Goal: Information Seeking & Learning: Understand process/instructions

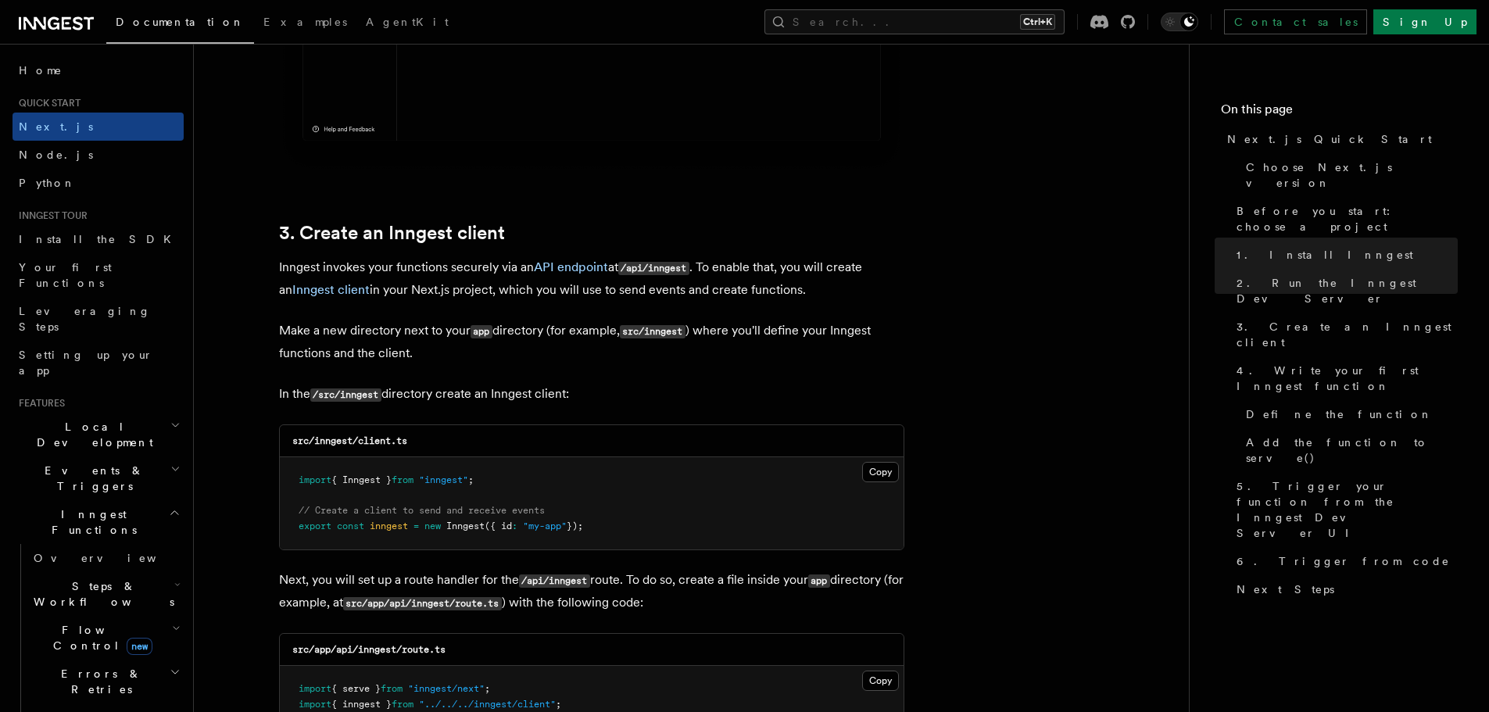
scroll to position [1720, 0]
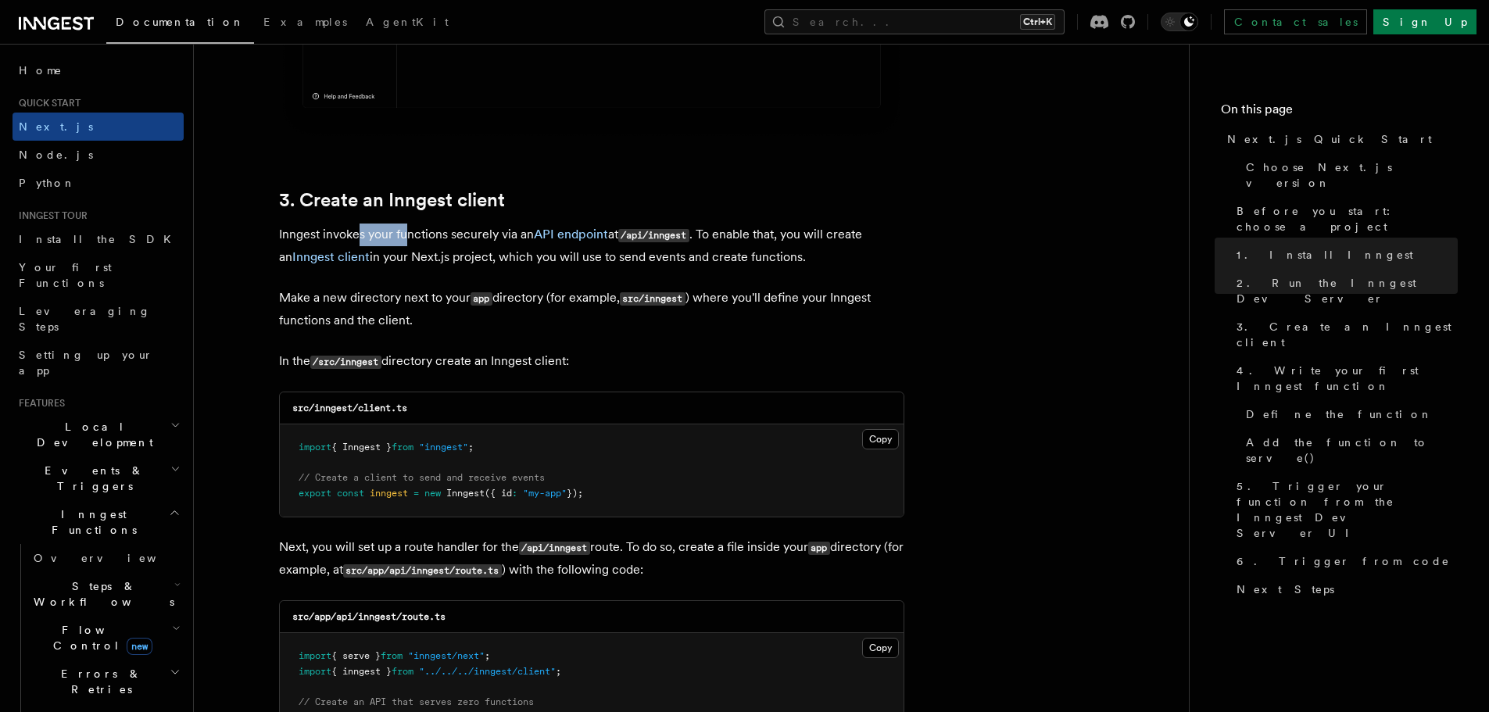
drag, startPoint x: 361, startPoint y: 238, endPoint x: 432, endPoint y: 240, distance: 71.2
click at [426, 240] on p "Inngest invokes your functions securely via an API endpoint at /api/inngest . T…" at bounding box center [591, 246] width 625 height 45
click at [432, 240] on p "Inngest invokes your functions securely via an API endpoint at /api/inngest . T…" at bounding box center [591, 246] width 625 height 45
drag, startPoint x: 459, startPoint y: 234, endPoint x: 490, endPoint y: 234, distance: 31.3
click at [477, 234] on p "Inngest invokes your functions securely via an API endpoint at /api/inngest . T…" at bounding box center [591, 246] width 625 height 45
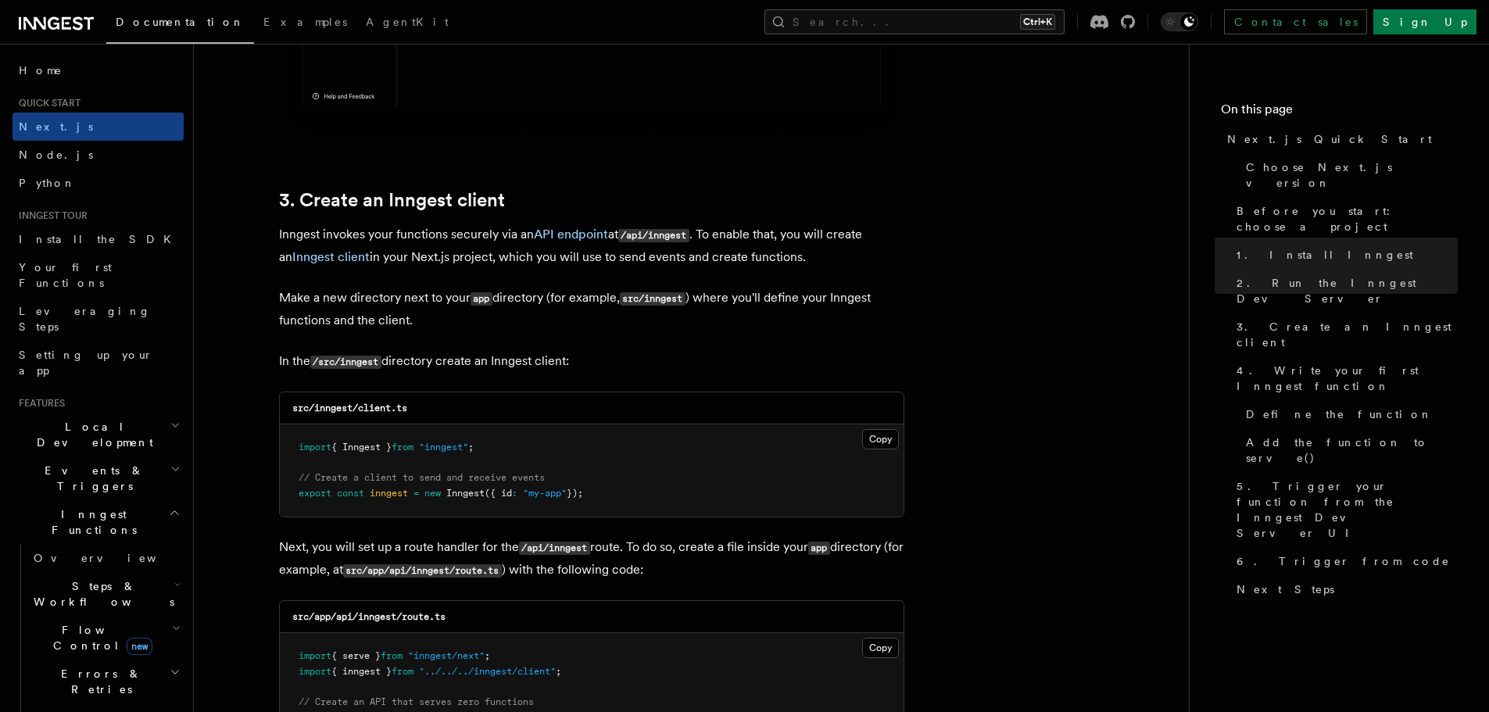
click at [492, 234] on p "Inngest invokes your functions securely via an API endpoint at /api/inngest . T…" at bounding box center [591, 246] width 625 height 45
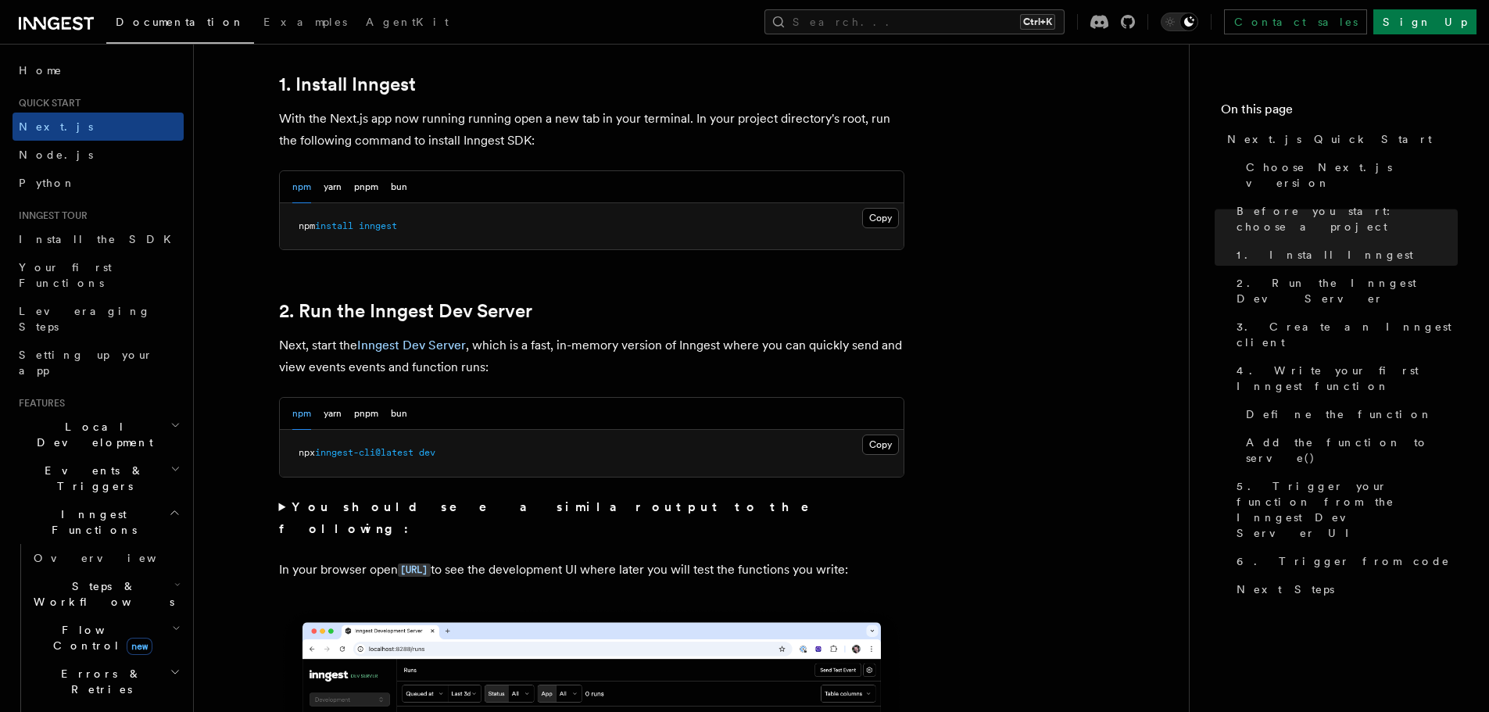
scroll to position [938, 0]
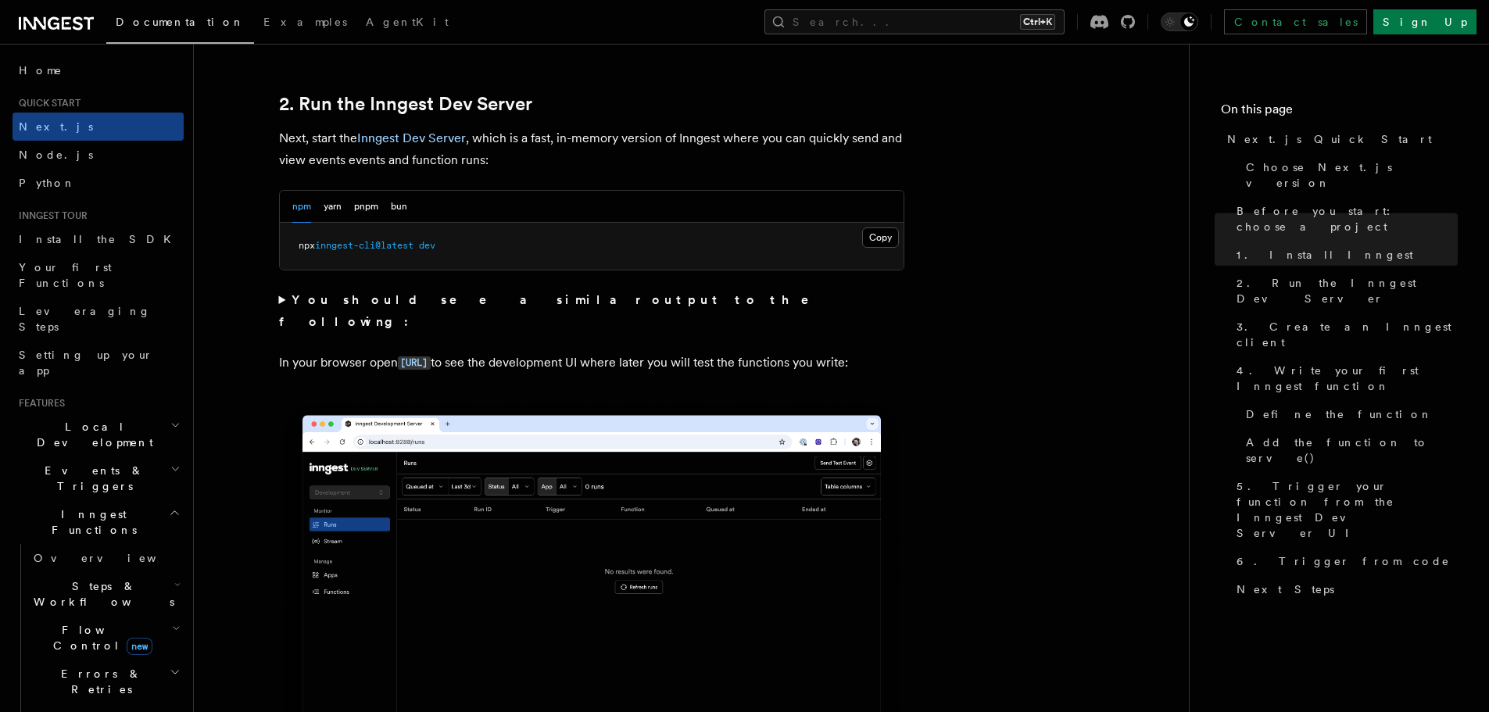
scroll to position [1094, 0]
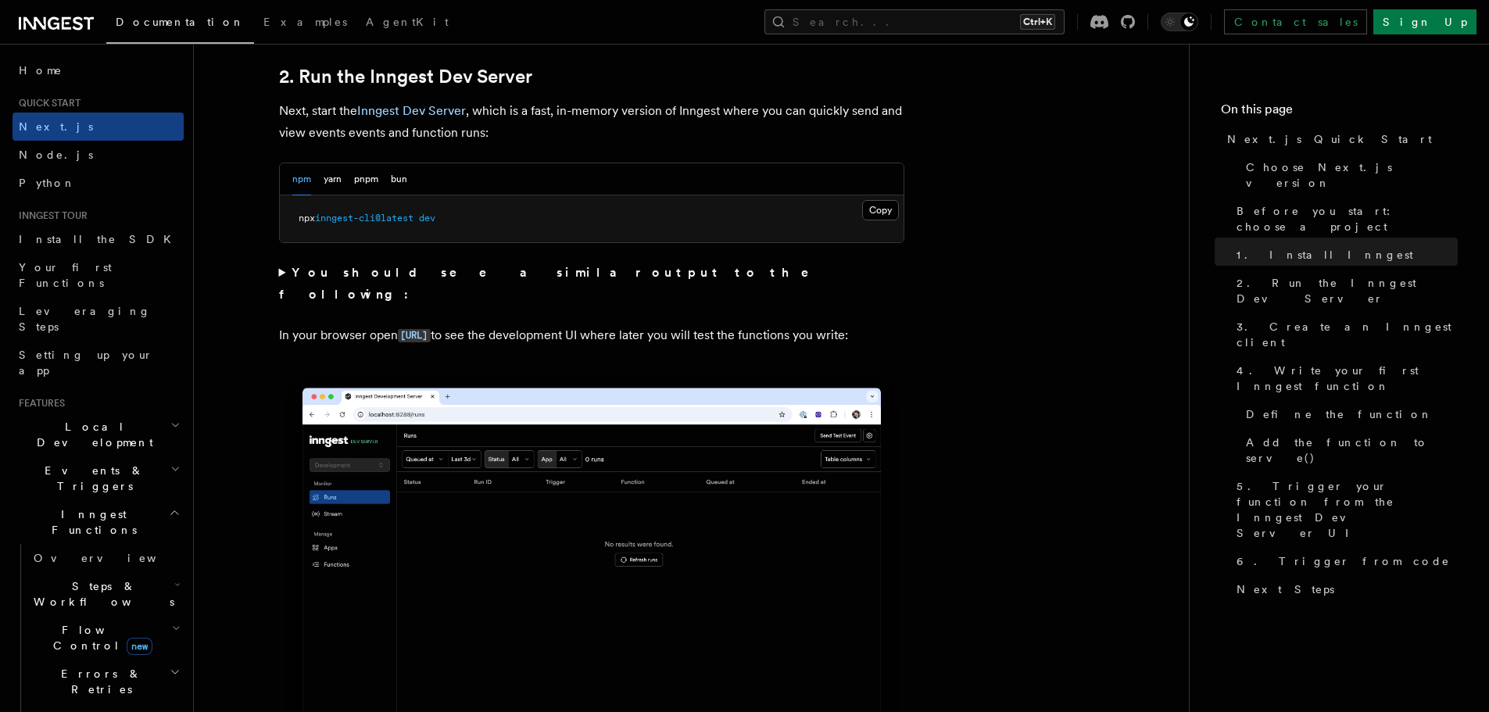
drag, startPoint x: 346, startPoint y: 276, endPoint x: 359, endPoint y: 279, distance: 12.9
click at [347, 276] on strong "You should see a similar output to the following:" at bounding box center [555, 283] width 553 height 37
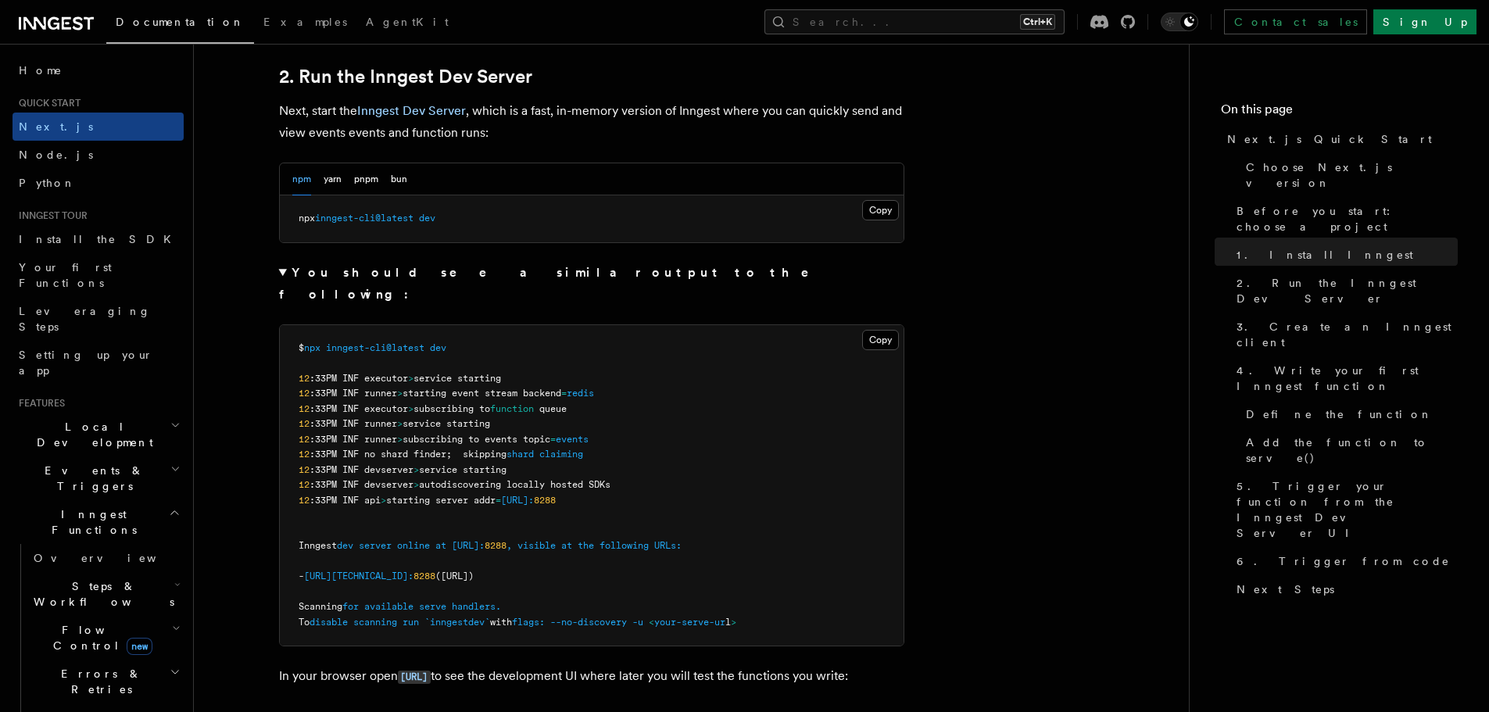
click at [295, 272] on strong "You should see a similar output to the following:" at bounding box center [555, 283] width 553 height 37
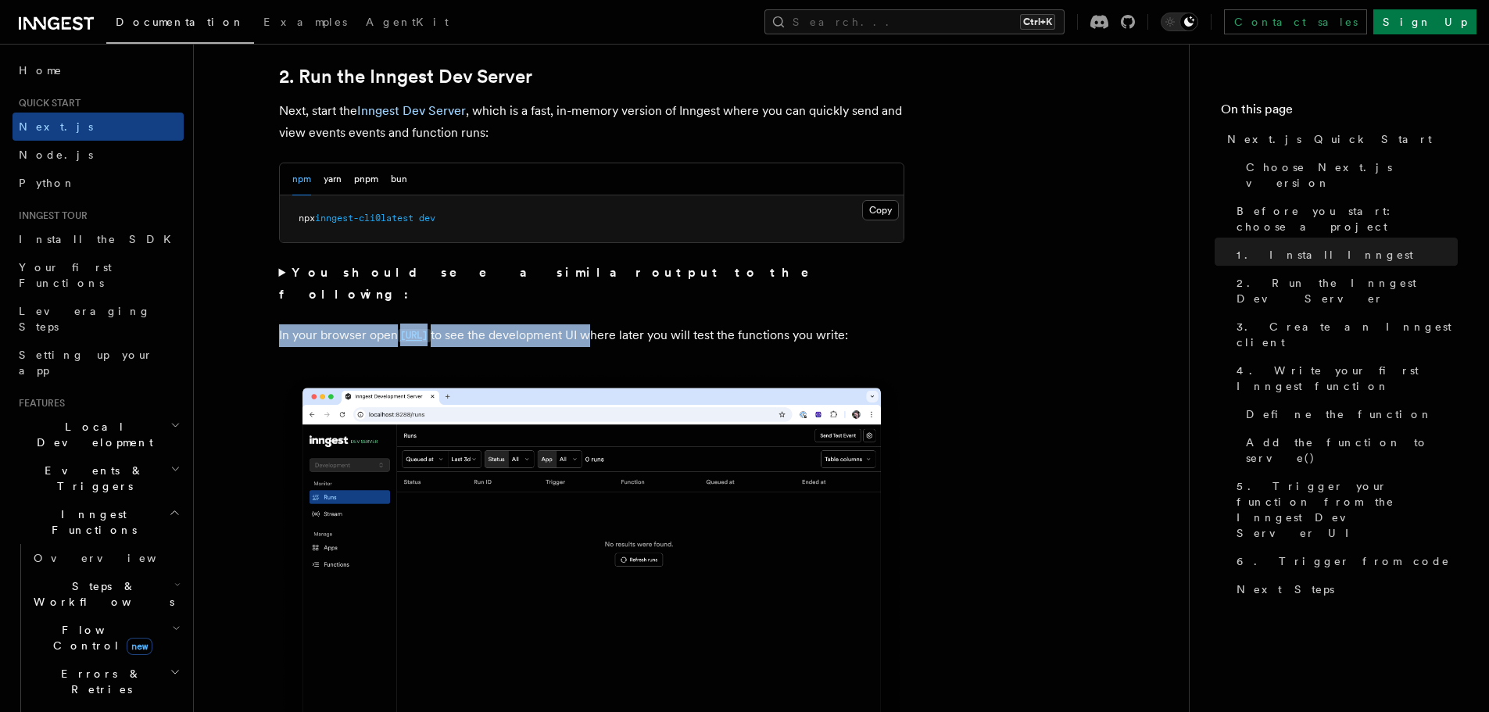
drag, startPoint x: 271, startPoint y: 306, endPoint x: 692, endPoint y: 320, distance: 420.8
click at [693, 324] on p "In your browser open http://localhost:8288 to see the development UI where late…" at bounding box center [591, 335] width 625 height 23
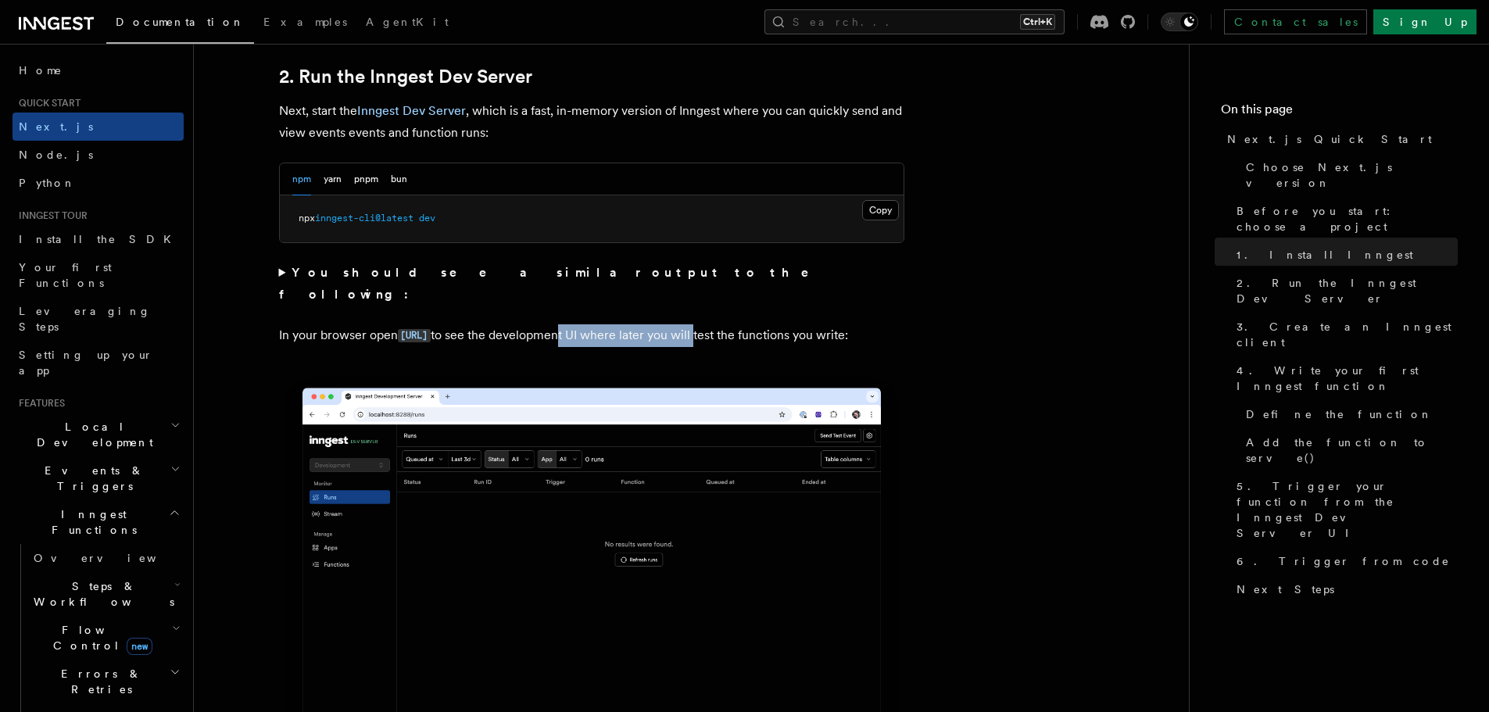
drag, startPoint x: 646, startPoint y: 313, endPoint x: 832, endPoint y: 300, distance: 185.7
click at [824, 324] on p "In your browser open http://localhost:8288 to see the development UI where late…" at bounding box center [591, 335] width 625 height 23
drag, startPoint x: 711, startPoint y: 309, endPoint x: 878, endPoint y: 305, distance: 167.3
click at [857, 324] on p "In your browser open http://localhost:8288 to see the development UI where late…" at bounding box center [591, 335] width 625 height 23
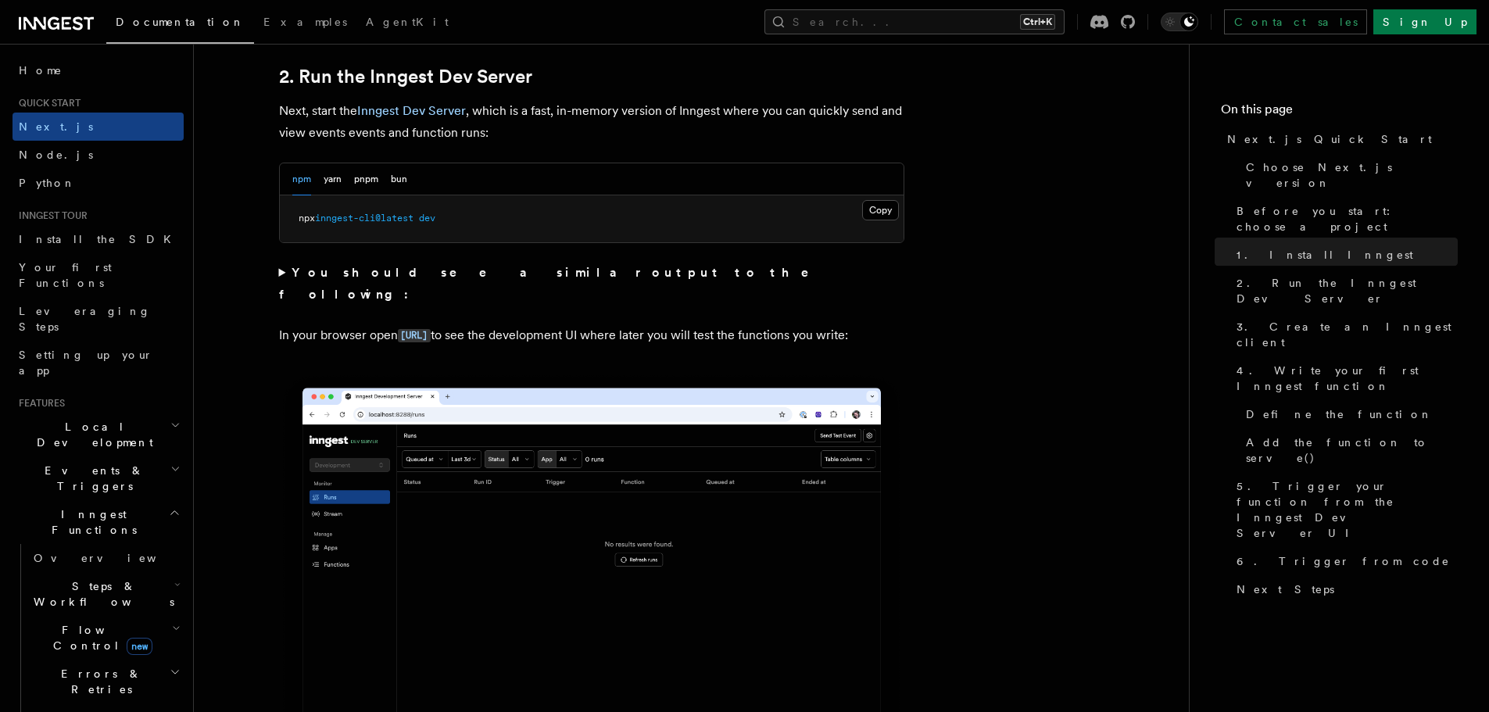
click at [878, 324] on p "In your browser open http://localhost:8288 to see the development UI where late…" at bounding box center [591, 335] width 625 height 23
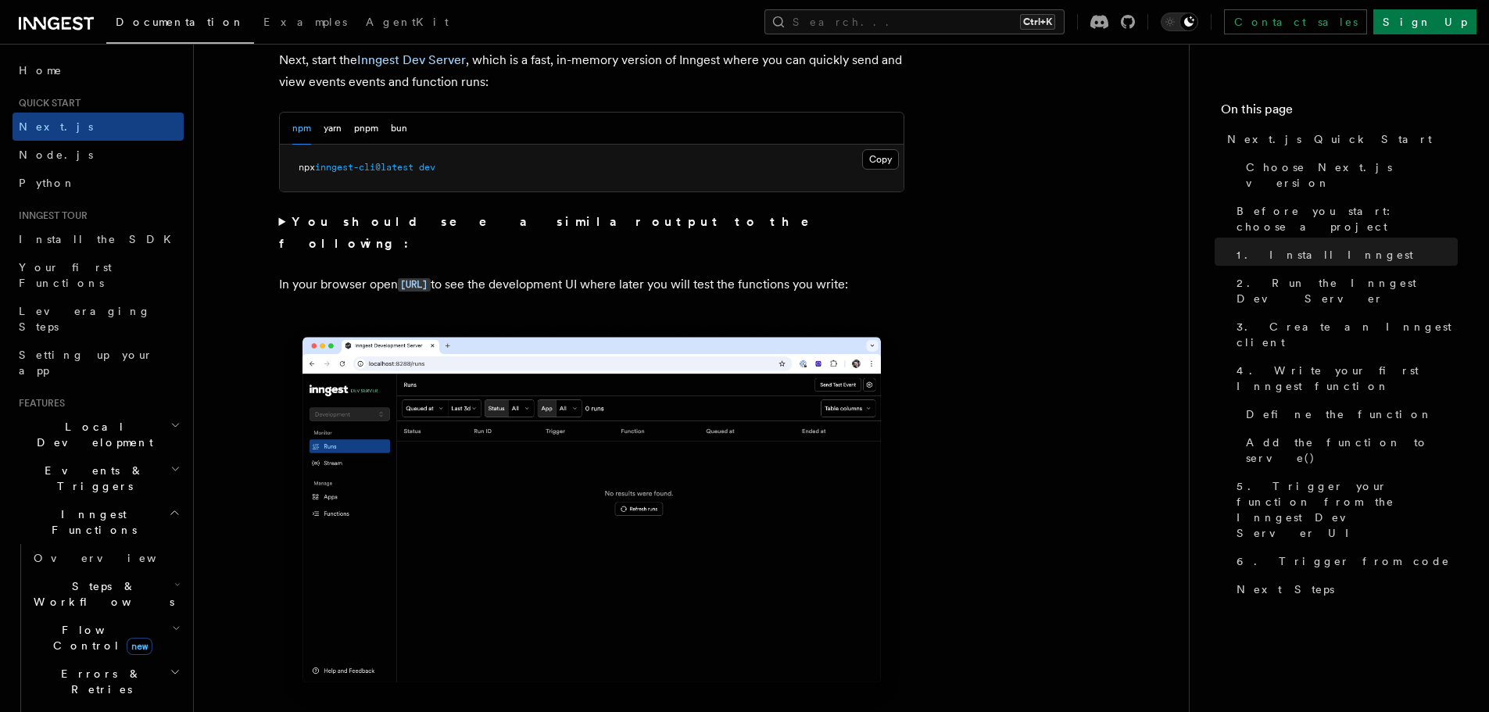
scroll to position [1172, 0]
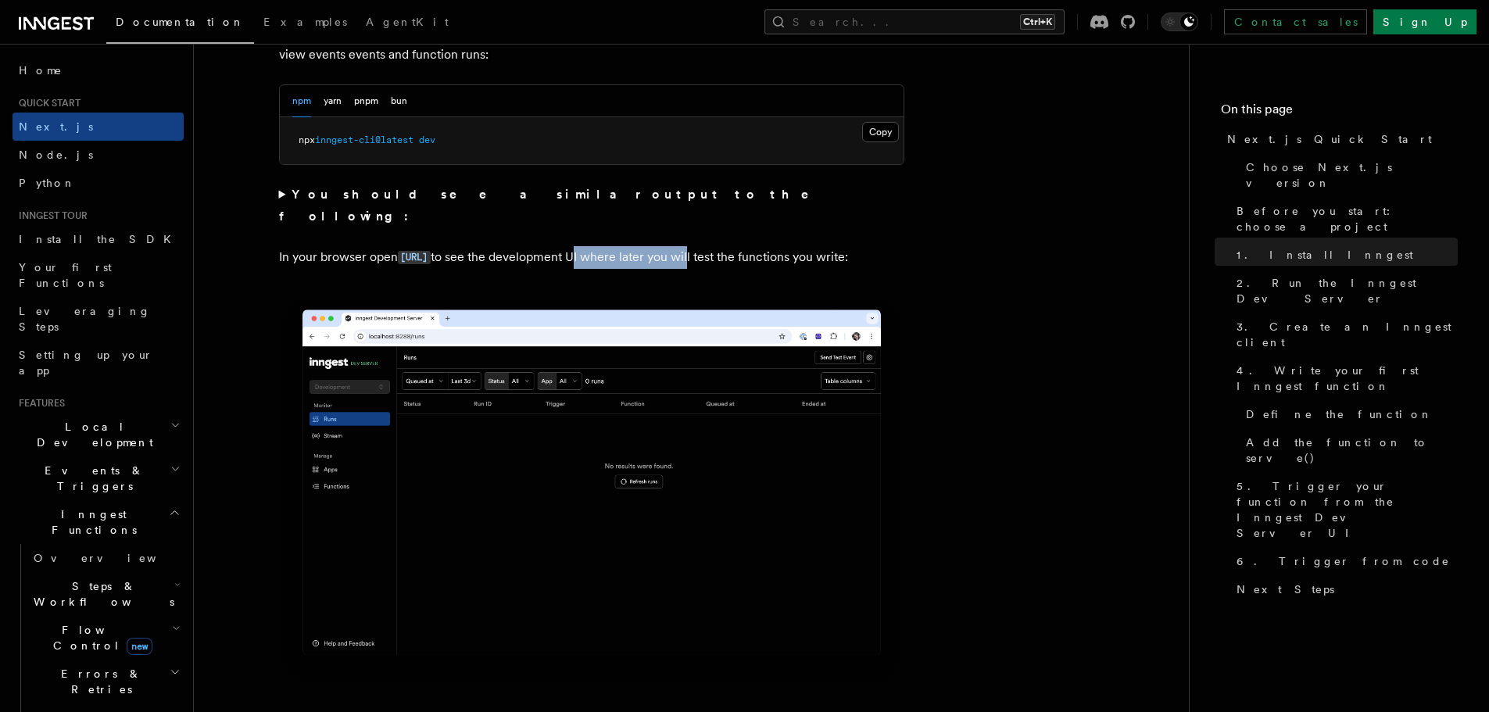
click at [808, 246] on p "In your browser open http://localhost:8288 to see the development UI where late…" at bounding box center [591, 257] width 625 height 23
click at [822, 246] on p "In your browser open http://localhost:8288 to see the development UI where late…" at bounding box center [591, 257] width 625 height 23
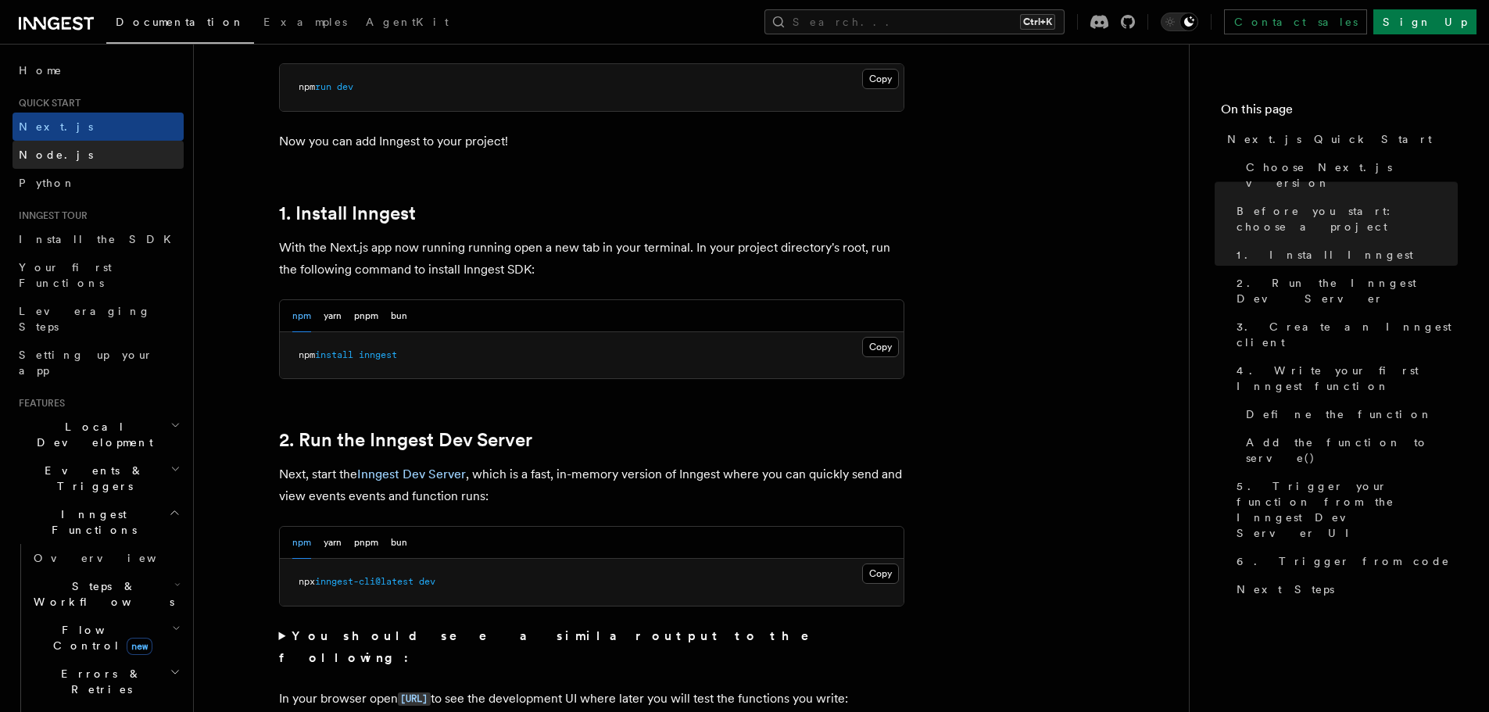
scroll to position [703, 0]
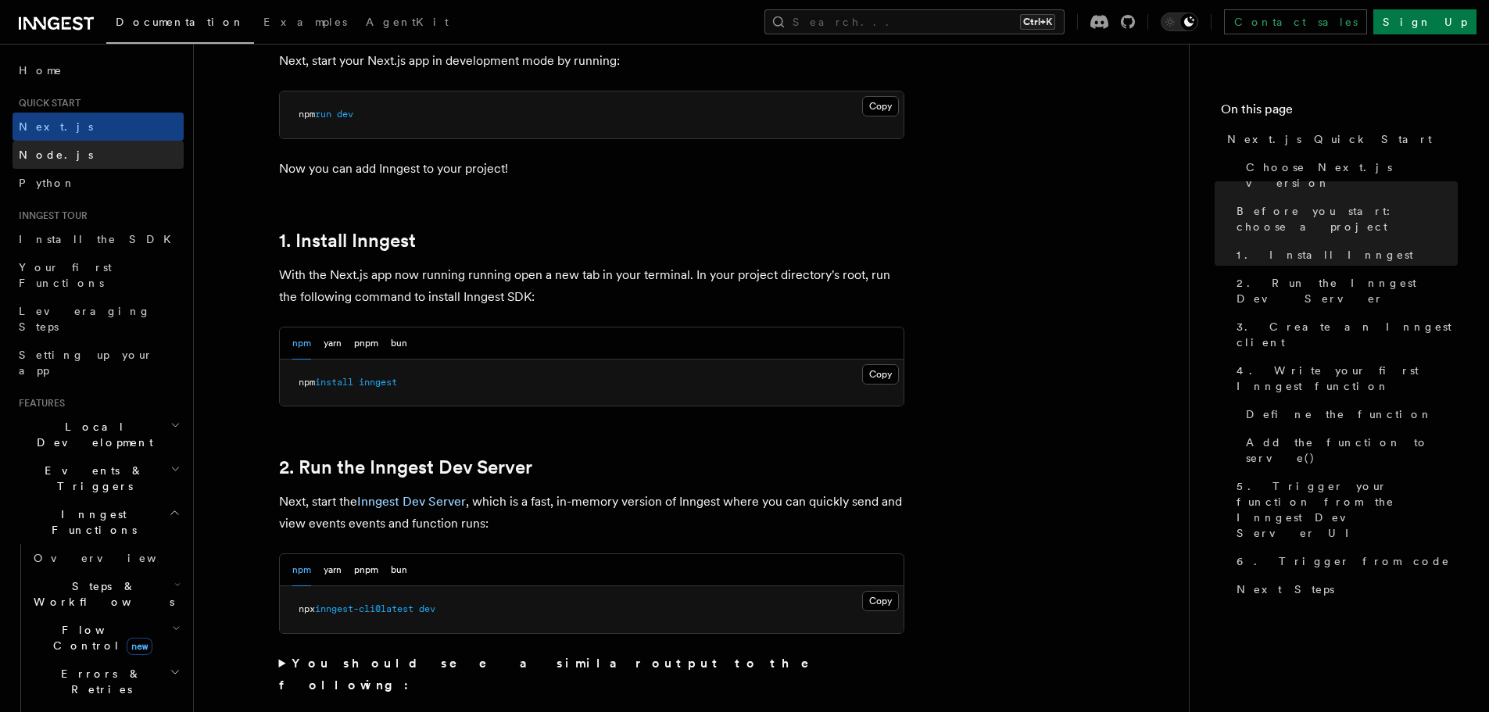
click at [76, 158] on link "Node.js" at bounding box center [98, 155] width 171 height 28
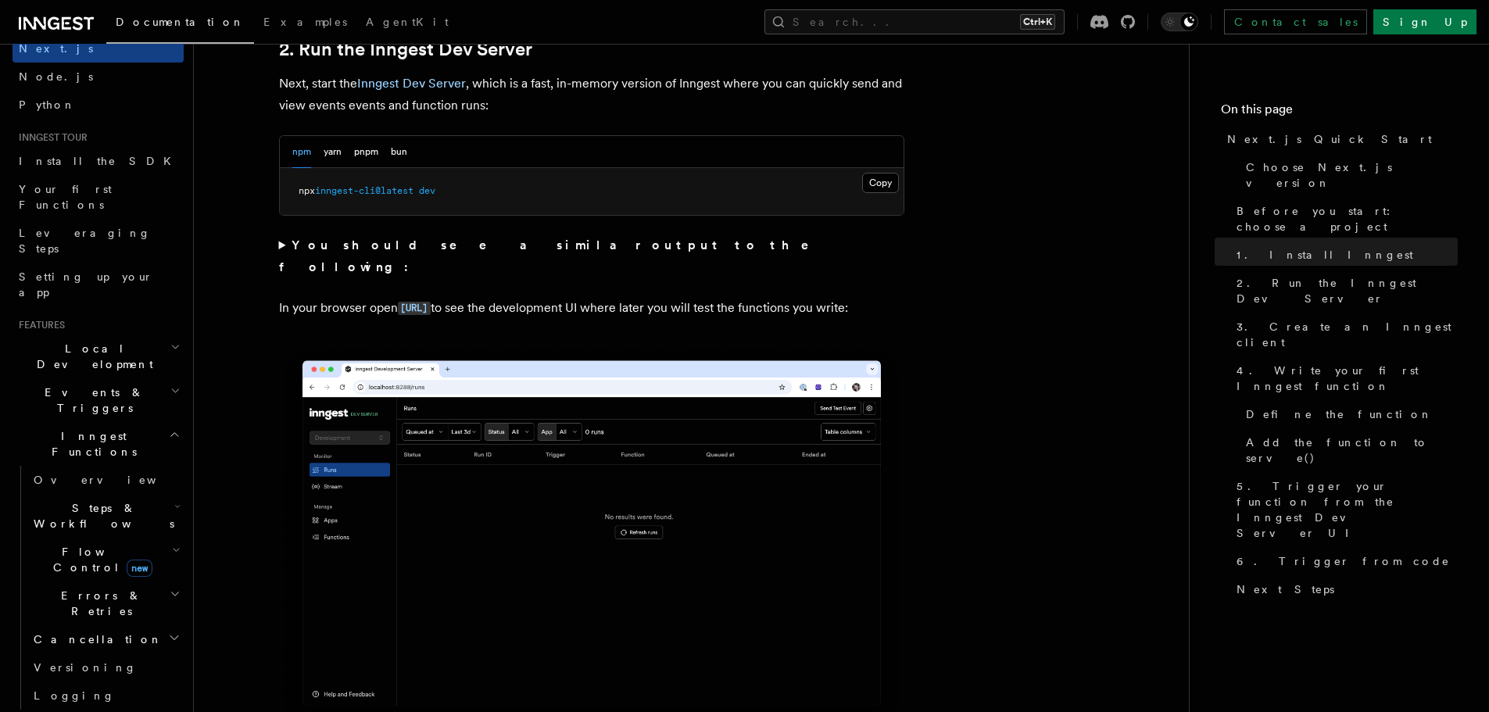
scroll to position [1094, 0]
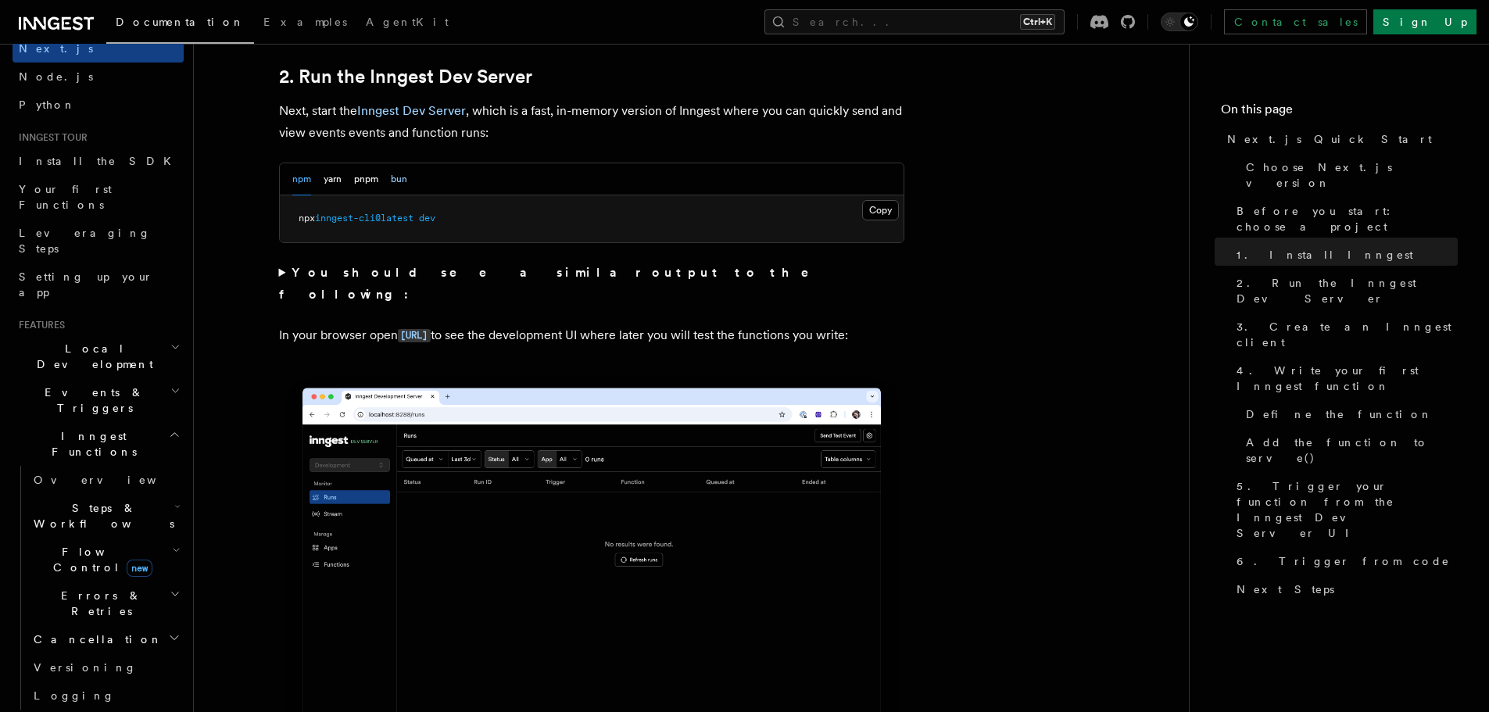
click at [398, 178] on button "bun" at bounding box center [399, 179] width 16 height 32
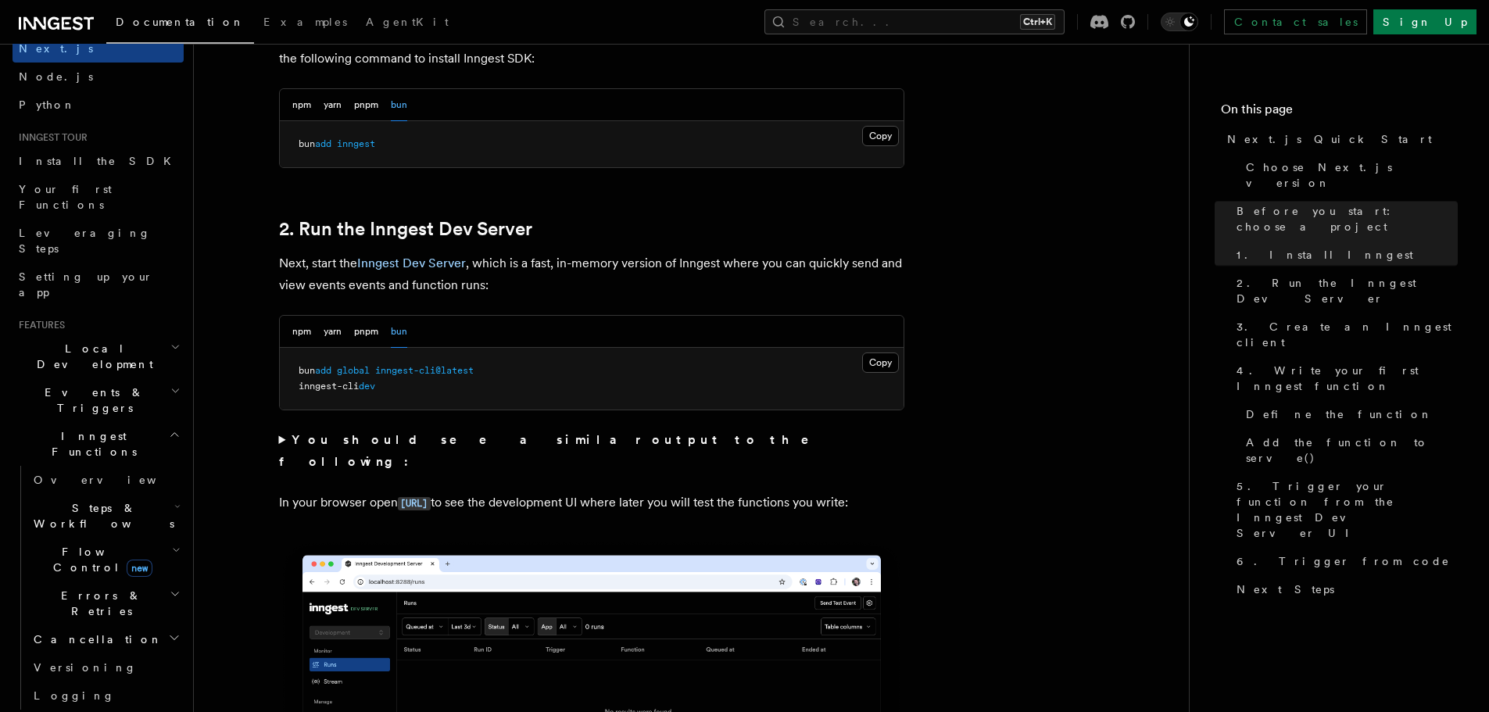
scroll to position [1016, 0]
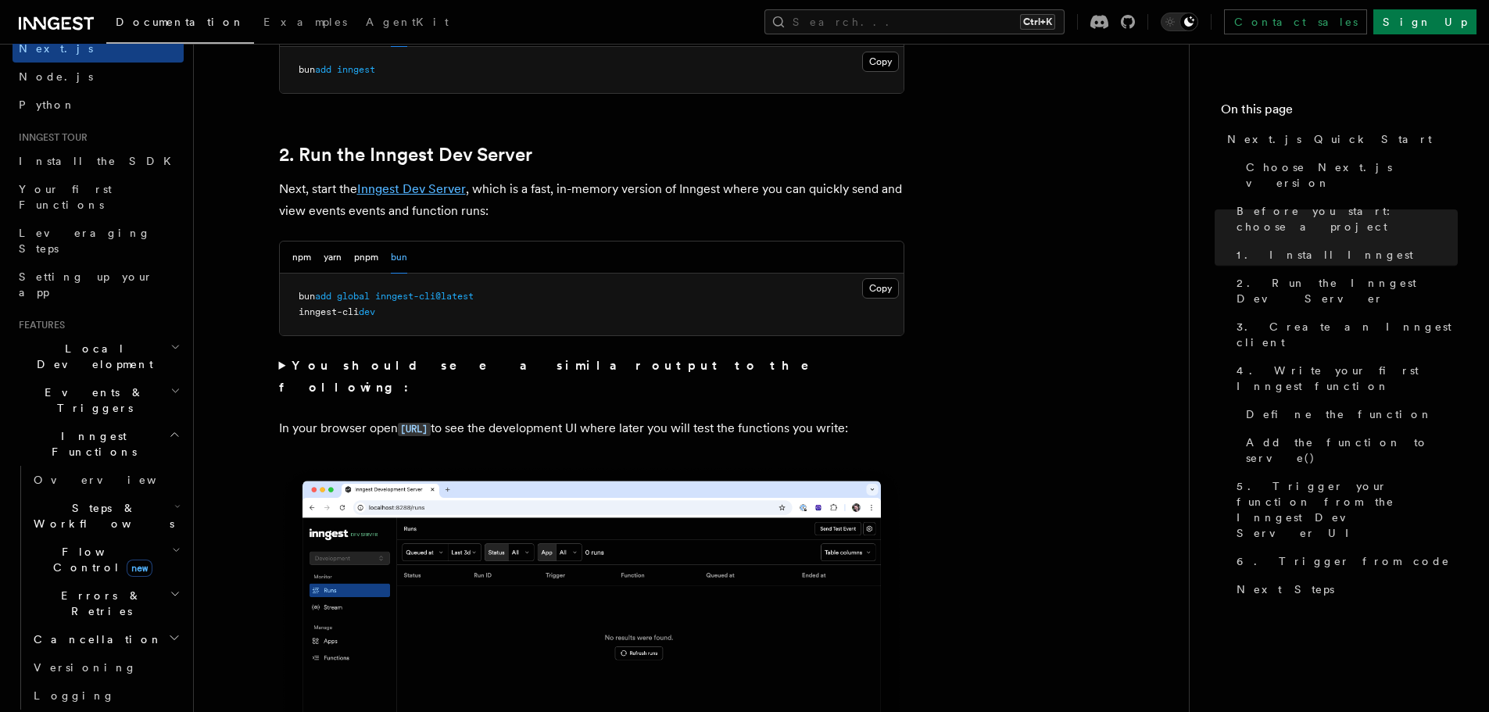
click at [412, 187] on link "Inngest Dev Server" at bounding box center [411, 188] width 109 height 15
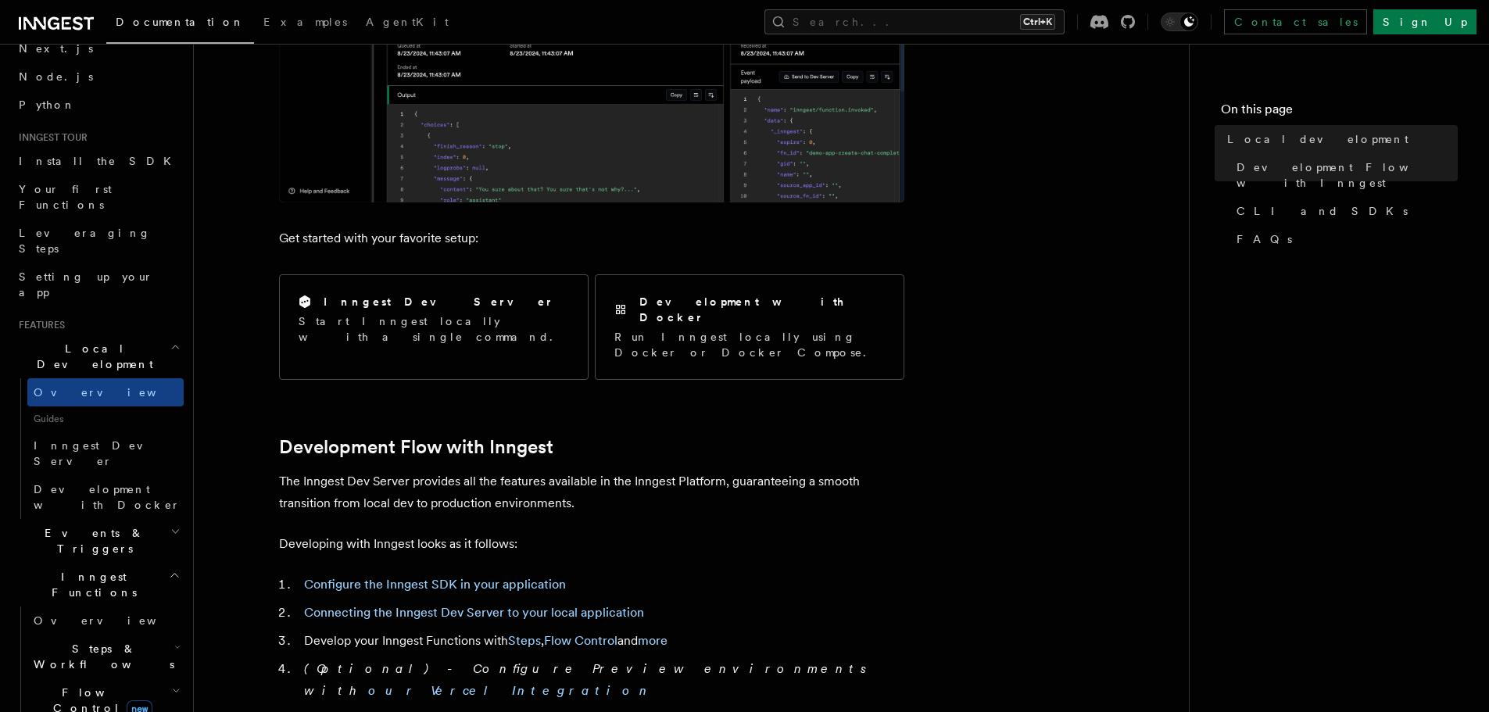
scroll to position [469, 0]
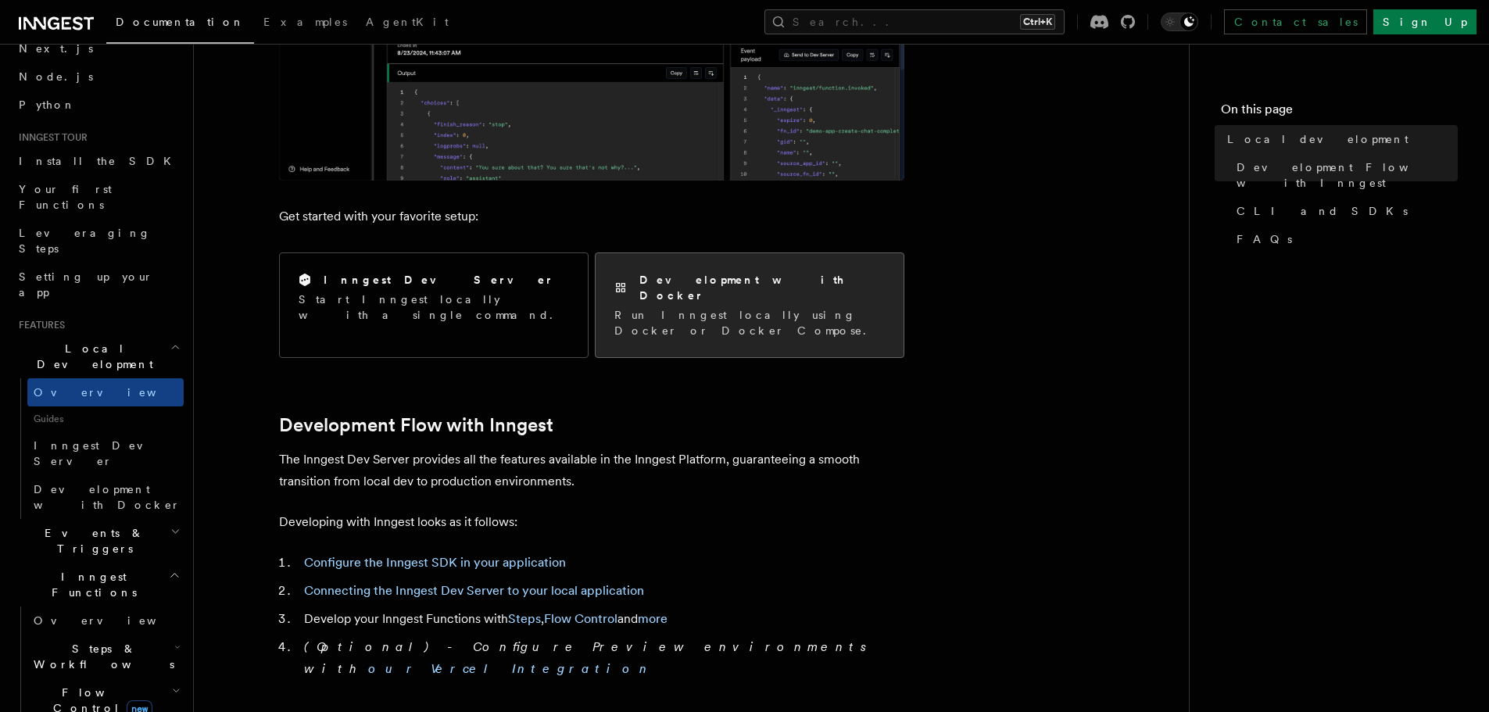
click at [678, 310] on div "Development with Docker Run Inngest locally using Docker or Docker Compose." at bounding box center [750, 305] width 308 height 104
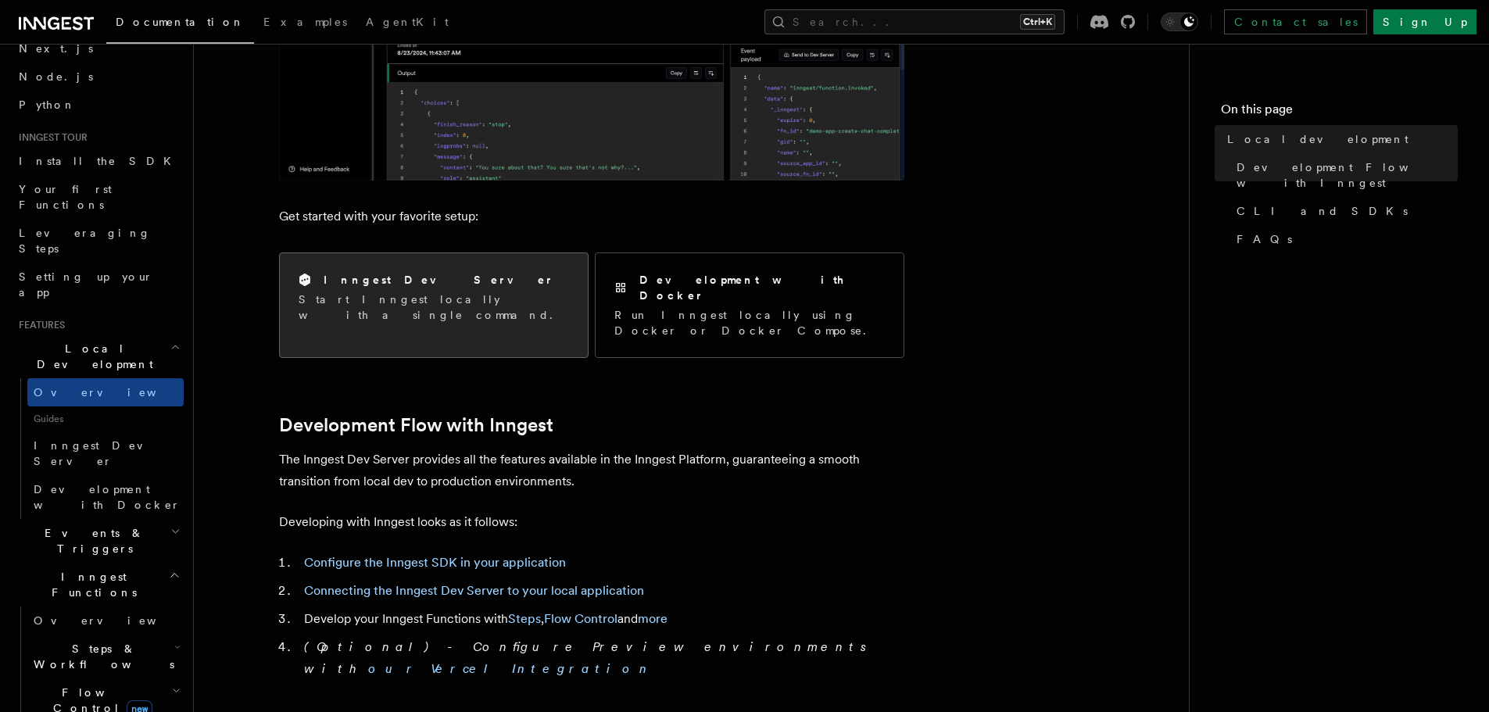
click at [409, 265] on div "Inngest Dev Server Start Inngest locally with a single command." at bounding box center [434, 297] width 308 height 88
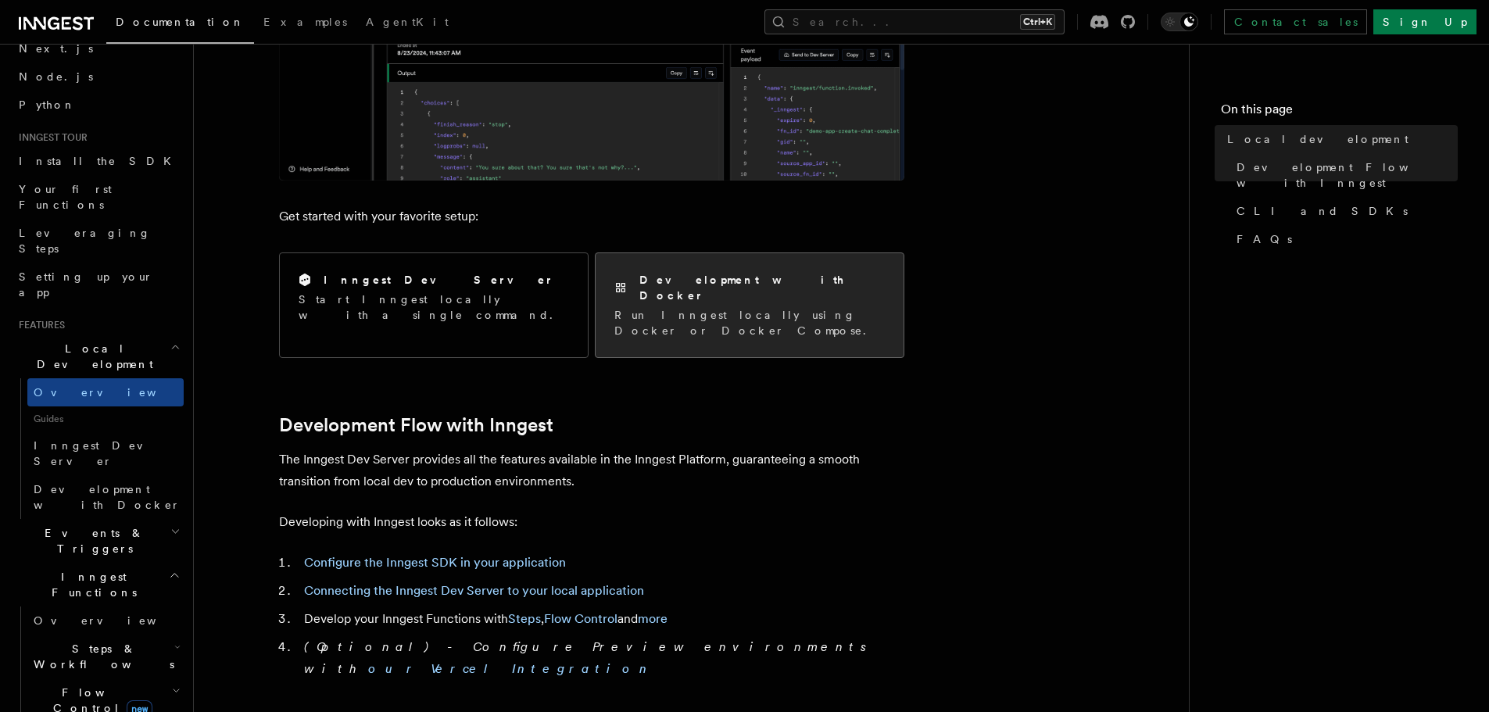
click at [783, 277] on div "Development with Docker" at bounding box center [749, 288] width 270 height 32
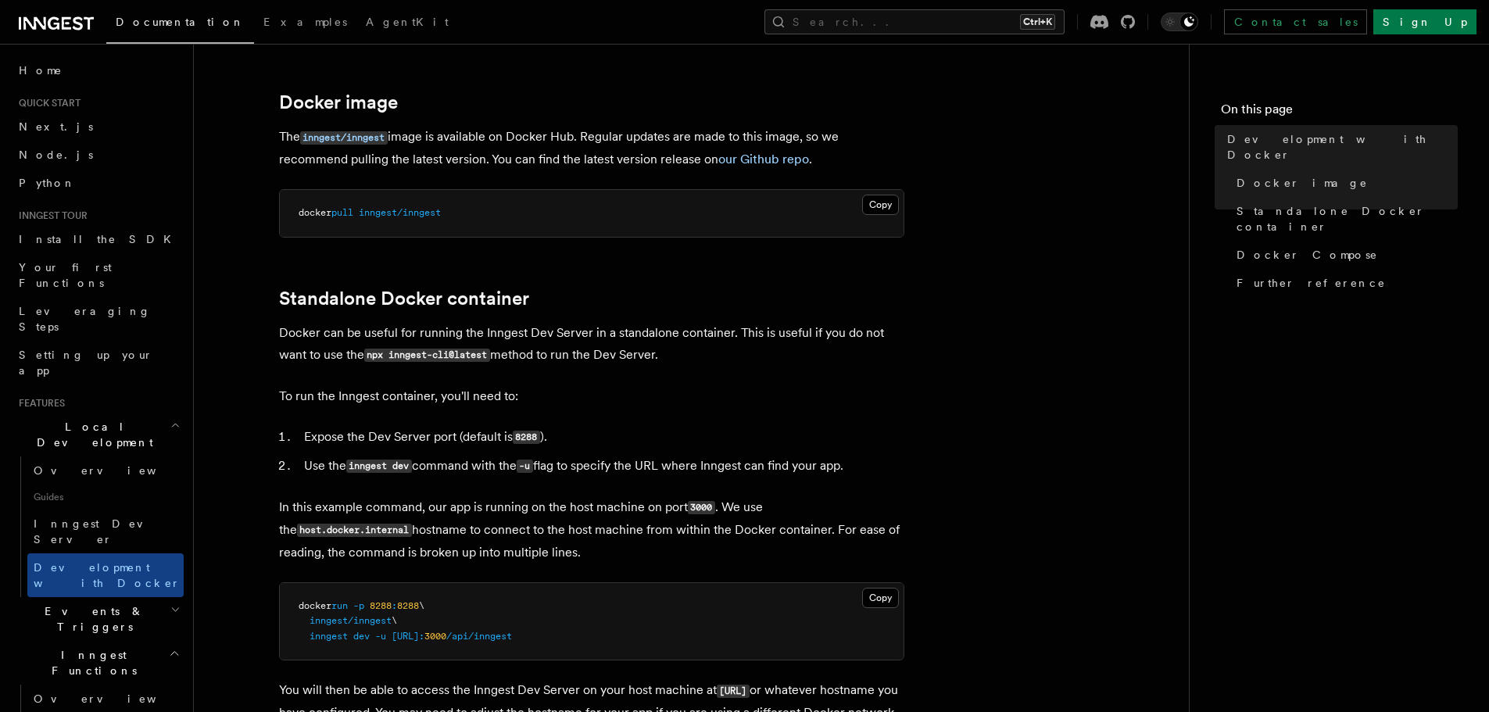
scroll to position [234, 0]
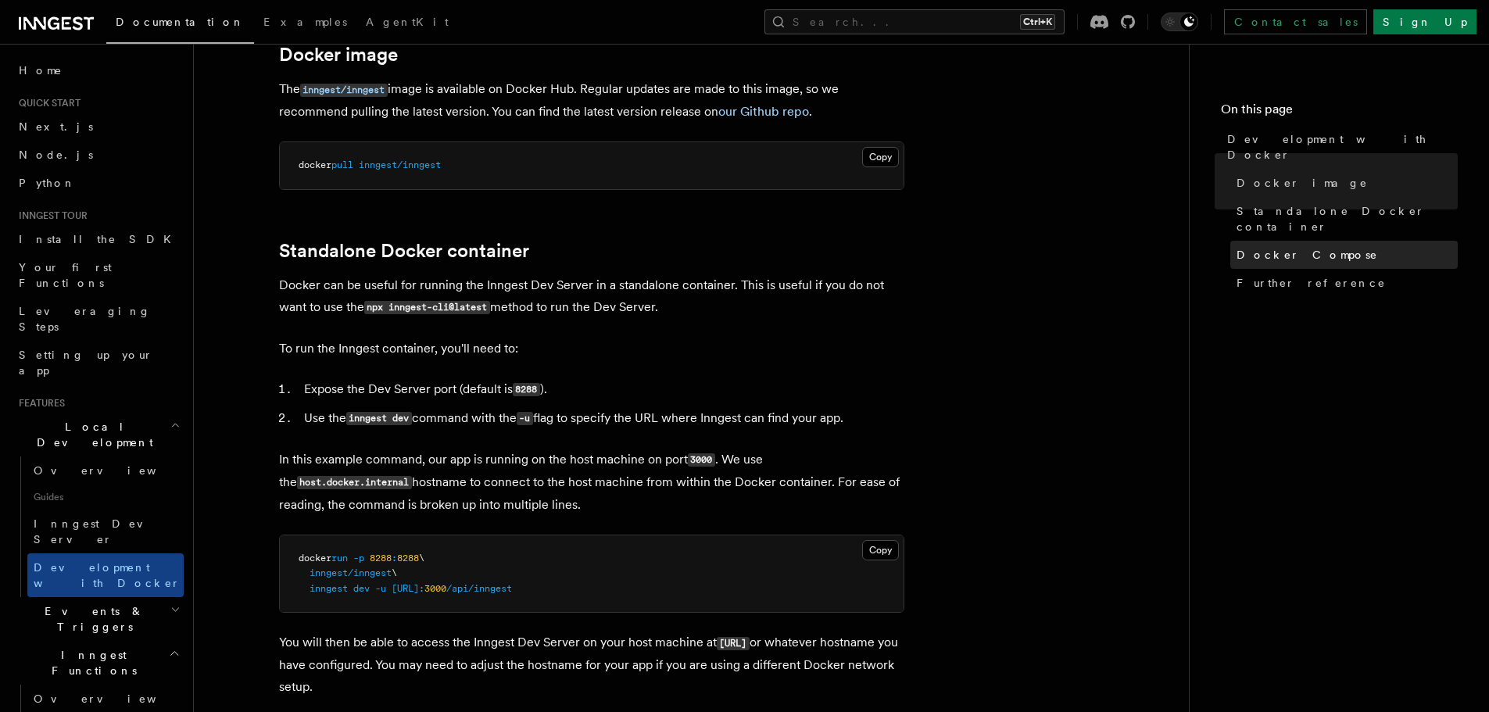
click at [1261, 247] on span "Docker Compose" at bounding box center [1307, 255] width 141 height 16
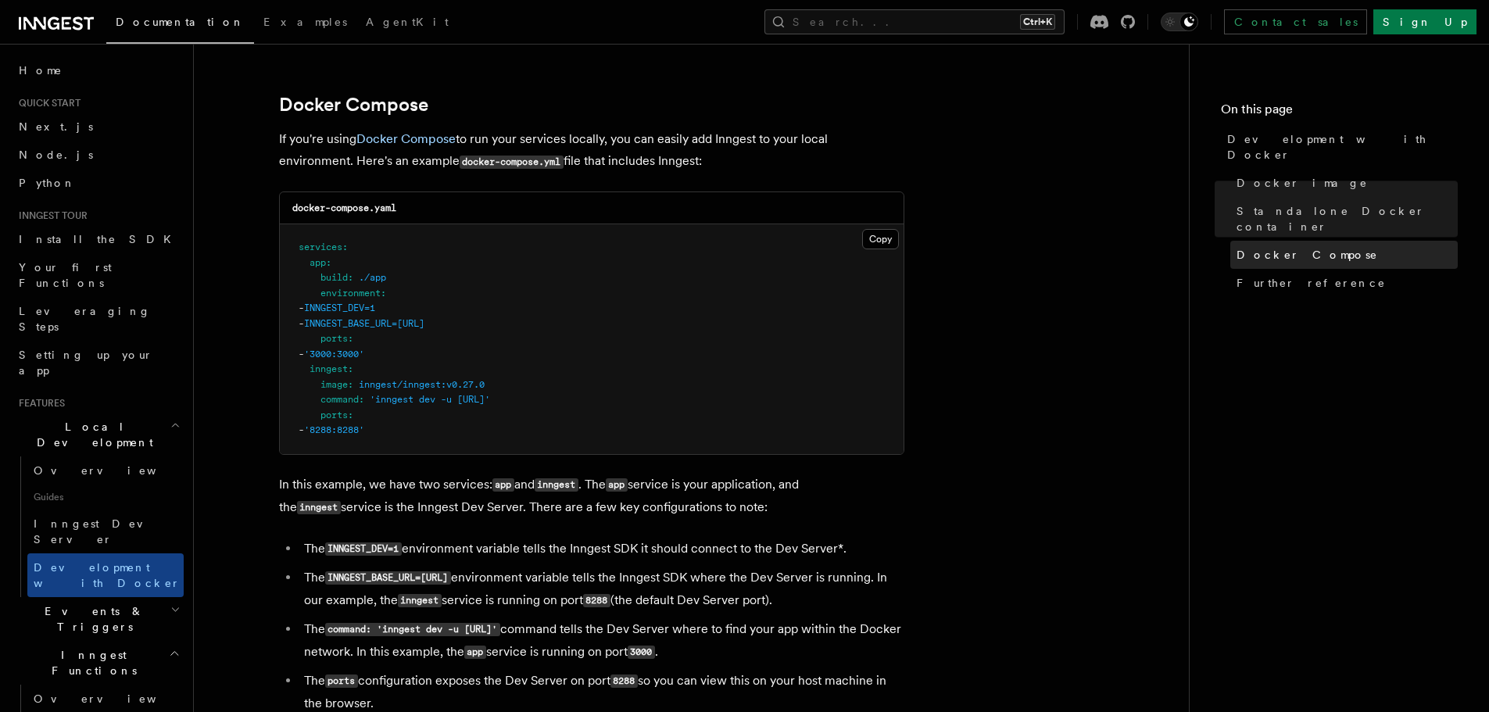
scroll to position [1009, 0]
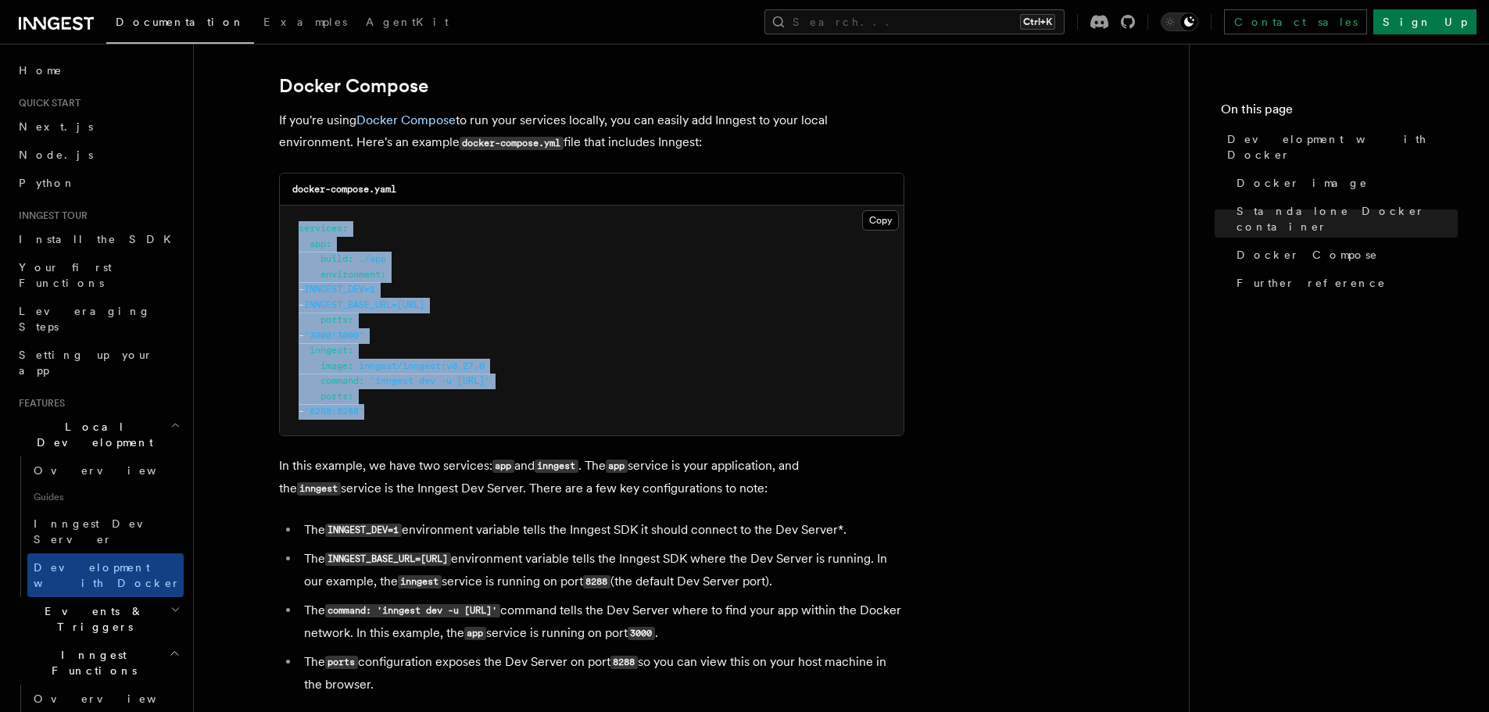
drag, startPoint x: 464, startPoint y: 417, endPoint x: 284, endPoint y: 227, distance: 261.5
click at [284, 227] on pre "services : app : build : ./app environment : - INNGEST_DEV=1 - INNGEST_BASE_URL…" at bounding box center [592, 321] width 624 height 230
copy code "services : app : build : ./app environment : - INNGEST_DEV=1 - INNGEST_BASE_URL…"
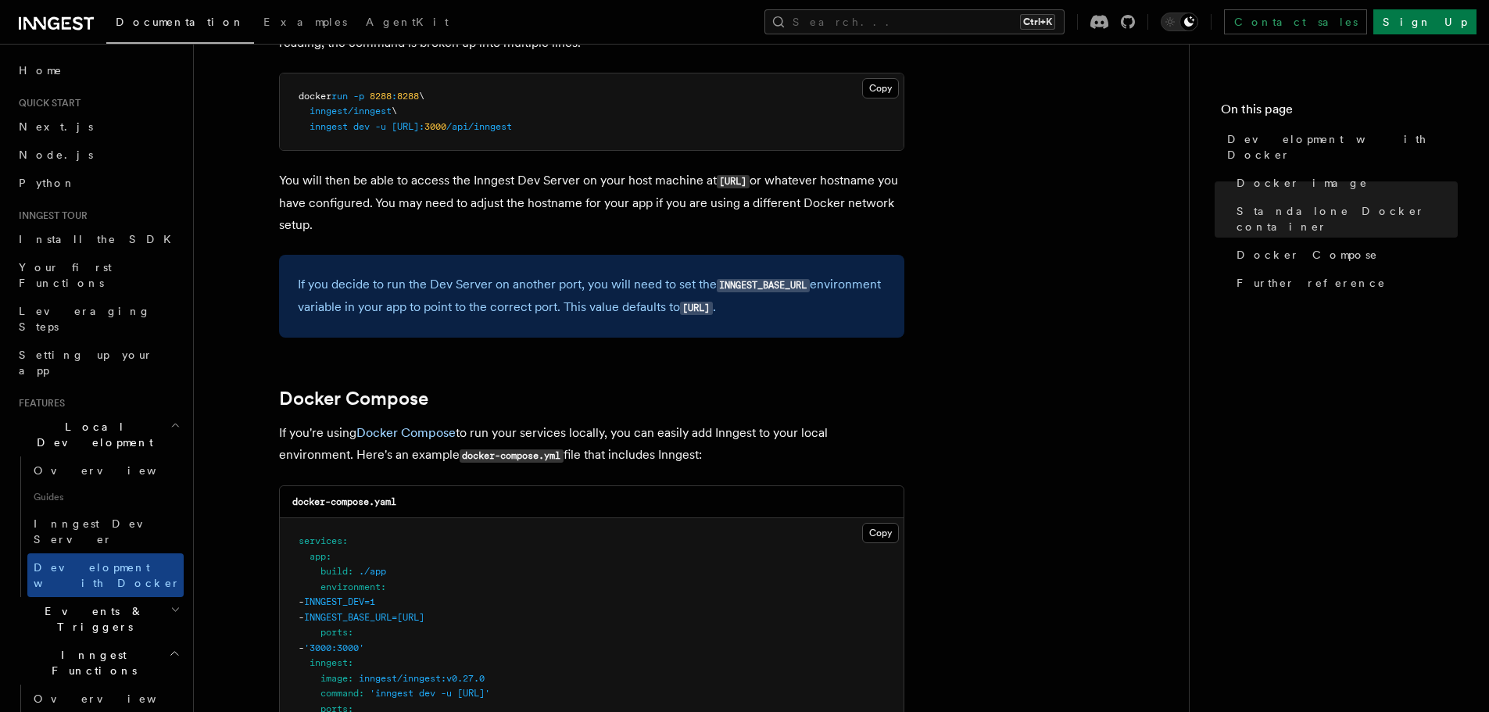
click at [589, 338] on article "Features Local Development Development with Docker Inngest provides a Docker im…" at bounding box center [691, 485] width 945 height 2227
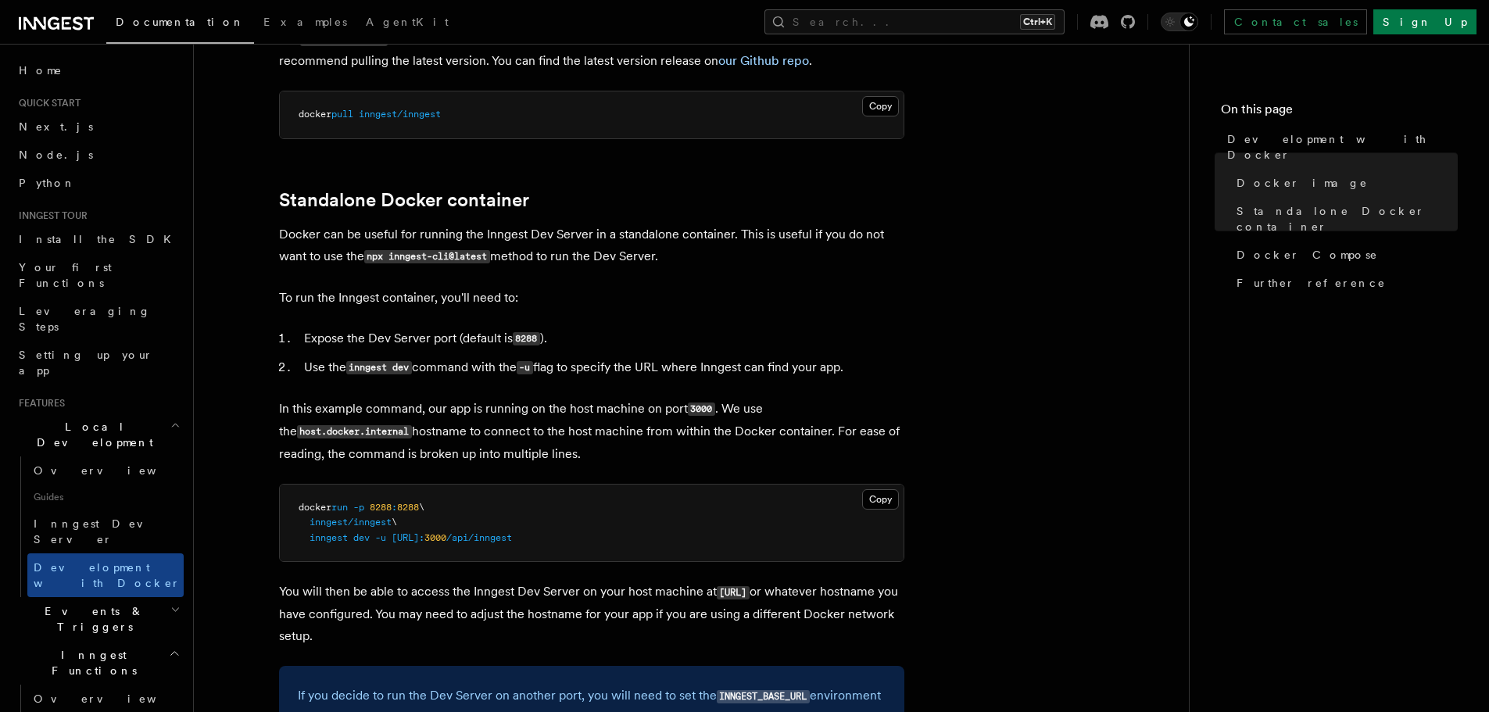
scroll to position [0, 0]
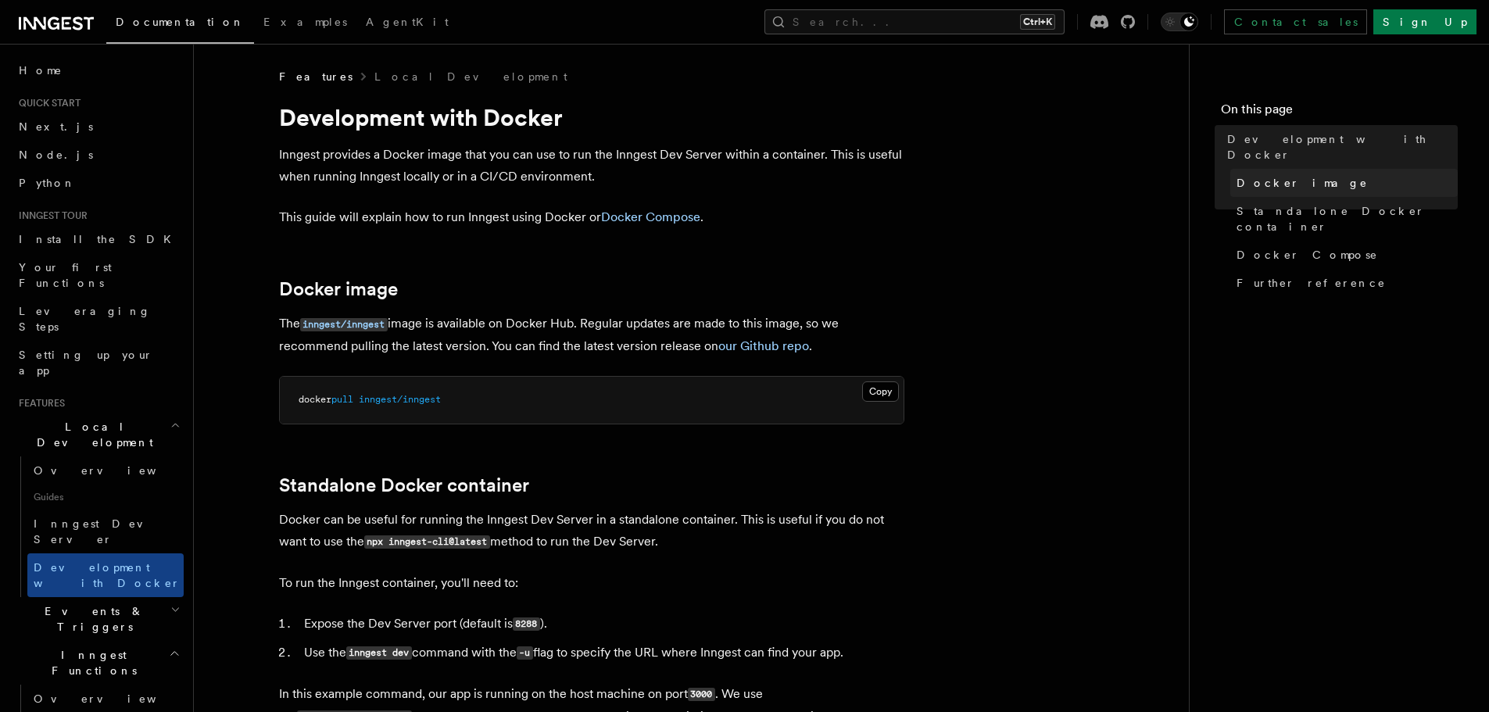
click at [1273, 175] on span "Docker image" at bounding box center [1302, 183] width 131 height 16
click at [749, 348] on link "our Github repo" at bounding box center [763, 345] width 91 height 15
drag, startPoint x: 581, startPoint y: 224, endPoint x: 587, endPoint y: 218, distance: 8.8
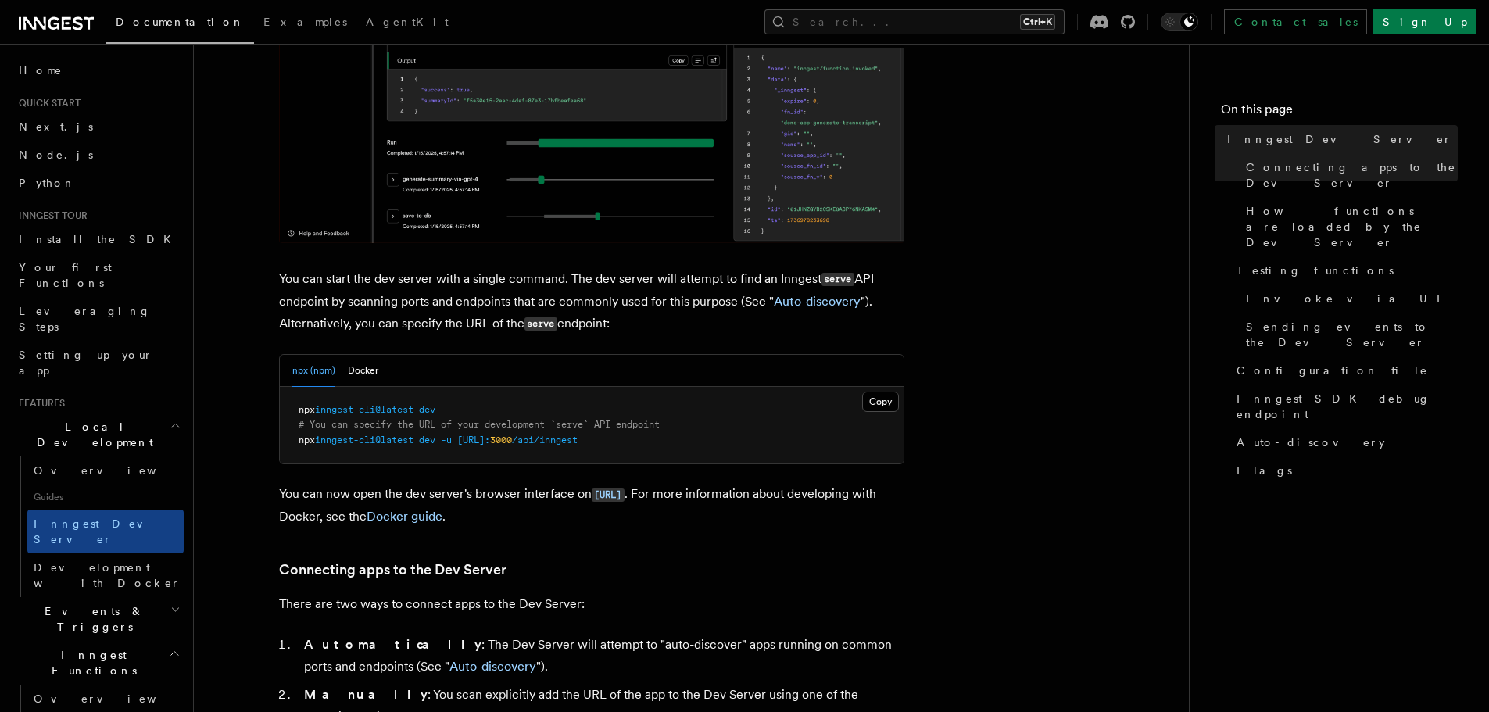
scroll to position [469, 0]
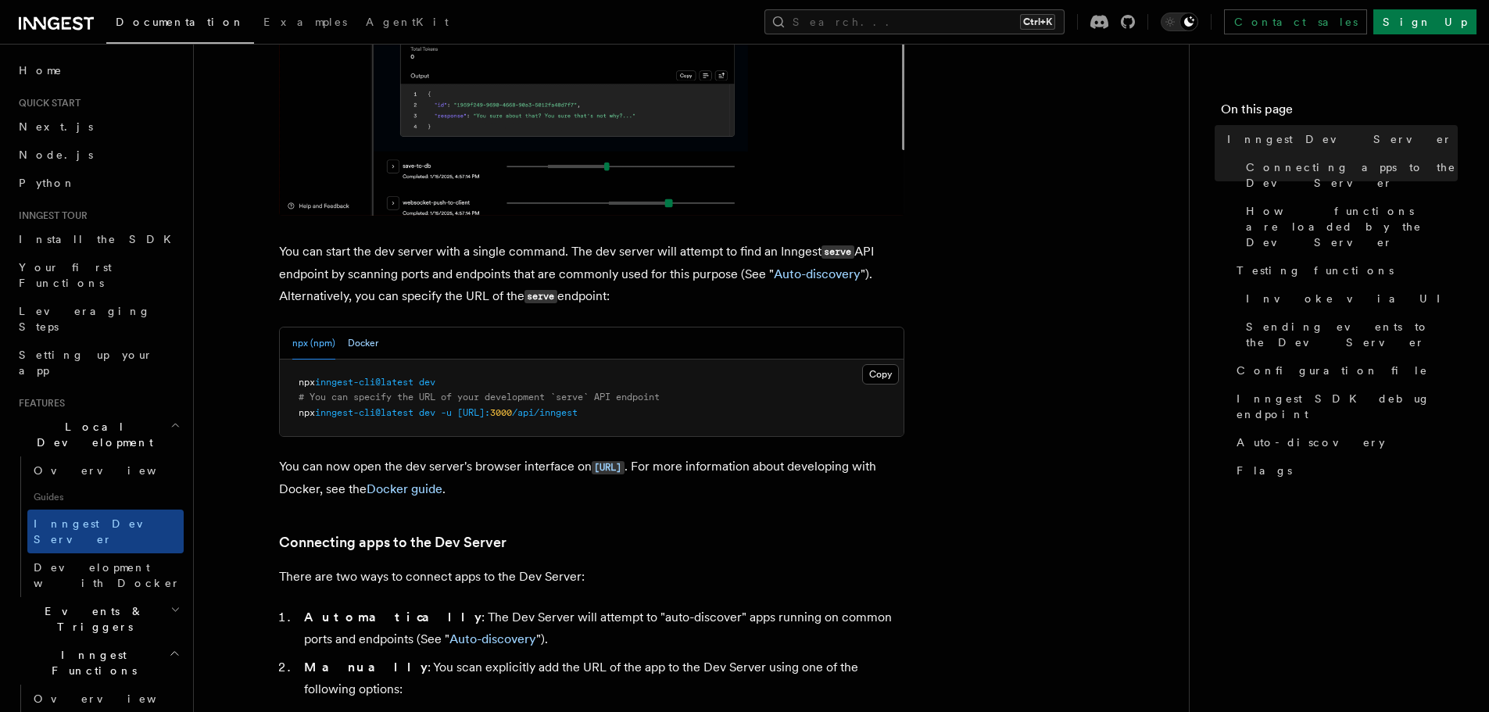
click at [371, 335] on button "Docker" at bounding box center [363, 344] width 30 height 32
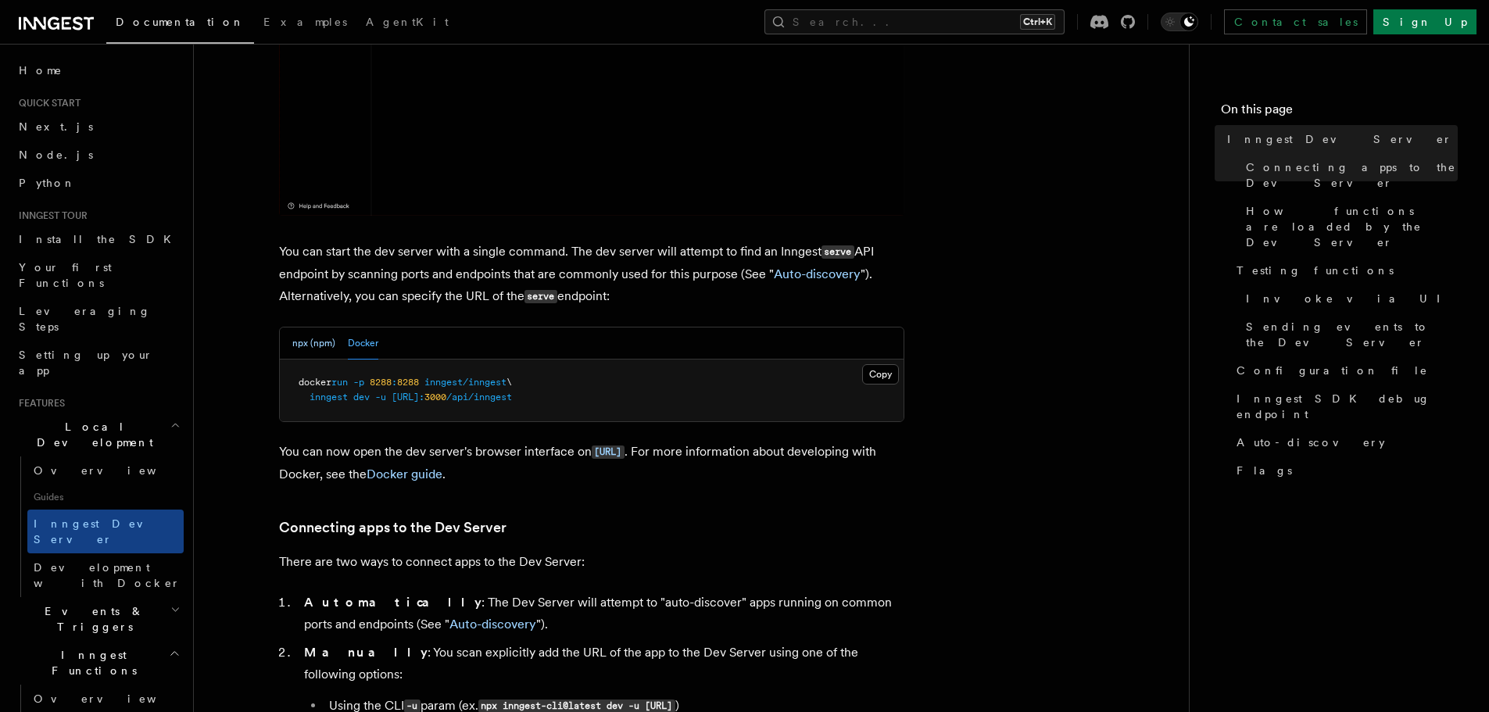
click at [302, 342] on button "npx (npm)" at bounding box center [313, 344] width 43 height 32
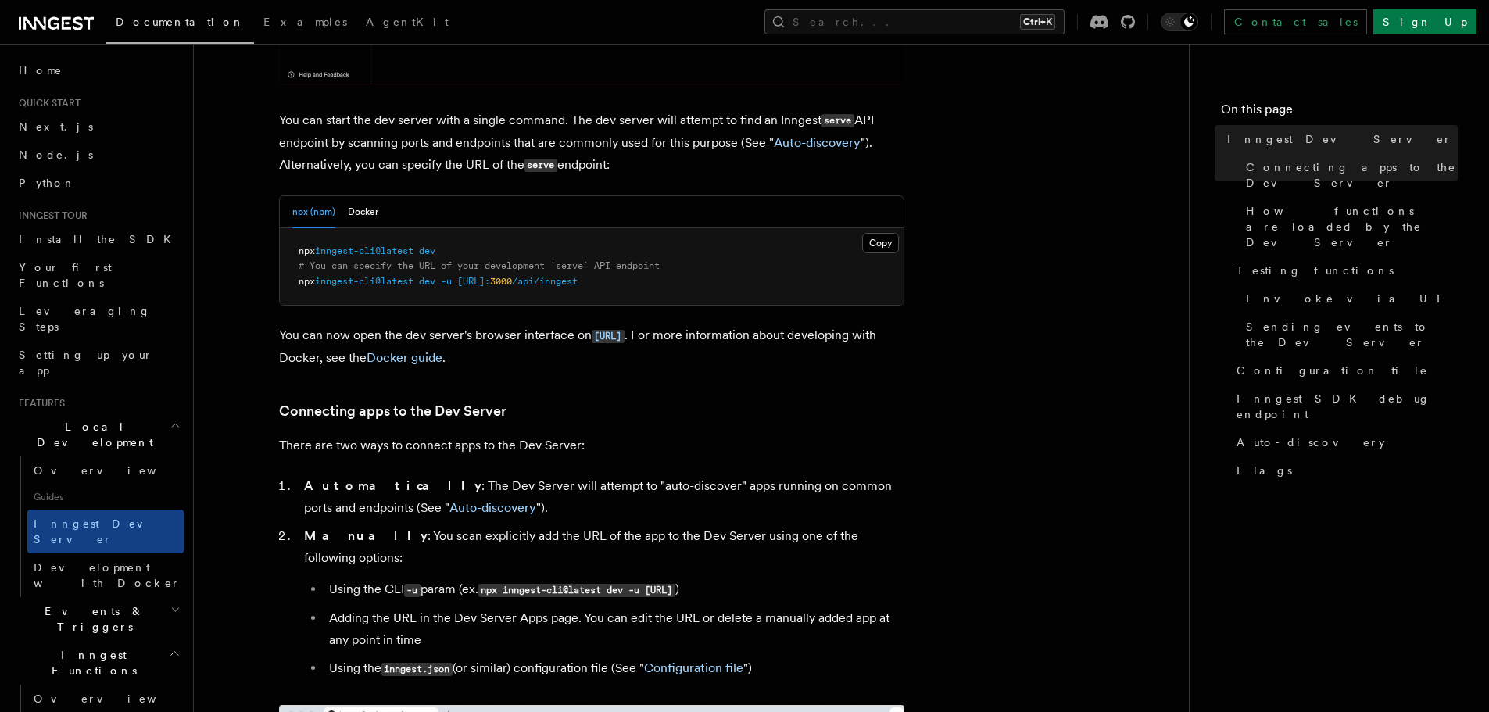
scroll to position [624, 0]
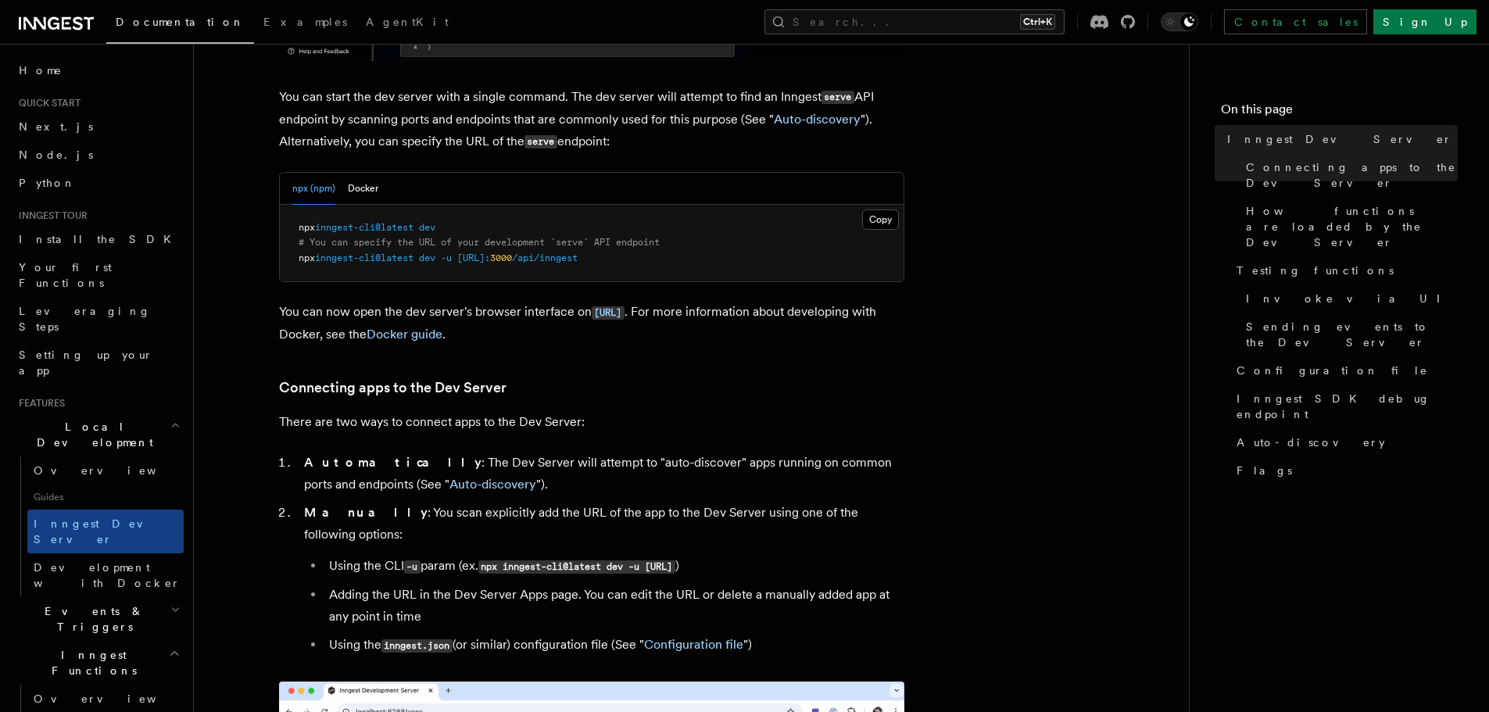
click at [528, 224] on pre "npx inngest-cli@latest dev # You can specify the URL of your development `serve…" at bounding box center [592, 243] width 624 height 77
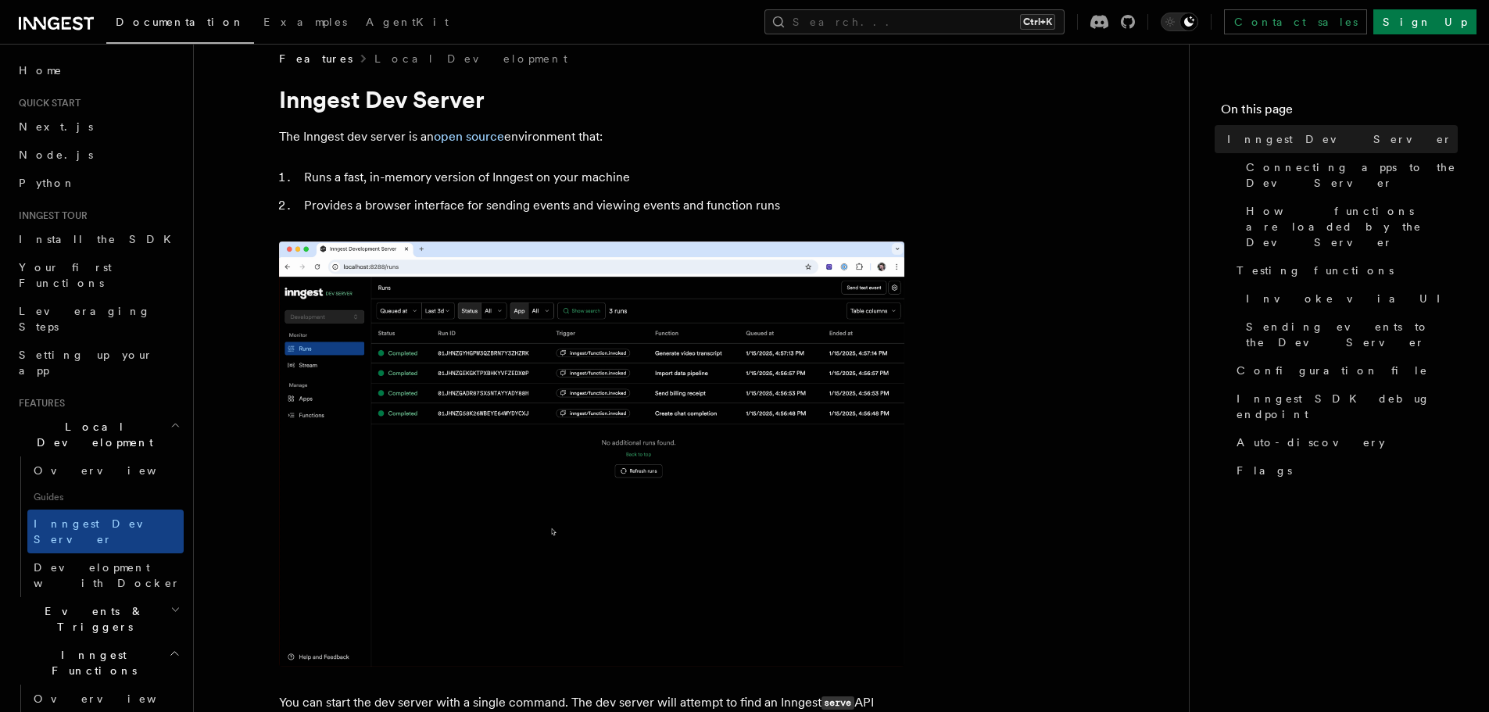
scroll to position [0, 0]
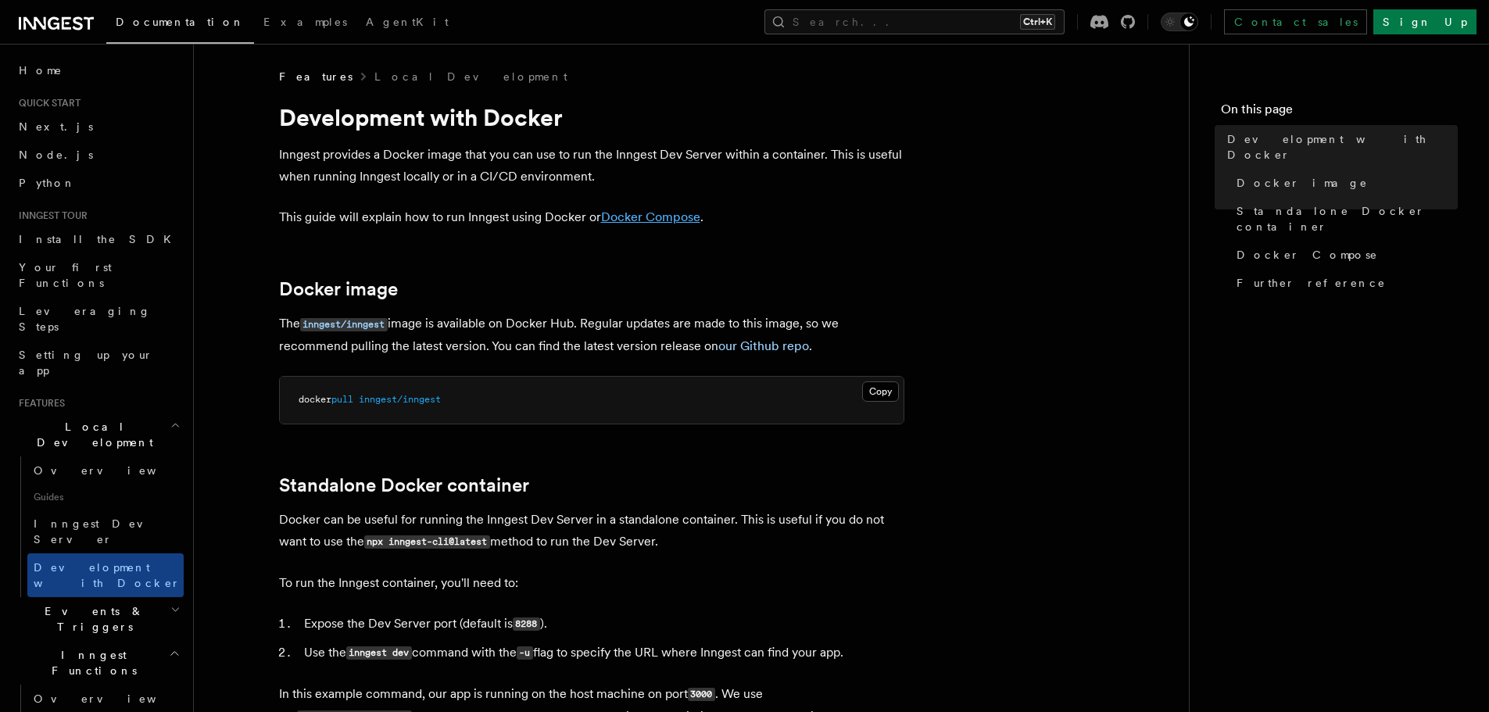
click at [627, 216] on link "Docker Compose" at bounding box center [650, 216] width 99 height 15
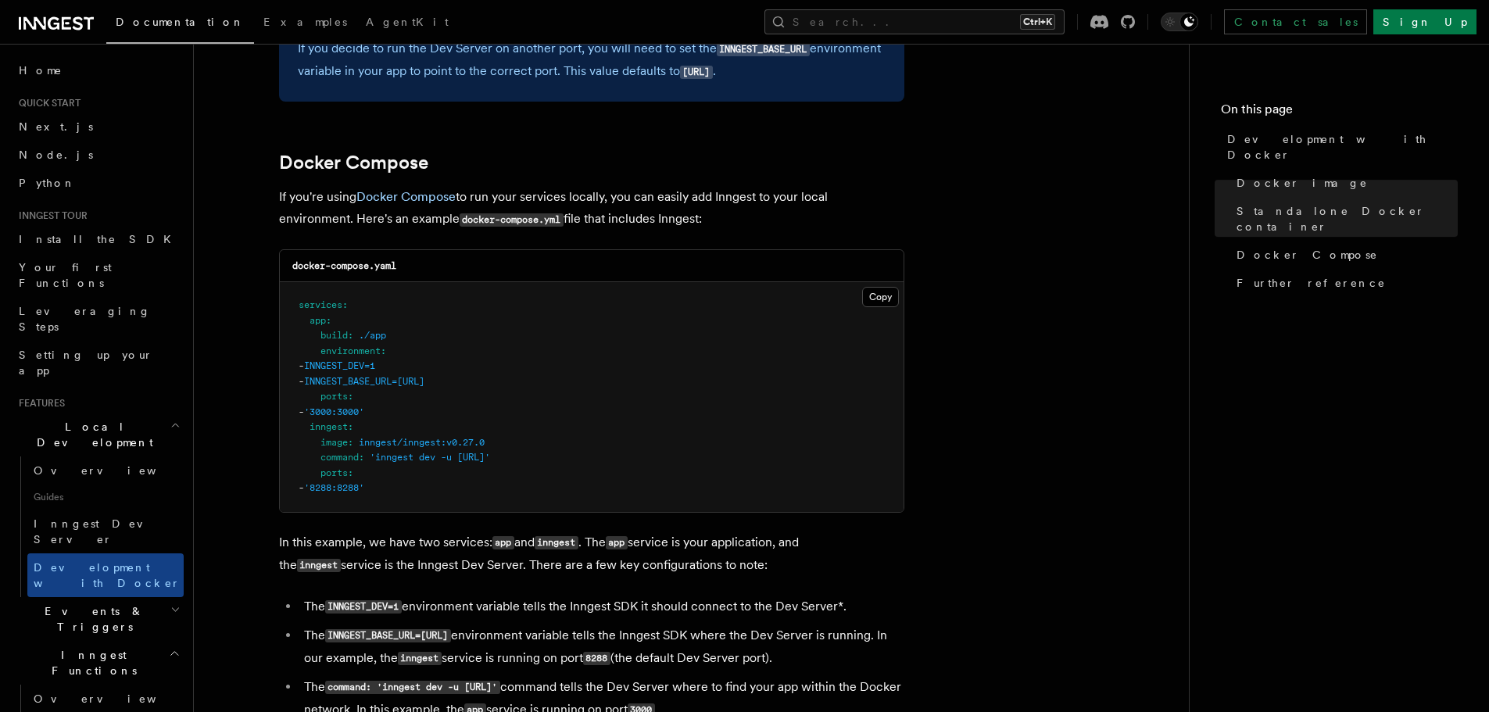
scroll to position [1009, 0]
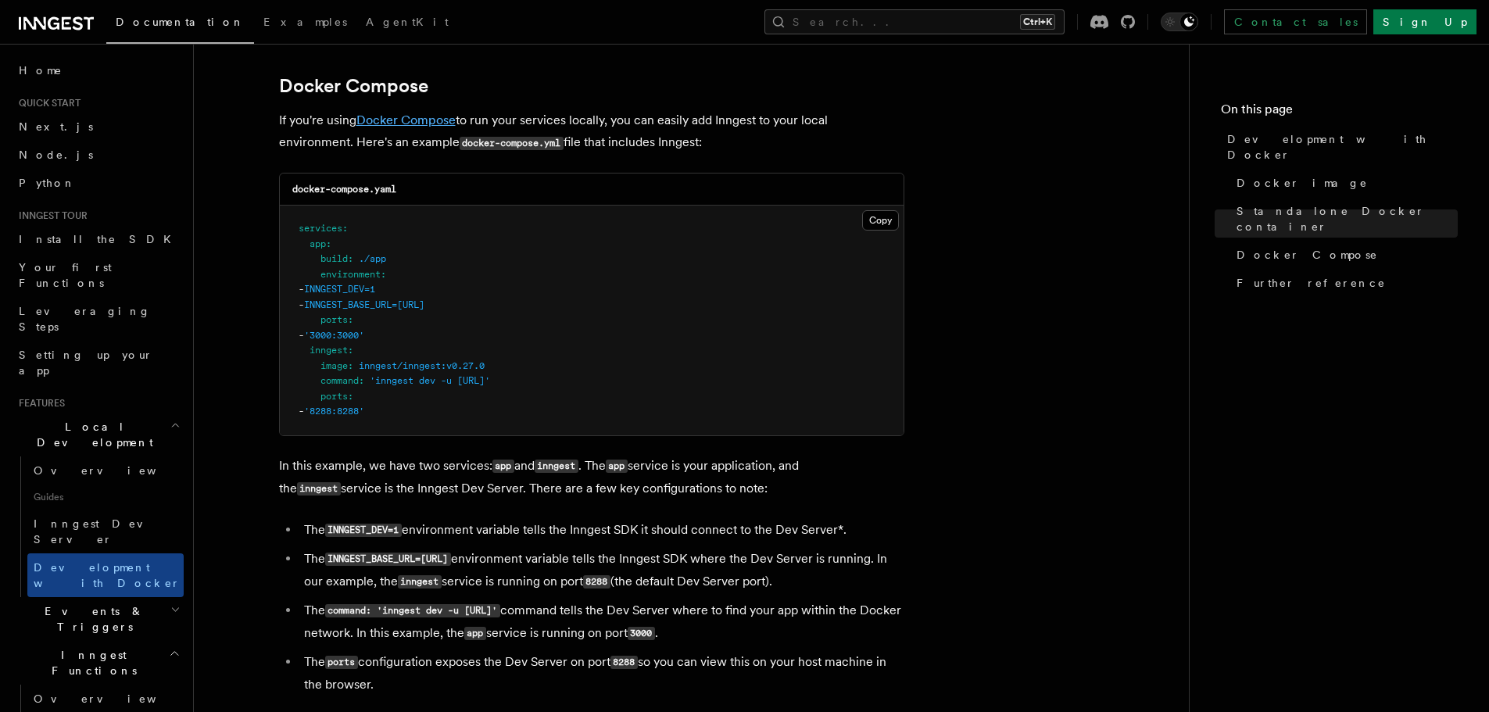
click at [378, 117] on link "Docker Compose" at bounding box center [405, 120] width 99 height 15
drag, startPoint x: 672, startPoint y: 123, endPoint x: 794, endPoint y: 124, distance: 121.9
click at [794, 124] on p "If you're using Docker Compose to run your services locally, you can easily add…" at bounding box center [591, 131] width 625 height 45
click at [812, 125] on p "If you're using Docker Compose to run your services locally, you can easily add…" at bounding box center [591, 131] width 625 height 45
drag, startPoint x: 302, startPoint y: 141, endPoint x: 477, endPoint y: 142, distance: 175.1
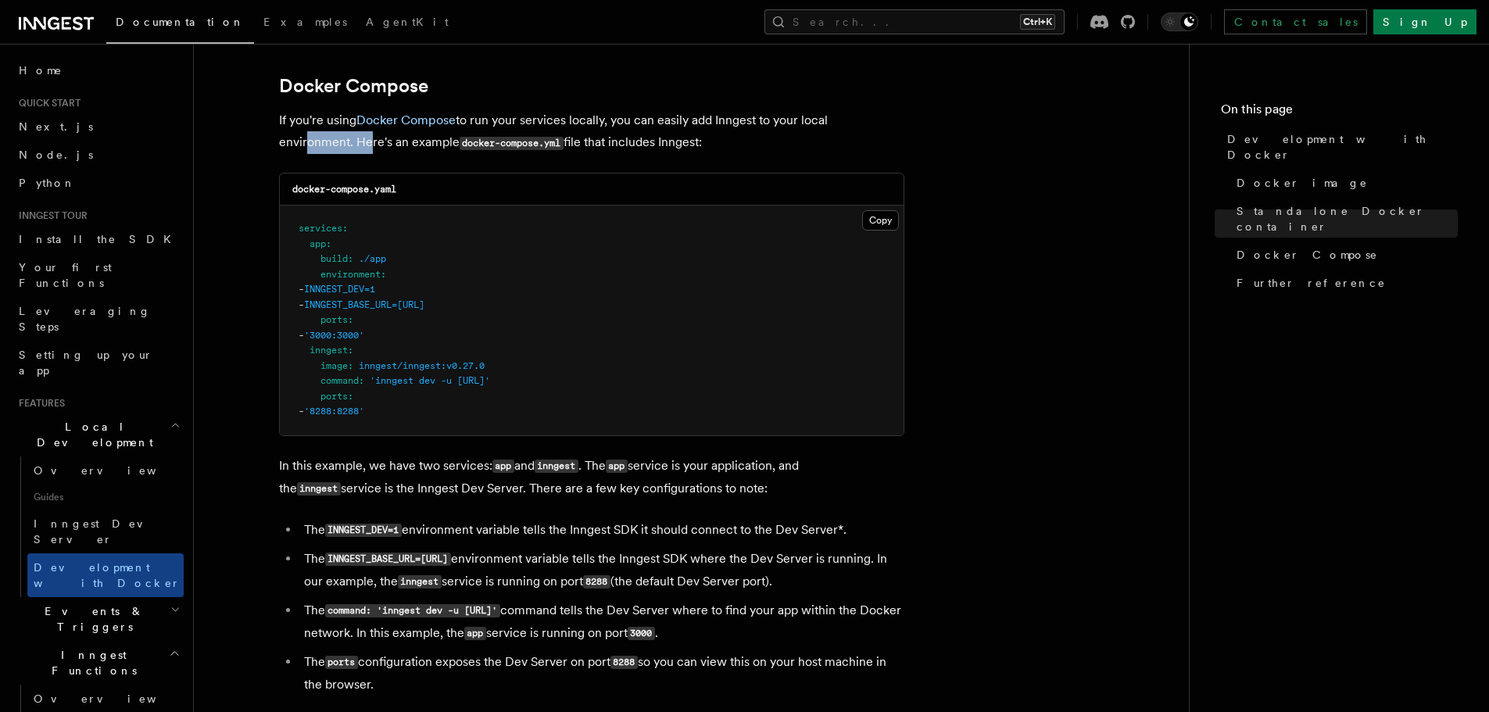
click at [464, 142] on p "If you're using Docker Compose to run your services locally, you can easily add…" at bounding box center [591, 131] width 625 height 45
click at [478, 142] on code "docker-compose.yml" at bounding box center [512, 143] width 104 height 13
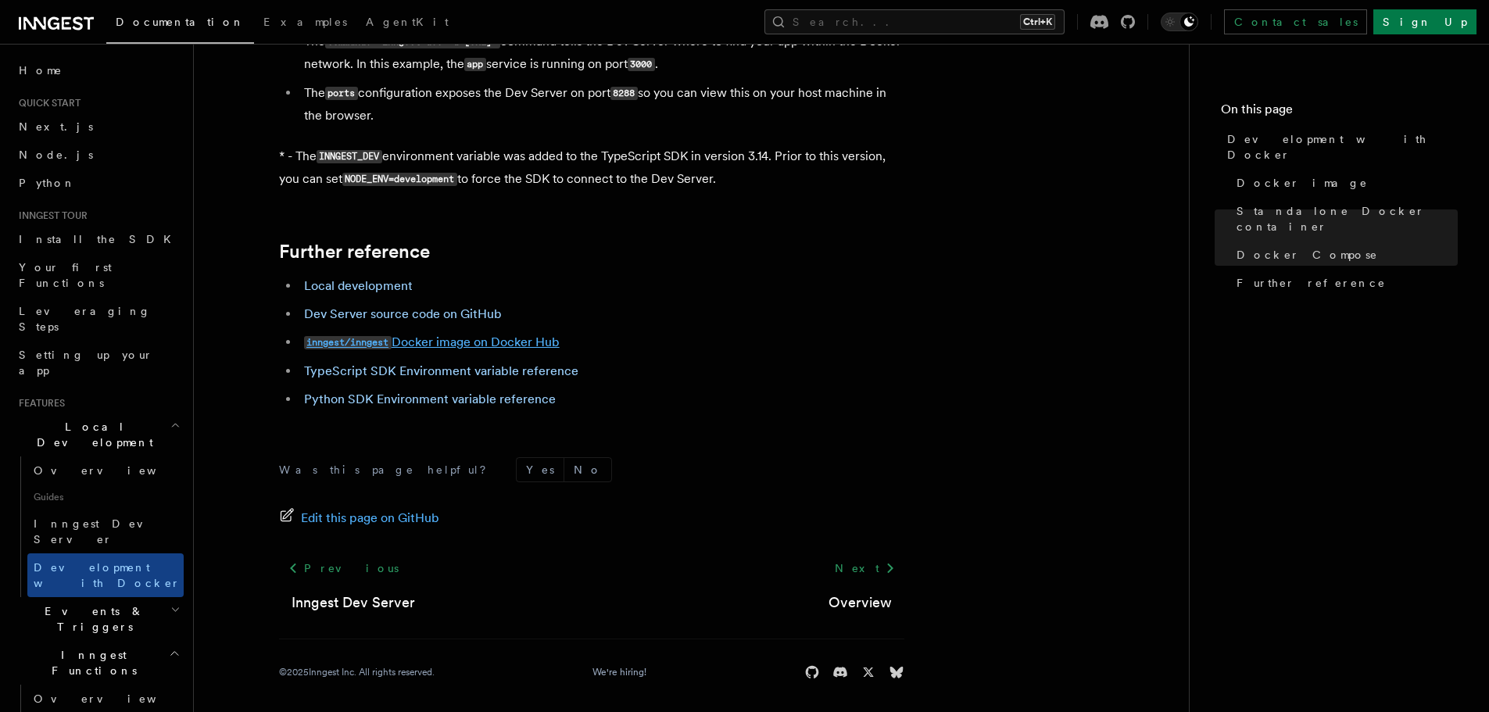
scroll to position [1583, 0]
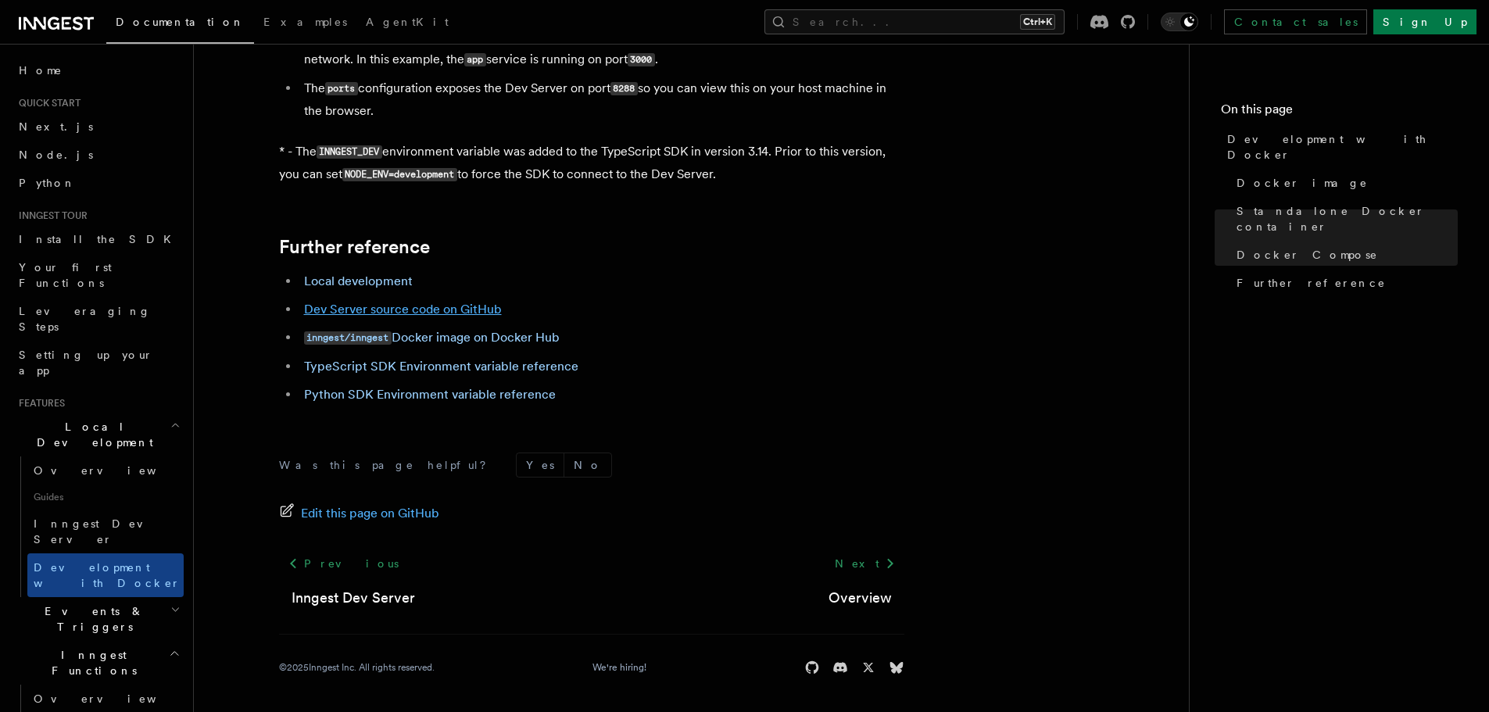
click at [371, 305] on link "Dev Server source code on GitHub" at bounding box center [403, 309] width 198 height 15
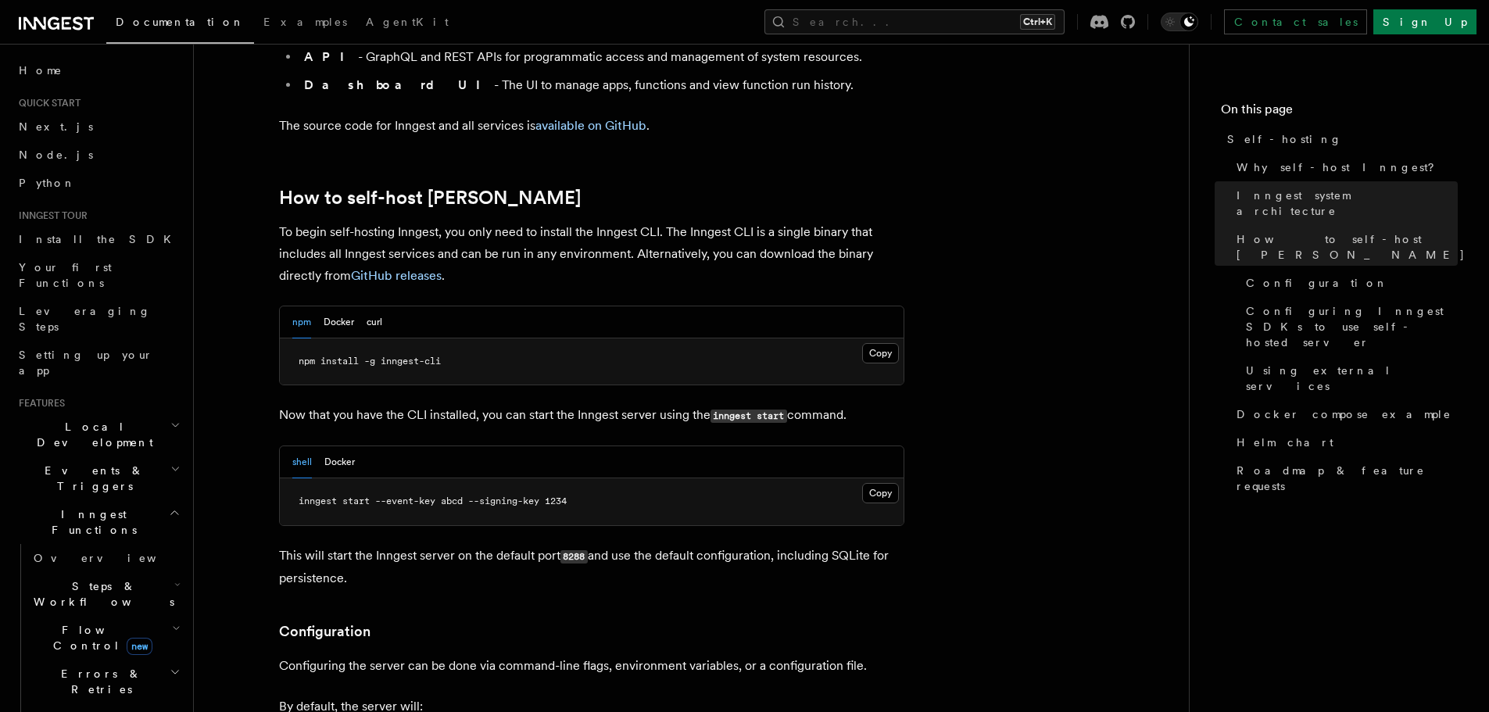
scroll to position [1485, 0]
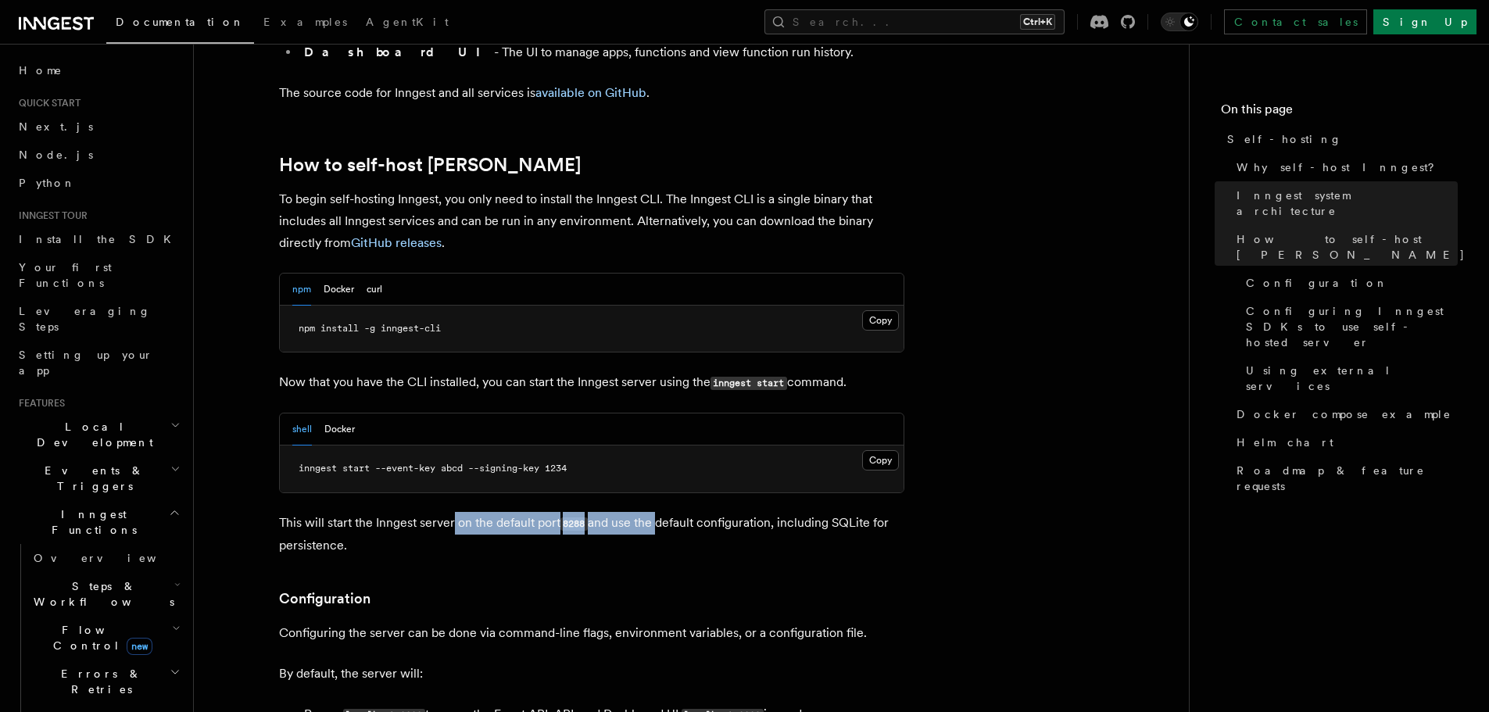
drag, startPoint x: 460, startPoint y: 473, endPoint x: 698, endPoint y: 470, distance: 238.4
click at [690, 512] on p "This will start the Inngest server on the default port 8288 and use the default…" at bounding box center [591, 534] width 625 height 45
click at [698, 512] on p "This will start the Inngest server on the default port 8288 and use the default…" at bounding box center [591, 534] width 625 height 45
drag, startPoint x: 582, startPoint y: 466, endPoint x: 715, endPoint y: 455, distance: 134.1
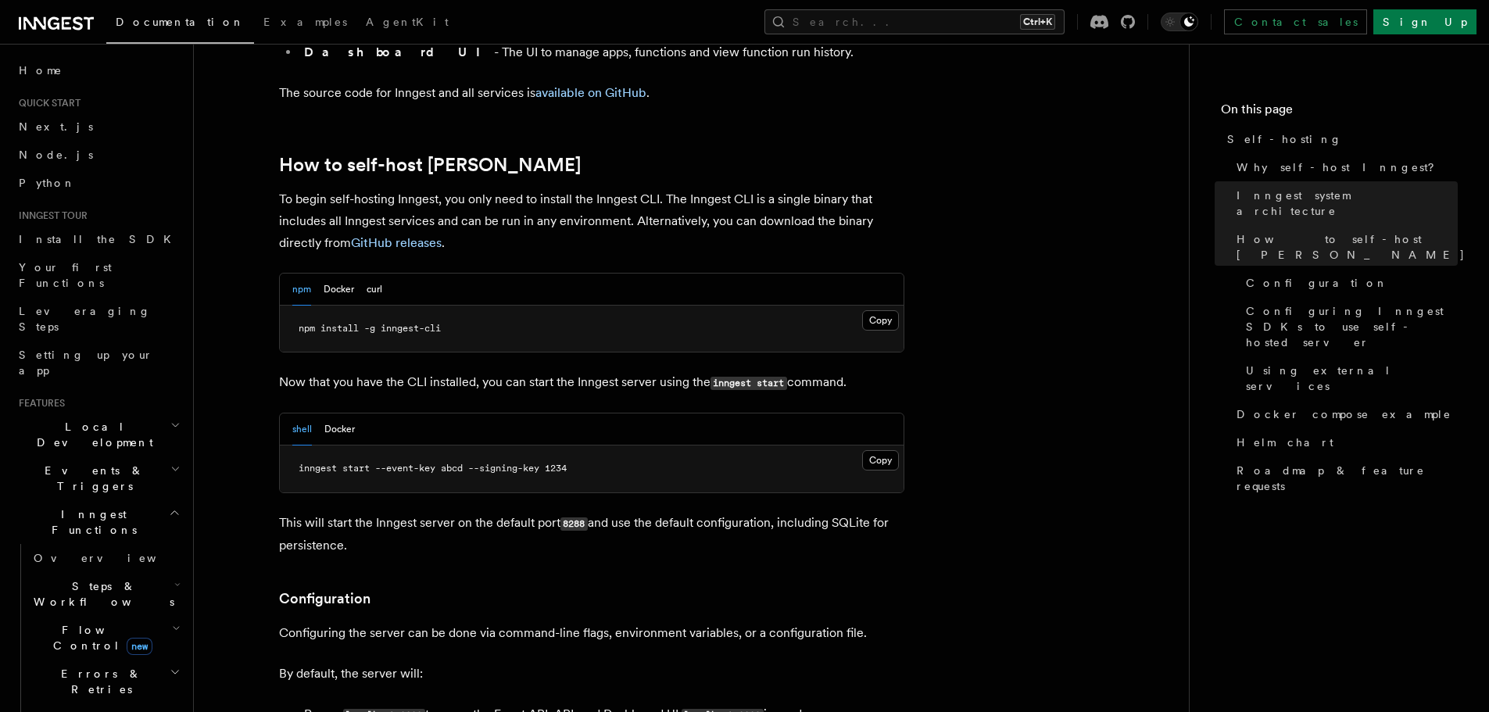
drag, startPoint x: 677, startPoint y: 473, endPoint x: 850, endPoint y: 471, distance: 173.5
click at [793, 512] on p "This will start the Inngest server on the default port 8288 and use the default…" at bounding box center [591, 534] width 625 height 45
click at [850, 512] on p "This will start the Inngest server on the default port 8288 and use the default…" at bounding box center [591, 534] width 625 height 45
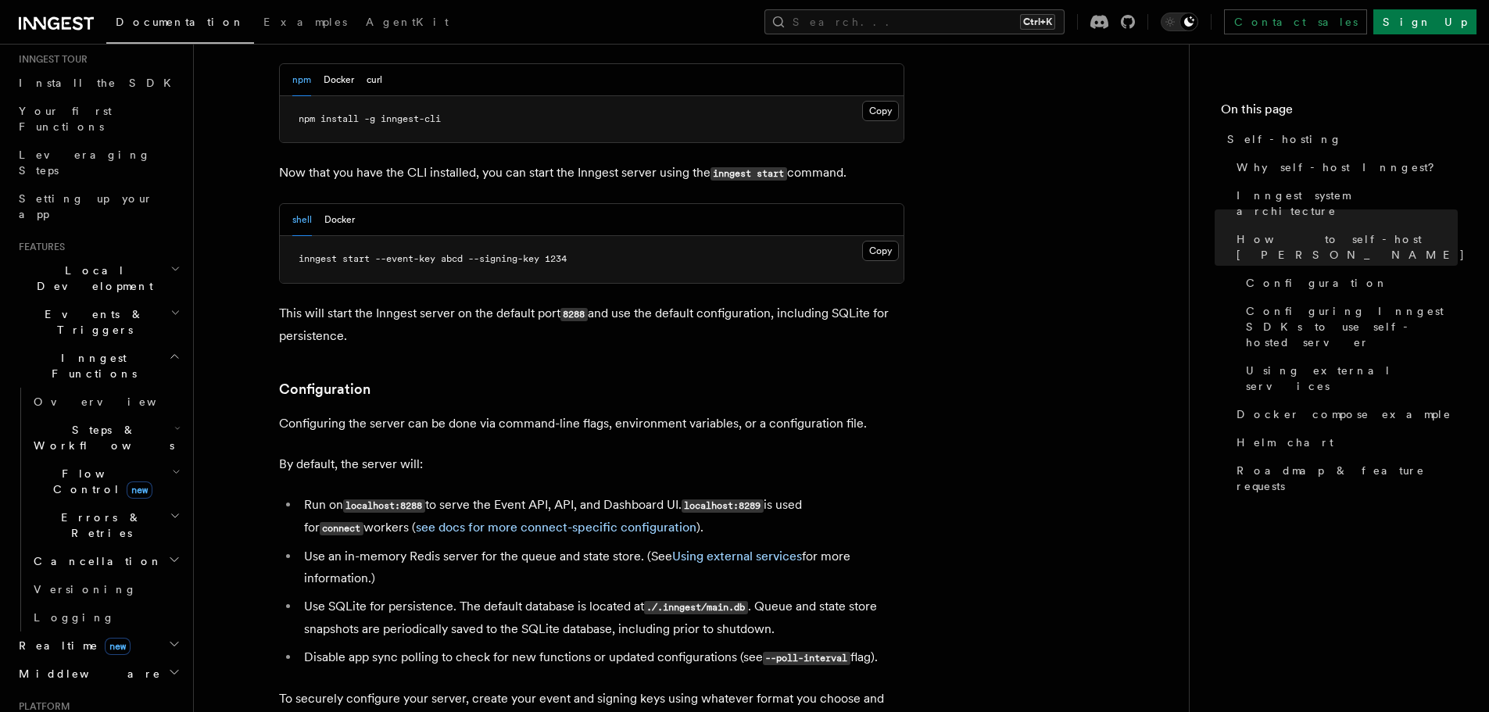
scroll to position [1720, 0]
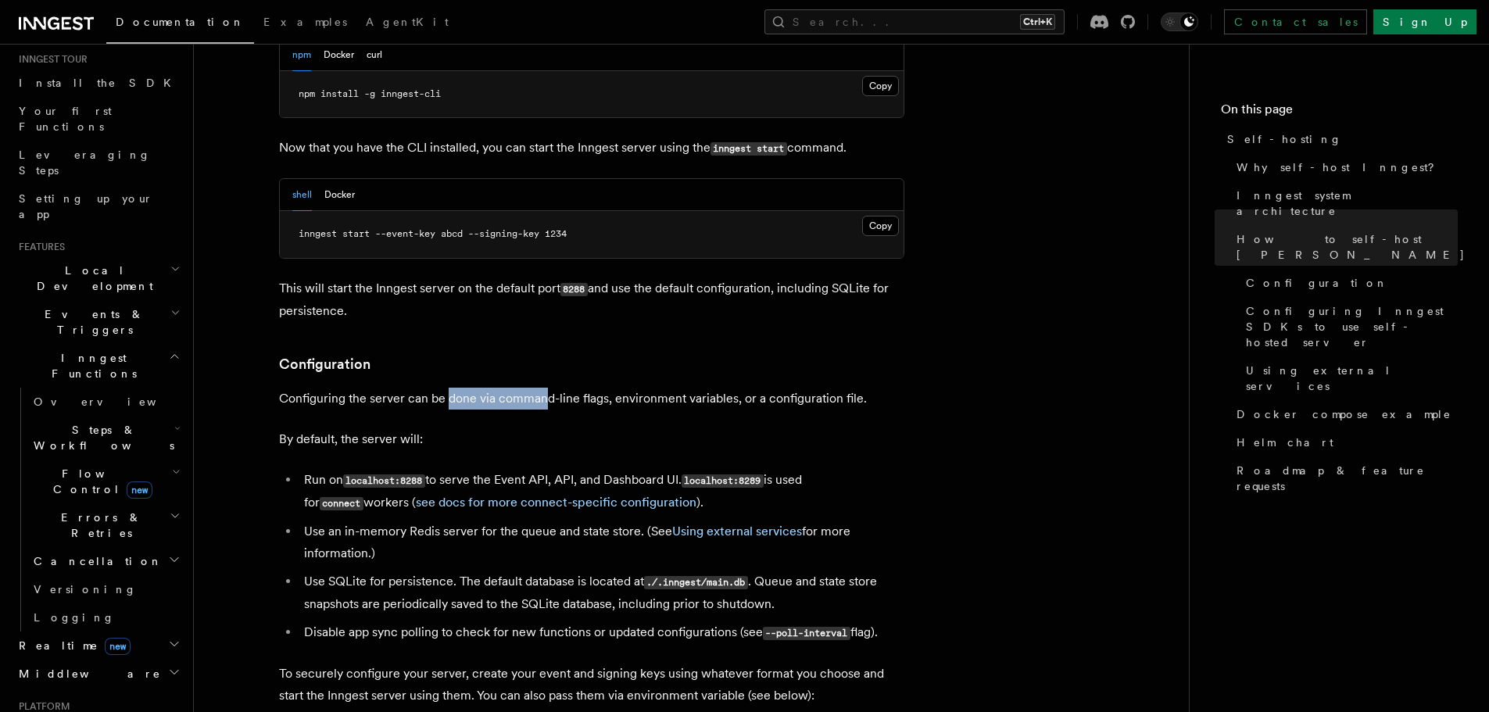
drag, startPoint x: 464, startPoint y: 345, endPoint x: 691, endPoint y: 351, distance: 226.8
click at [664, 388] on p "Configuring the server can be done via command-line flags, environment variable…" at bounding box center [591, 399] width 625 height 22
click at [692, 388] on p "Configuring the server can be done via command-line flags, environment variable…" at bounding box center [591, 399] width 625 height 22
drag, startPoint x: 507, startPoint y: 347, endPoint x: 745, endPoint y: 345, distance: 238.4
click at [658, 388] on p "Configuring the server can be done via command-line flags, environment variable…" at bounding box center [591, 399] width 625 height 22
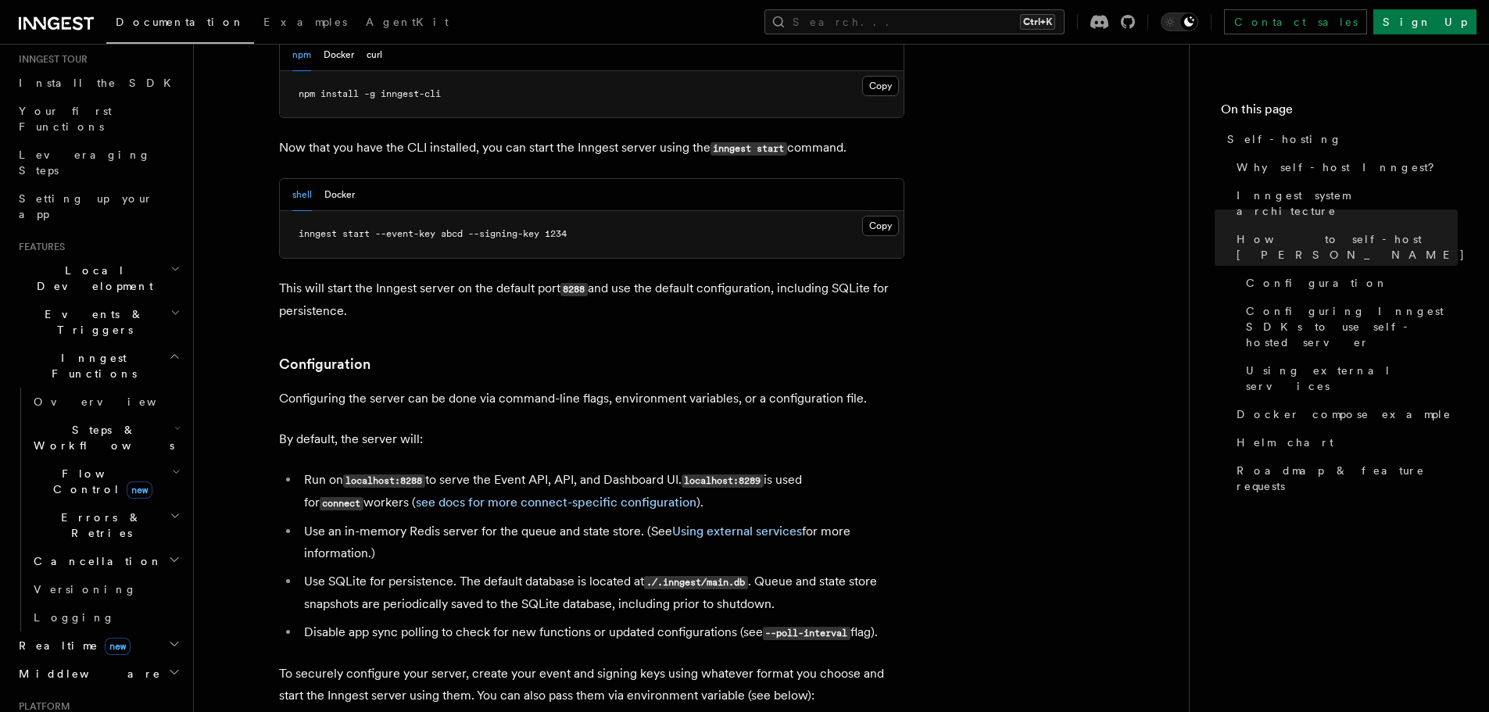
click at [746, 388] on p "Configuring the server can be done via command-line flags, environment variable…" at bounding box center [591, 399] width 625 height 22
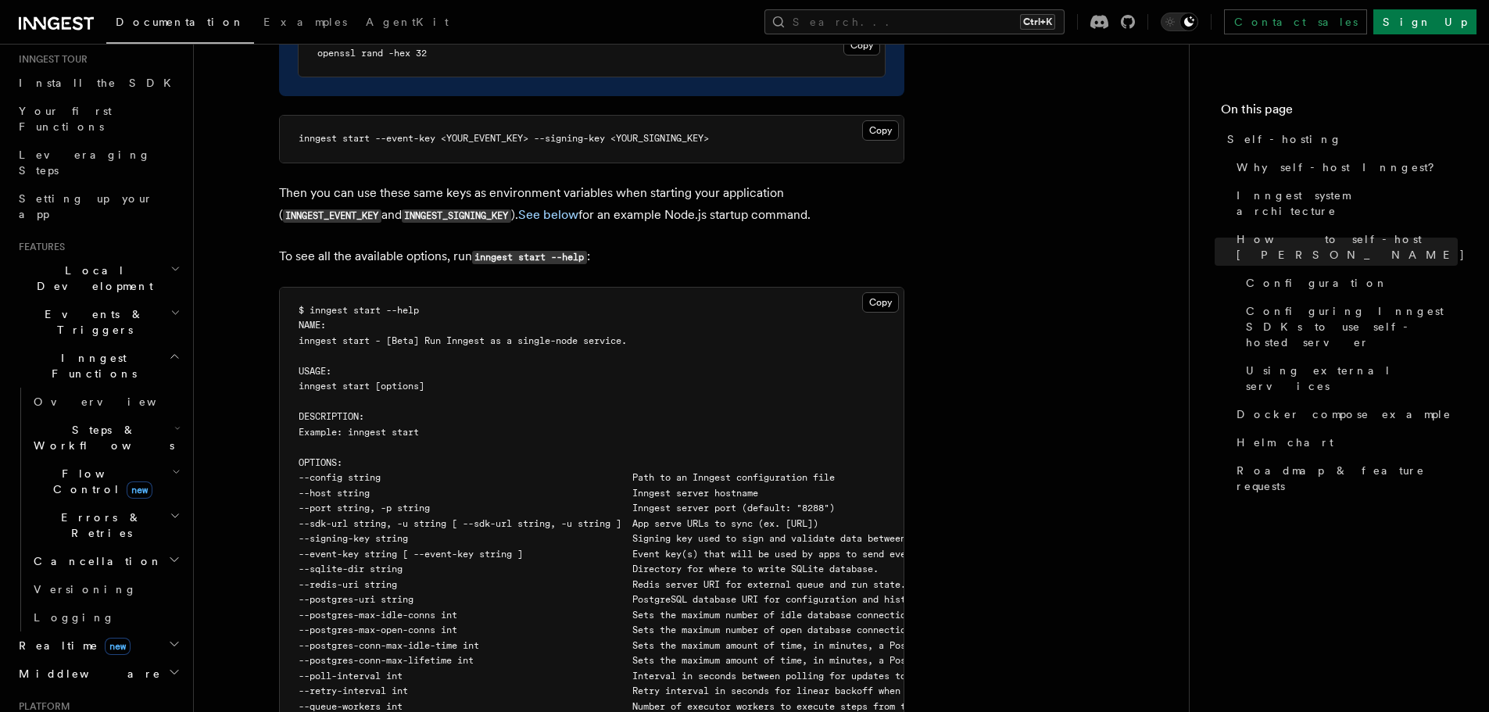
scroll to position [2501, 0]
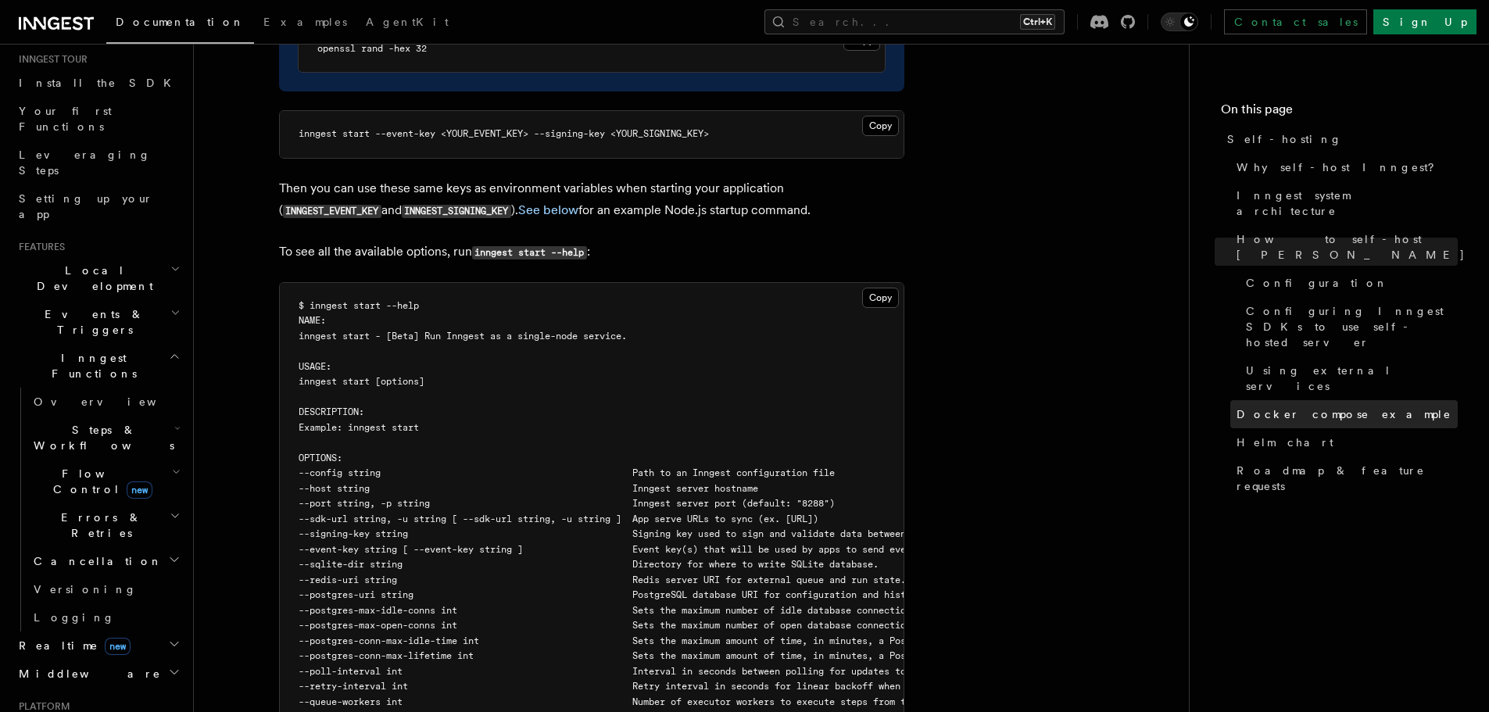
click at [1284, 400] on link "Docker compose example" at bounding box center [1343, 414] width 227 height 28
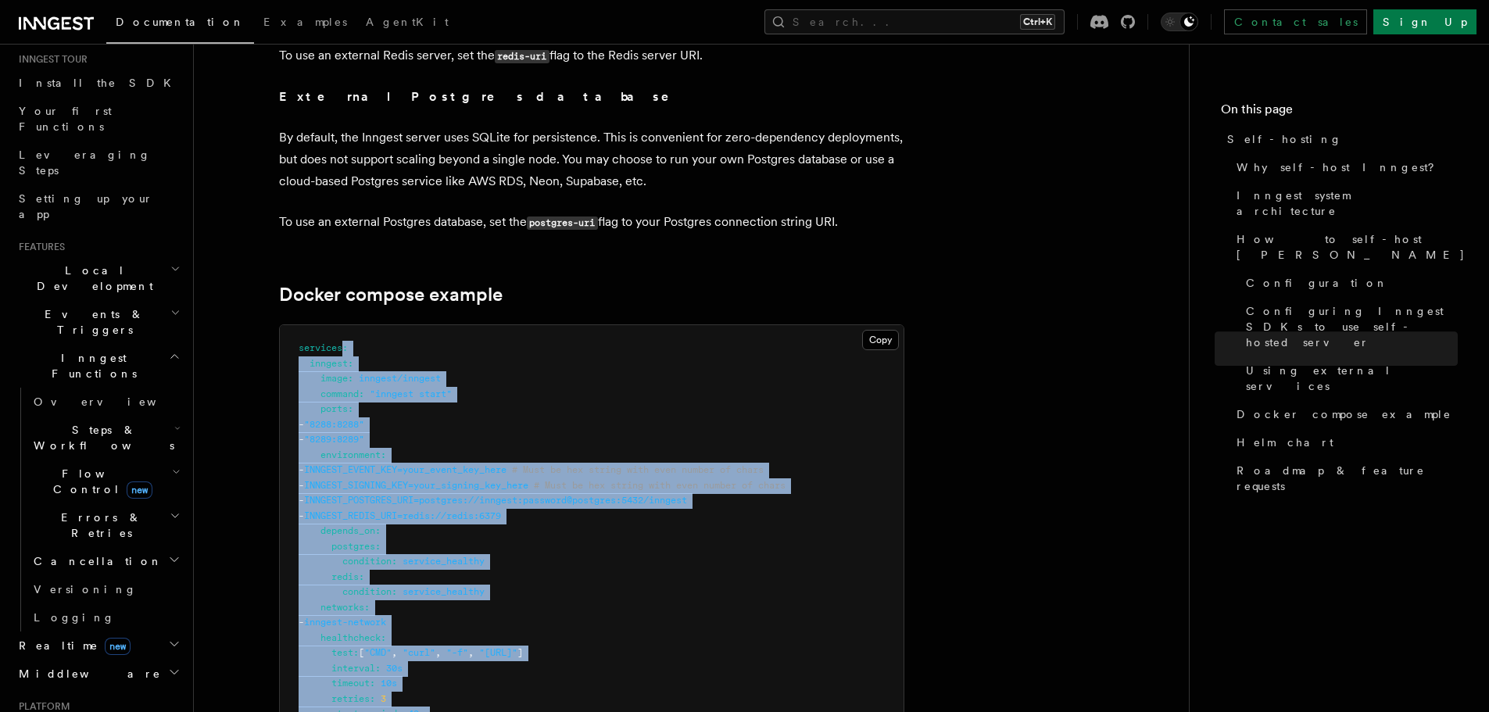
scroll to position [3925, 0]
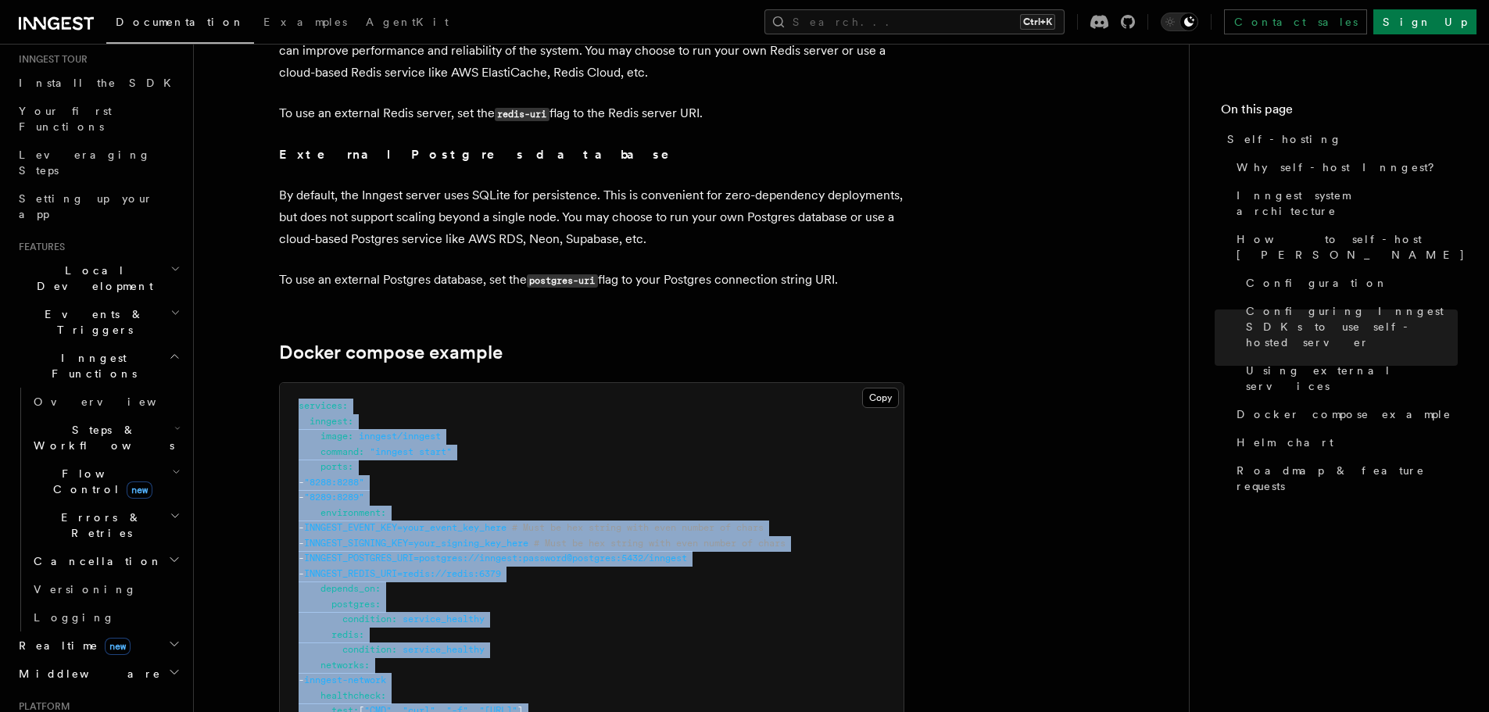
drag, startPoint x: 439, startPoint y: 349, endPoint x: 291, endPoint y: 367, distance: 148.8
copy code "services : inngest : image : inngest/inngest command : "inngest start" ports : …"
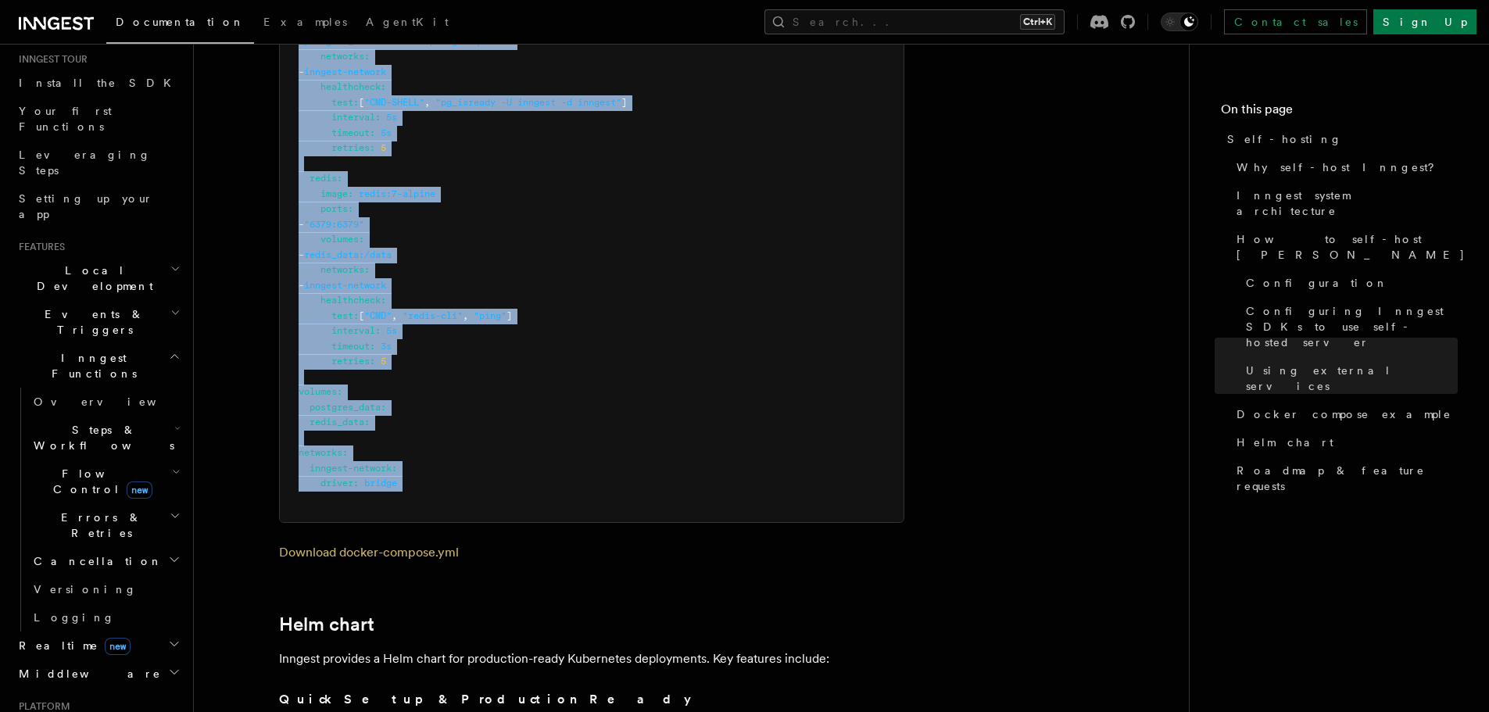
scroll to position [4599, 0]
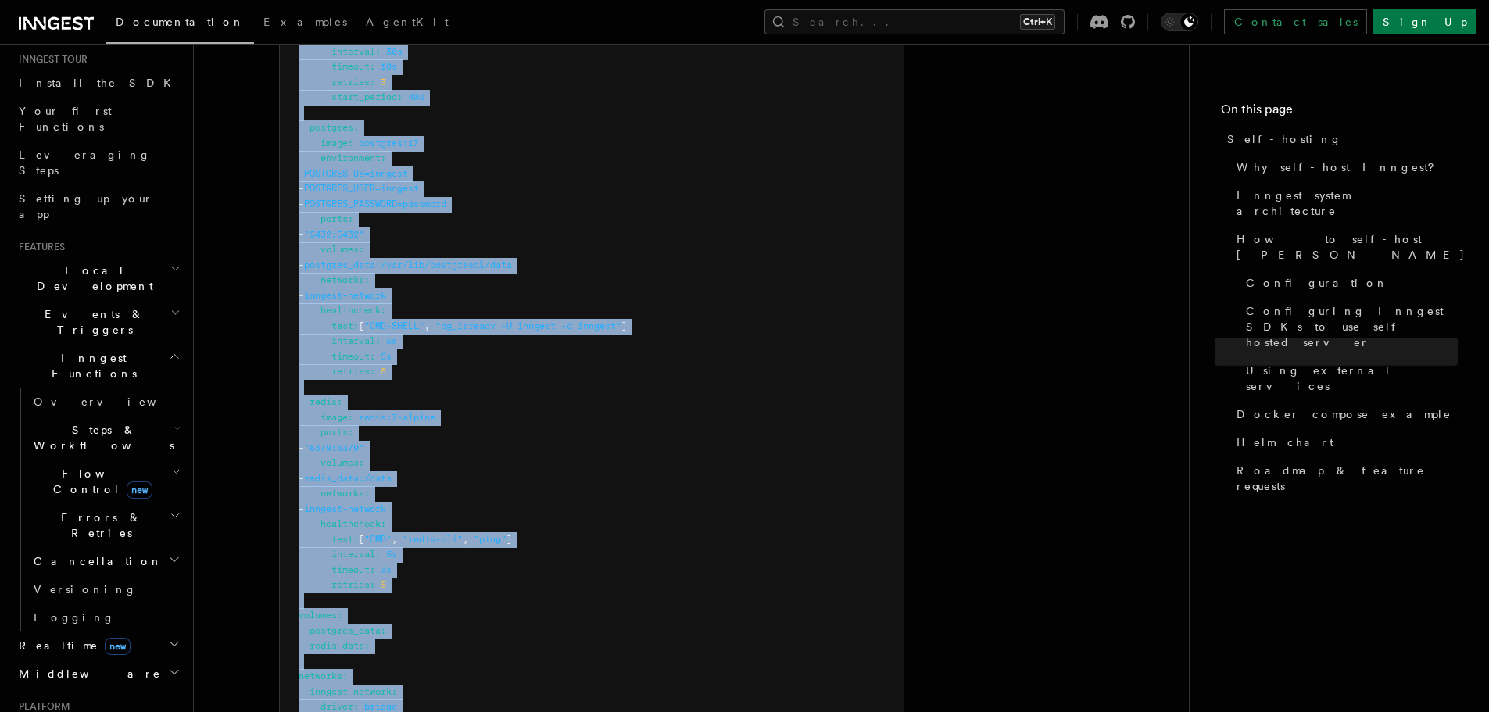
copy code "services : inngest : image : inngest/inngest command : "inngest start" ports : …"
click at [1279, 142] on span "Self-hosting" at bounding box center [1284, 139] width 115 height 16
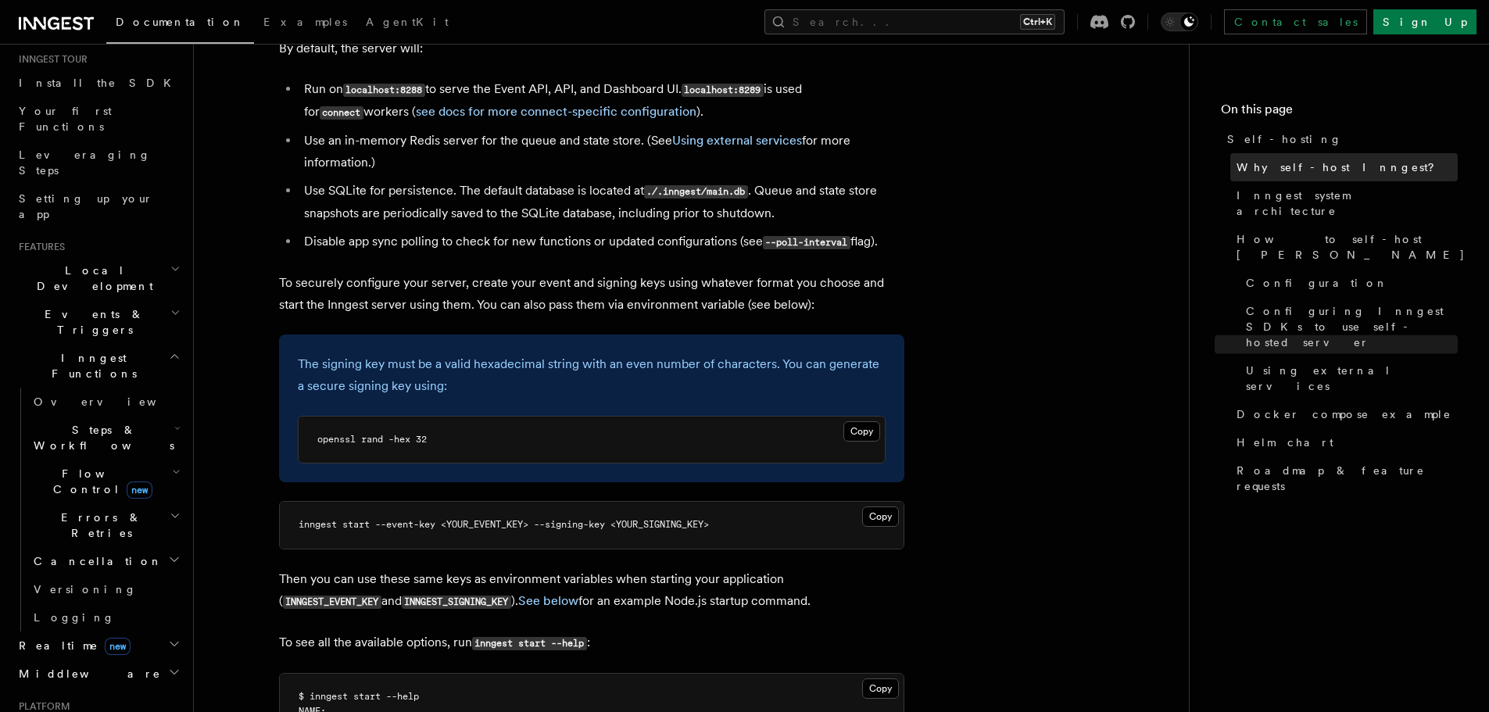
click at [1304, 165] on span "Why self-host Inngest?" at bounding box center [1341, 167] width 209 height 16
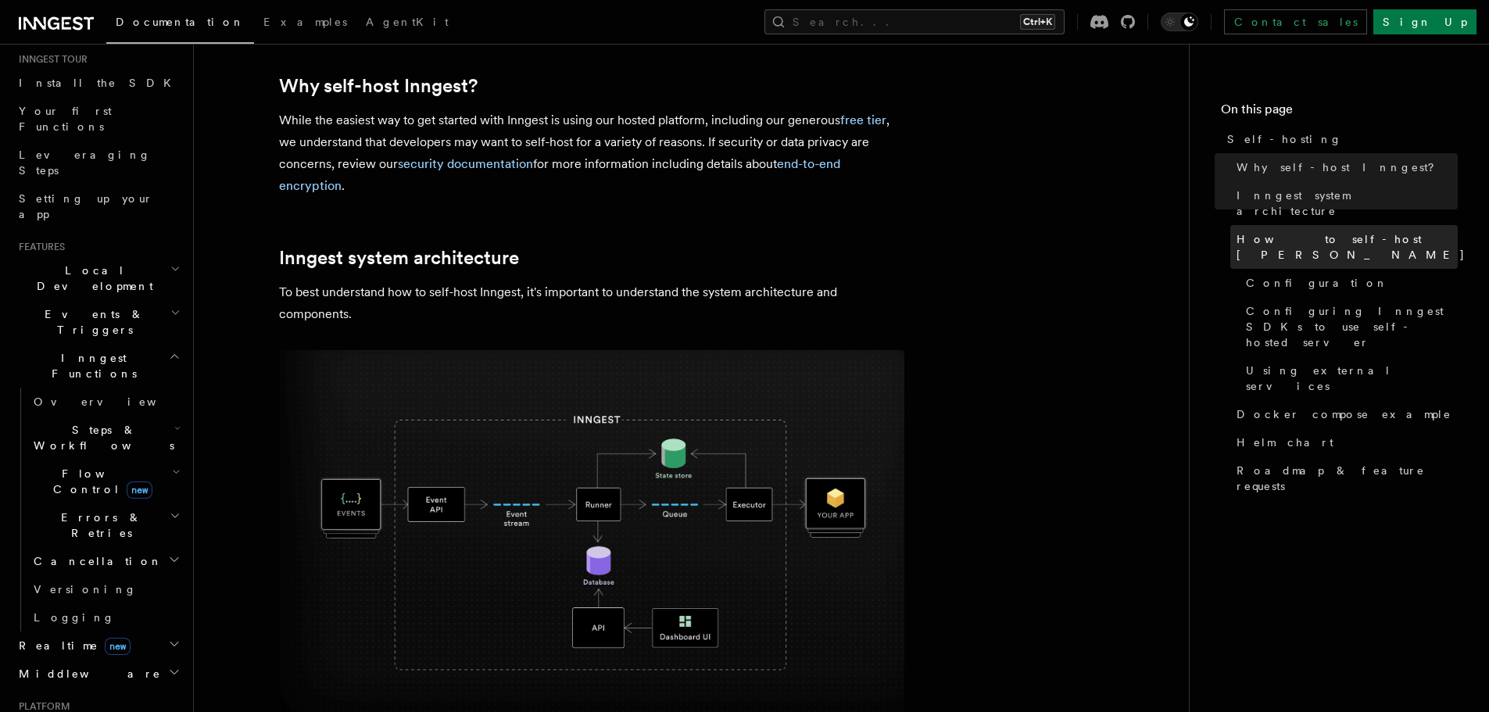
click at [1299, 225] on link "How to self-host Inngest" at bounding box center [1343, 247] width 227 height 44
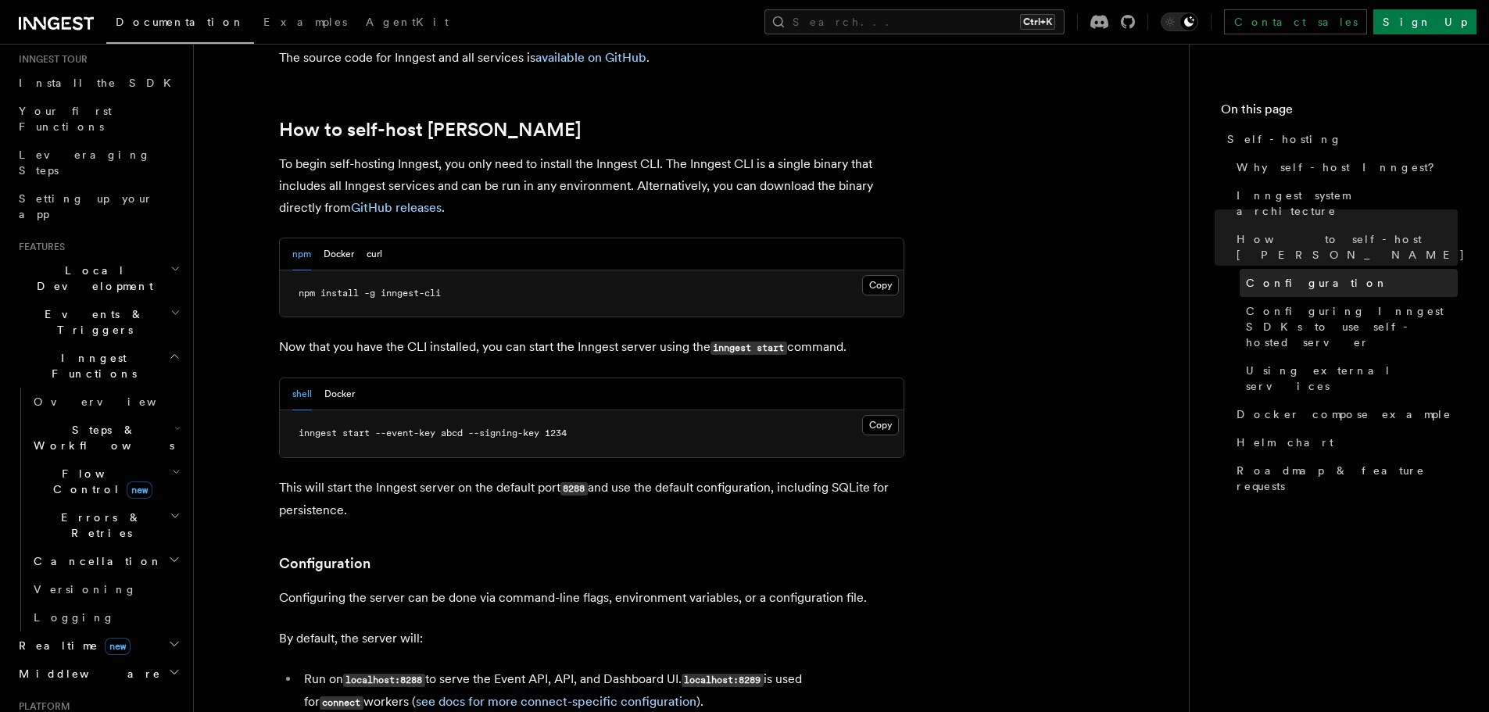
click at [1284, 275] on span "Configuration" at bounding box center [1317, 283] width 142 height 16
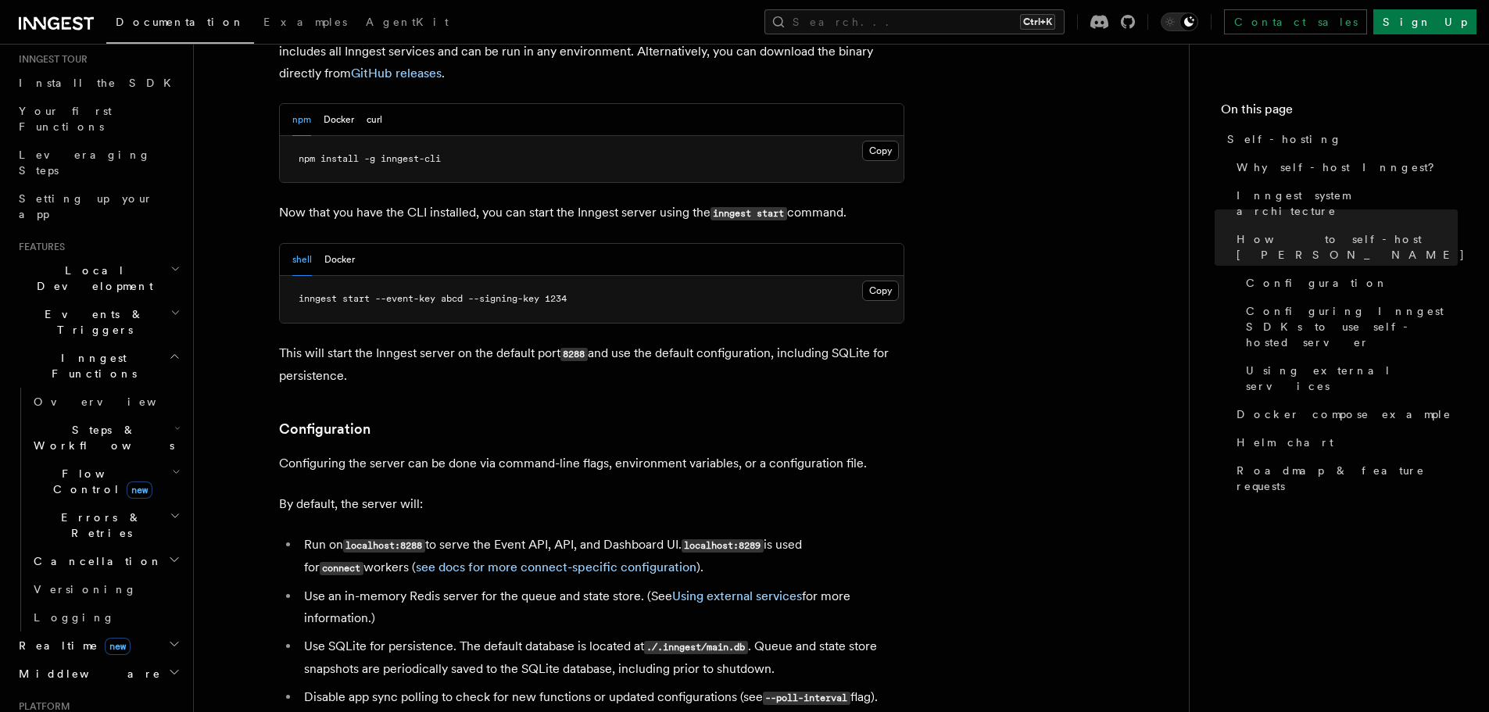
scroll to position [1641, 0]
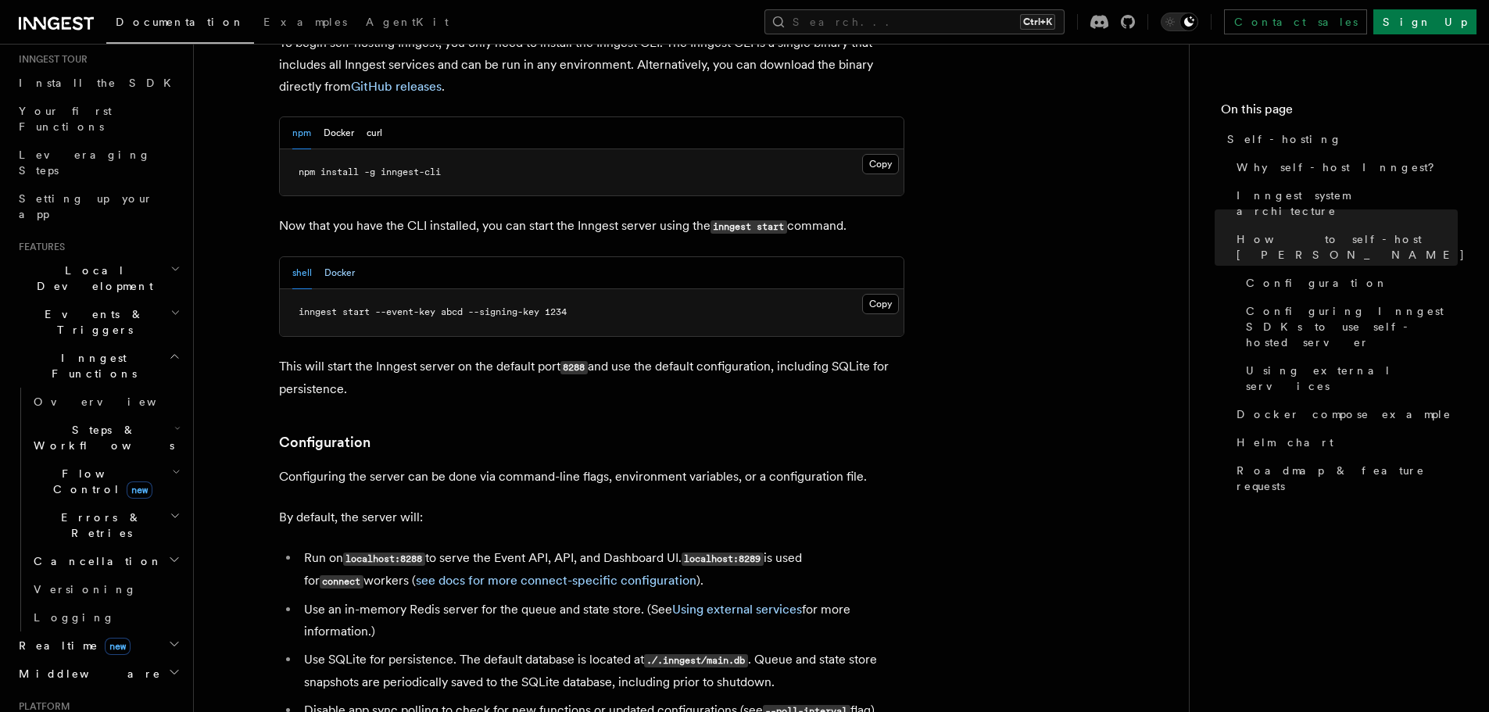
click at [342, 257] on button "Docker" at bounding box center [339, 273] width 30 height 32
click at [292, 117] on button "npm" at bounding box center [301, 133] width 19 height 32
click at [380, 117] on button "curl" at bounding box center [375, 133] width 16 height 32
click at [359, 117] on div "npm Docker curl" at bounding box center [337, 133] width 90 height 32
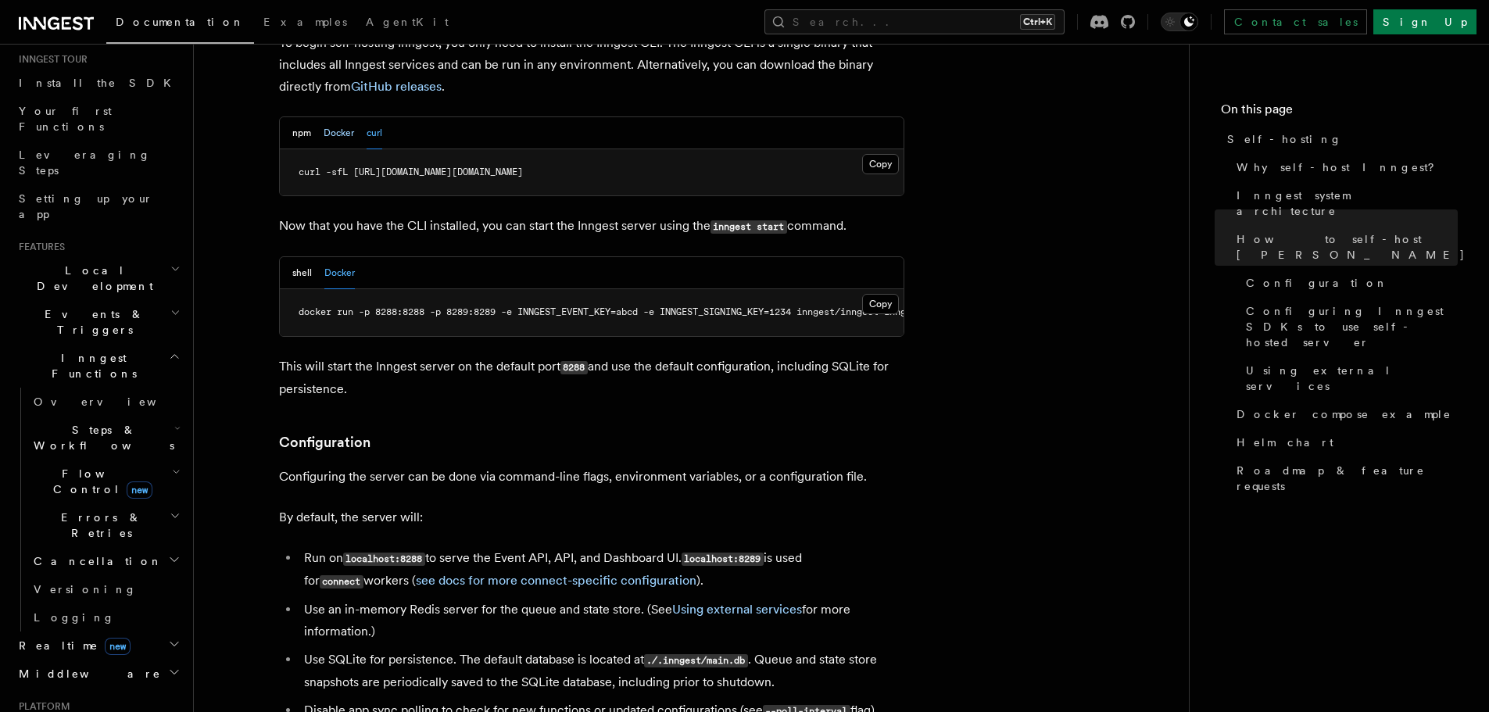
click at [332, 117] on button "Docker" at bounding box center [339, 133] width 30 height 32
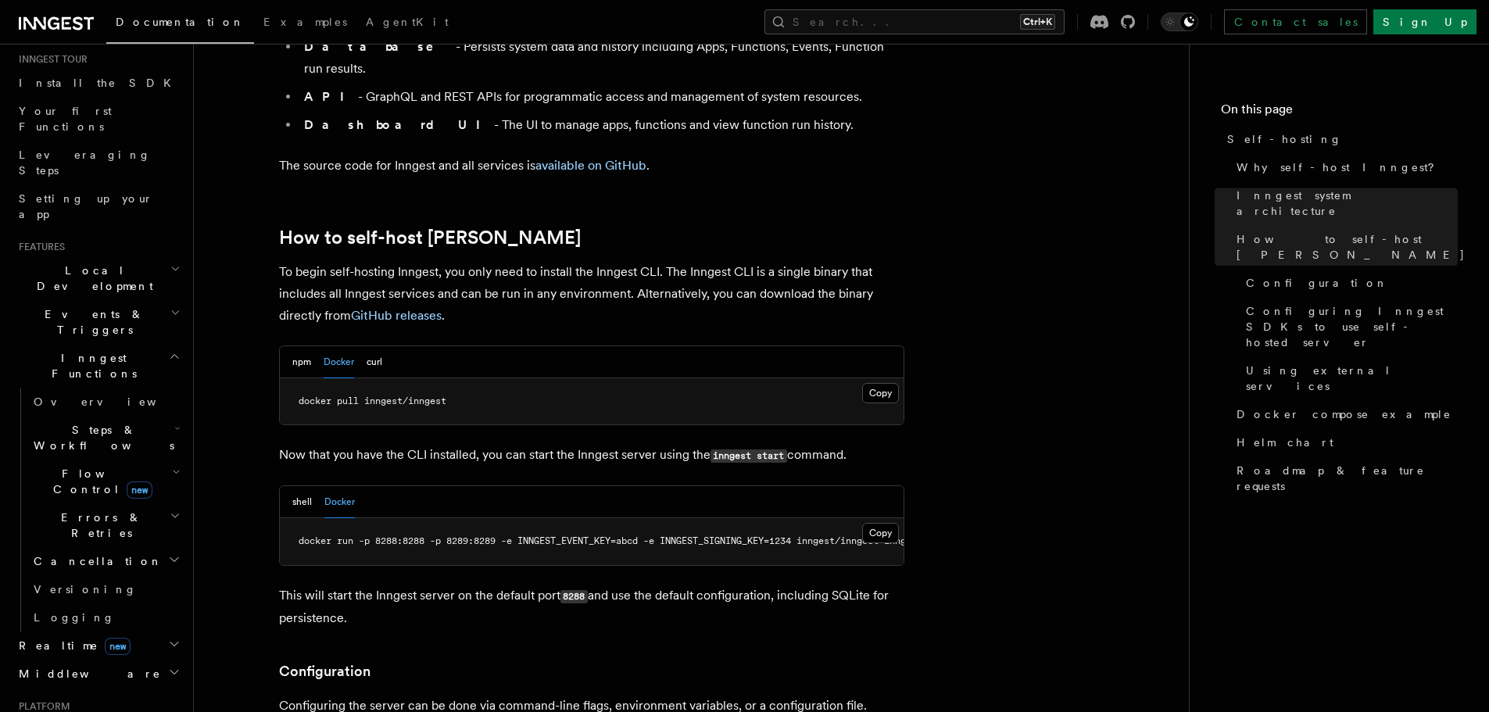
scroll to position [1407, 0]
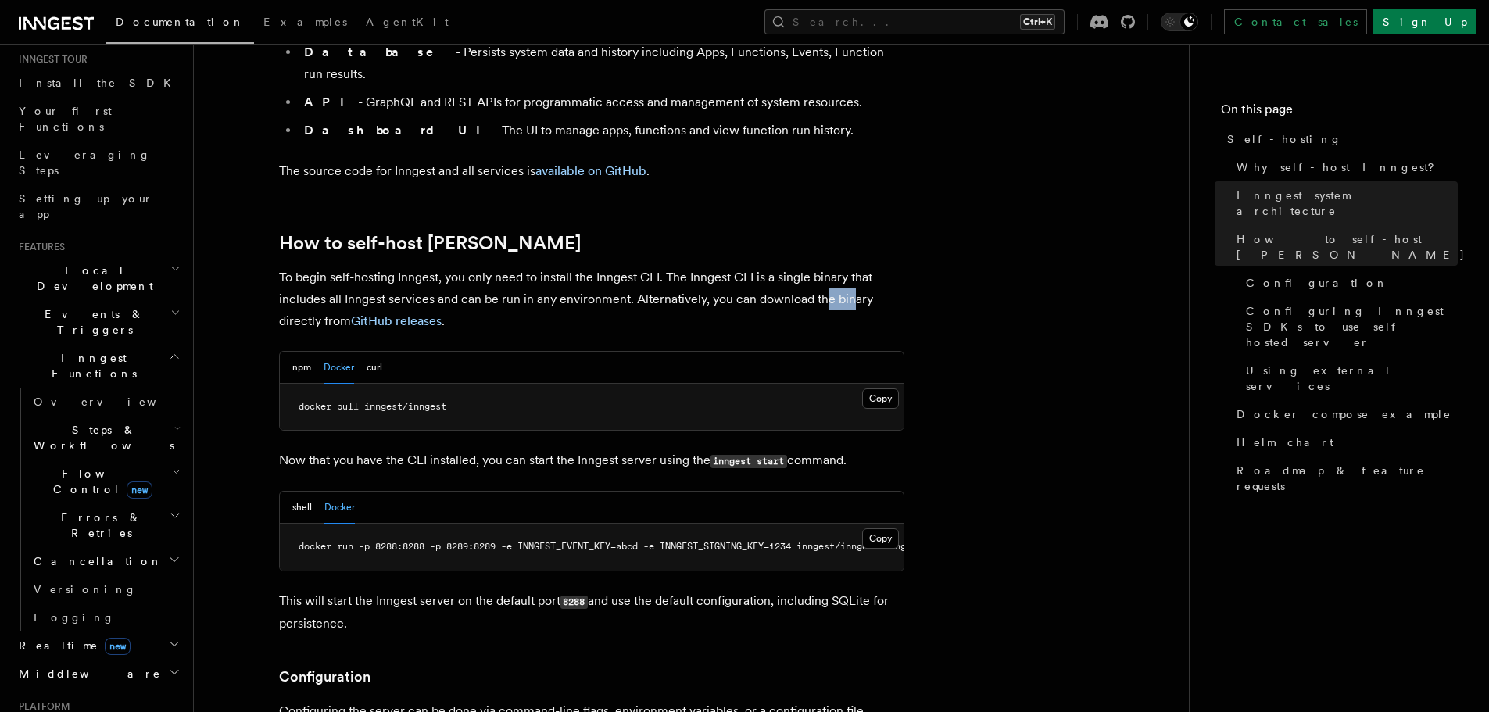
drag, startPoint x: 842, startPoint y: 250, endPoint x: 878, endPoint y: 254, distance: 36.2
click at [876, 267] on p "To begin self-hosting Inngest, you only need to install the Inngest CLI. The In…" at bounding box center [591, 300] width 625 height 66
click at [878, 267] on p "To begin self-hosting Inngest, you only need to install the Inngest CLI. The In…" at bounding box center [591, 300] width 625 height 66
click at [413, 313] on link "GitHub releases" at bounding box center [396, 320] width 91 height 15
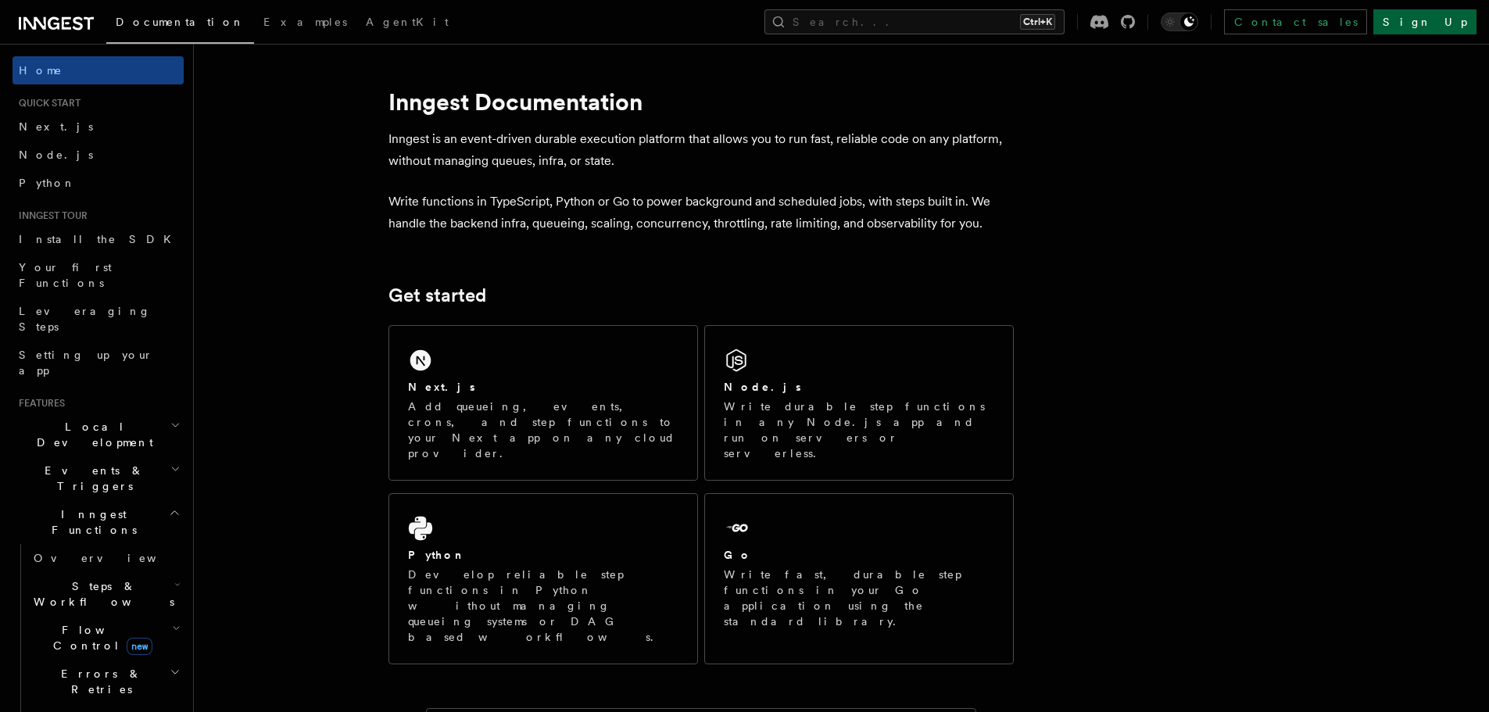
click at [1452, 27] on link "Sign Up" at bounding box center [1424, 21] width 103 height 25
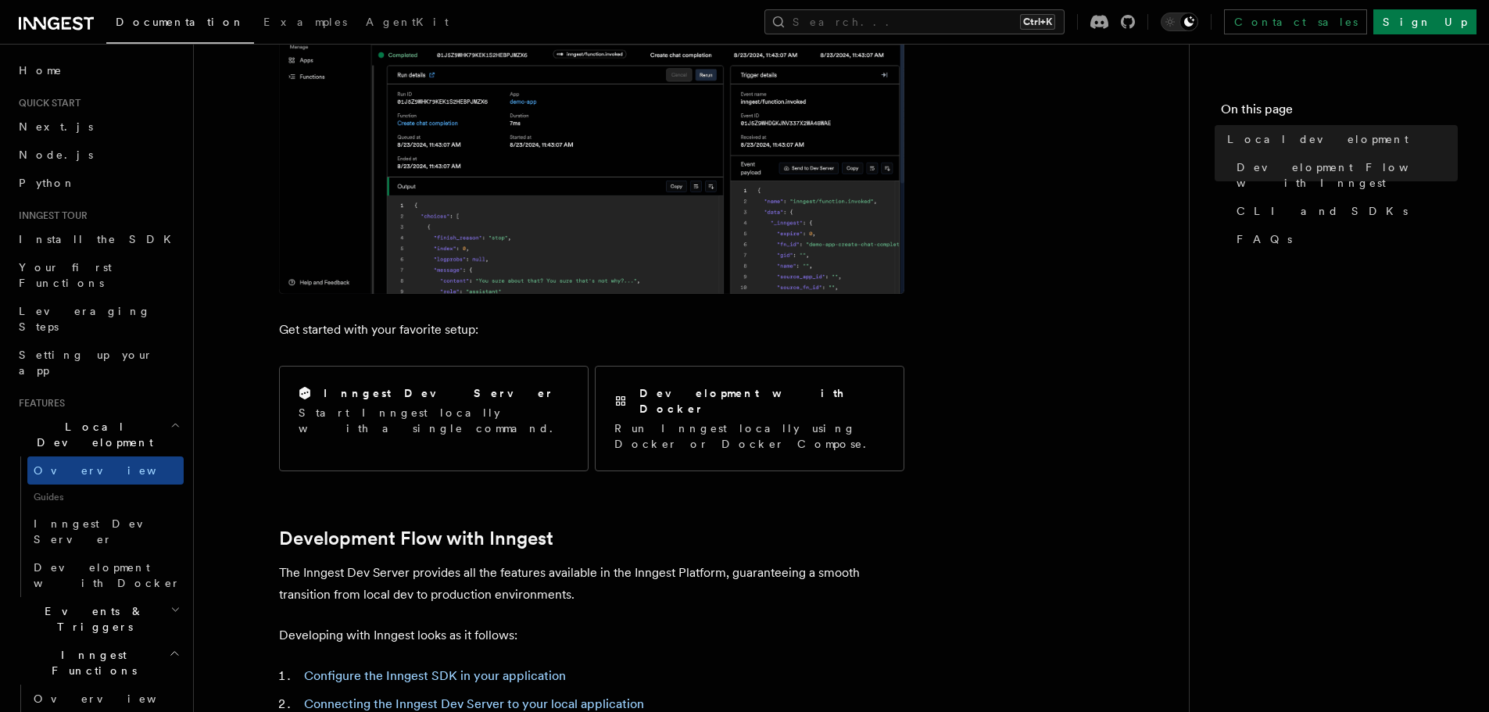
scroll to position [469, 0]
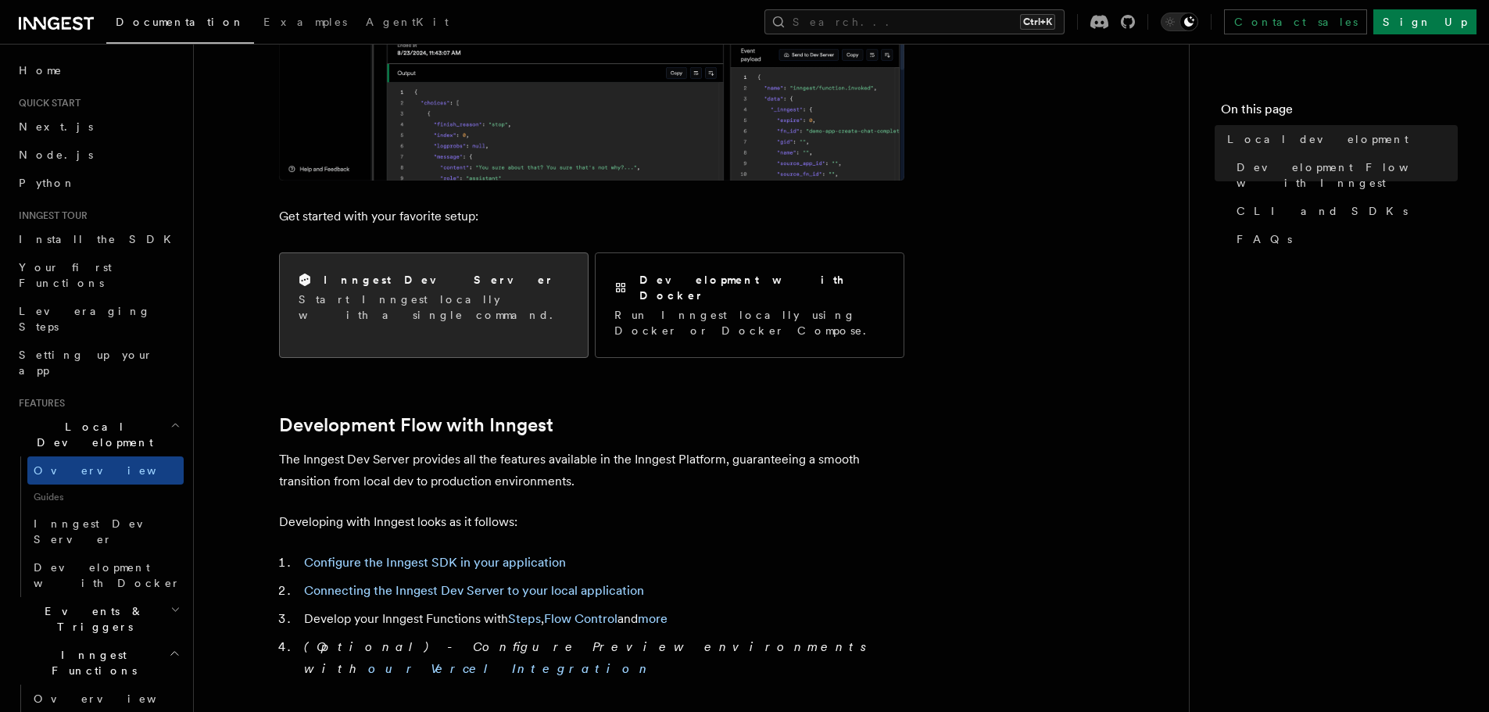
click at [382, 277] on h2 "Inngest Dev Server" at bounding box center [439, 280] width 231 height 16
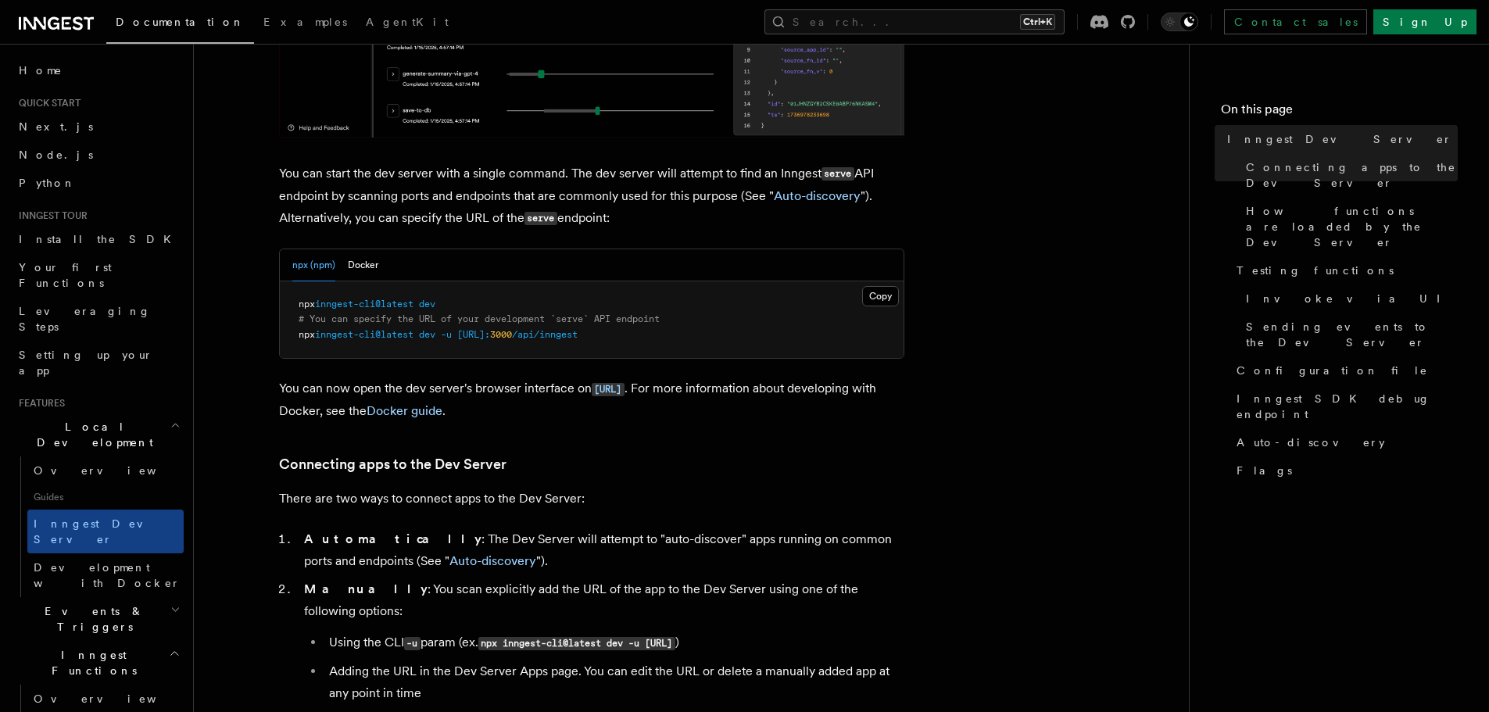
scroll to position [625, 0]
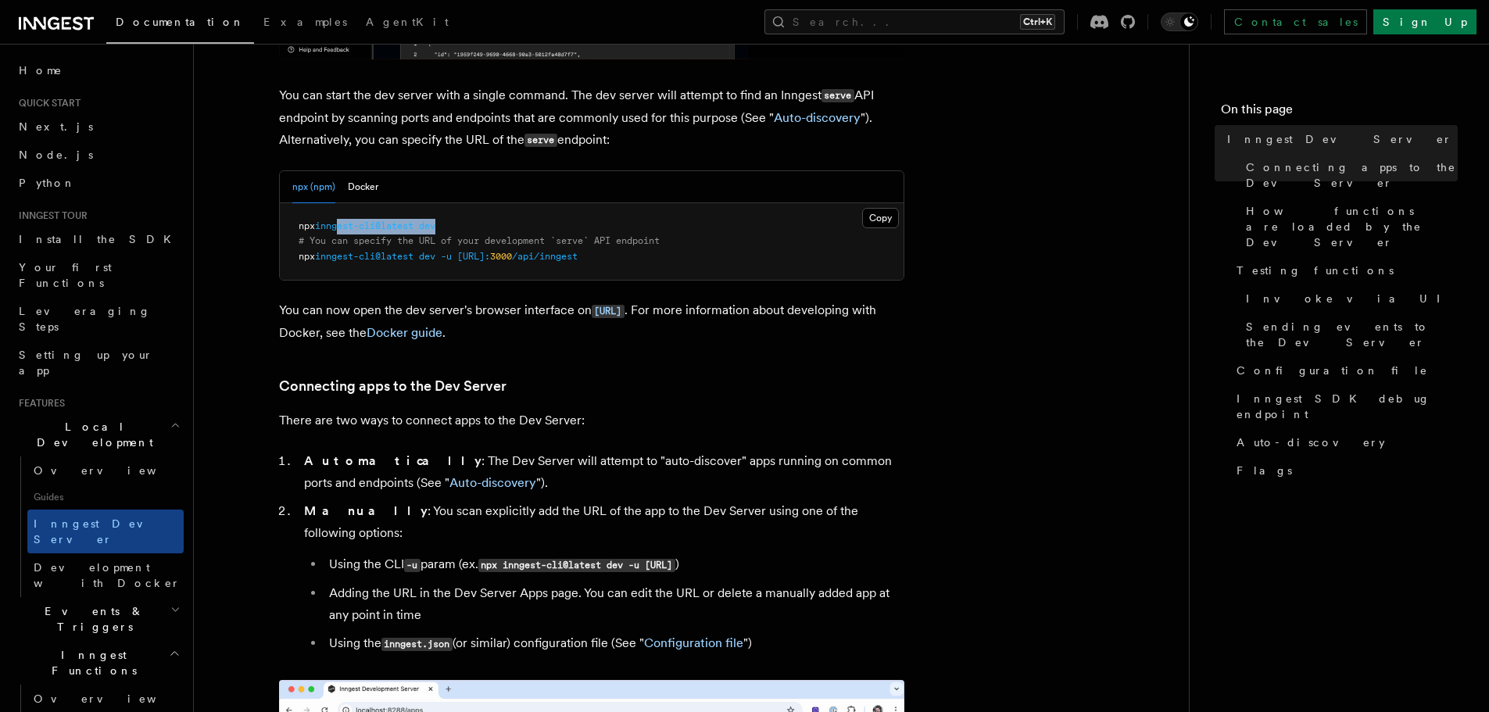
drag, startPoint x: 405, startPoint y: 225, endPoint x: 474, endPoint y: 233, distance: 70.0
click at [469, 232] on pre "npx inngest-cli@latest dev # You can specify the URL of your development `serve…" at bounding box center [592, 241] width 624 height 77
click at [474, 233] on pre "npx inngest-cli@latest dev # You can specify the URL of your development `serve…" at bounding box center [592, 241] width 624 height 77
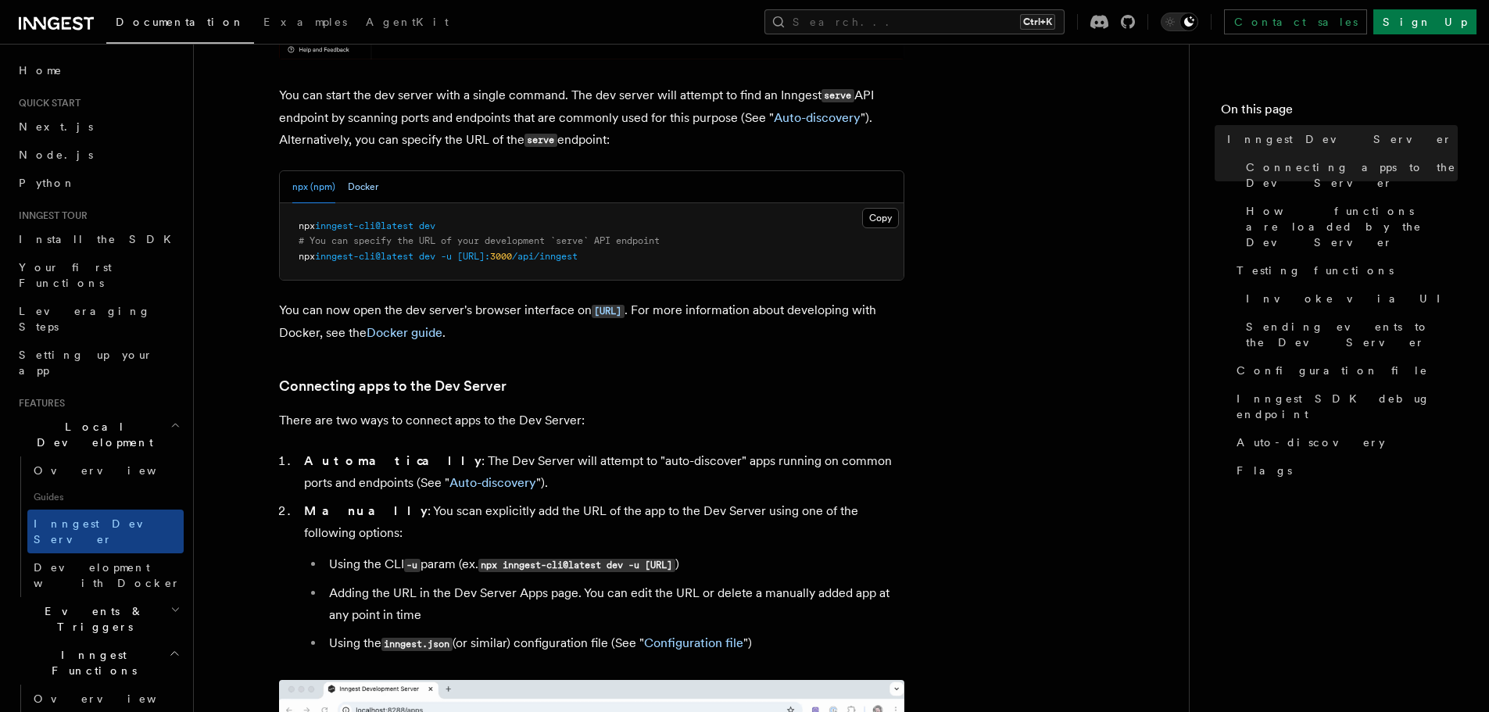
click at [371, 187] on button "Docker" at bounding box center [363, 187] width 30 height 32
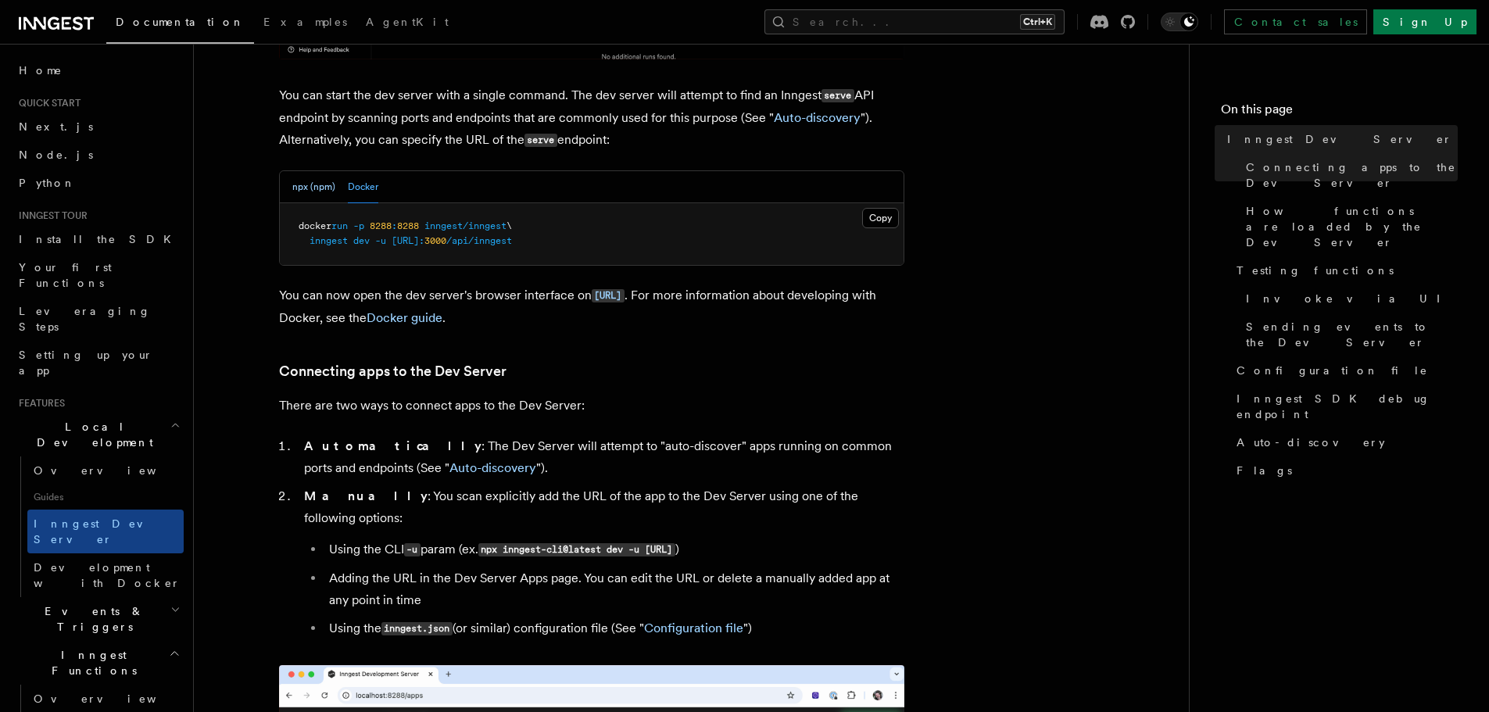
click at [298, 187] on button "npx (npm)" at bounding box center [313, 187] width 43 height 32
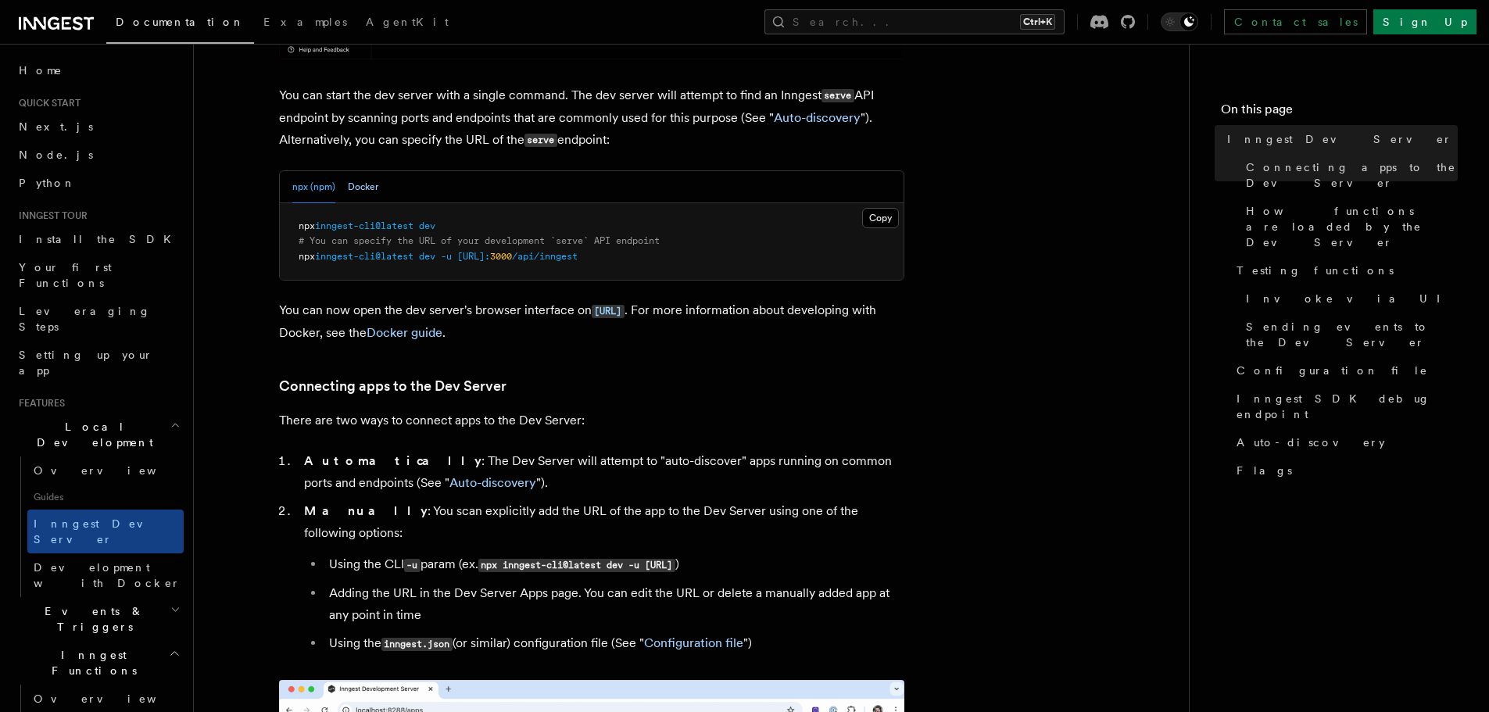
click at [367, 190] on button "Docker" at bounding box center [363, 187] width 30 height 32
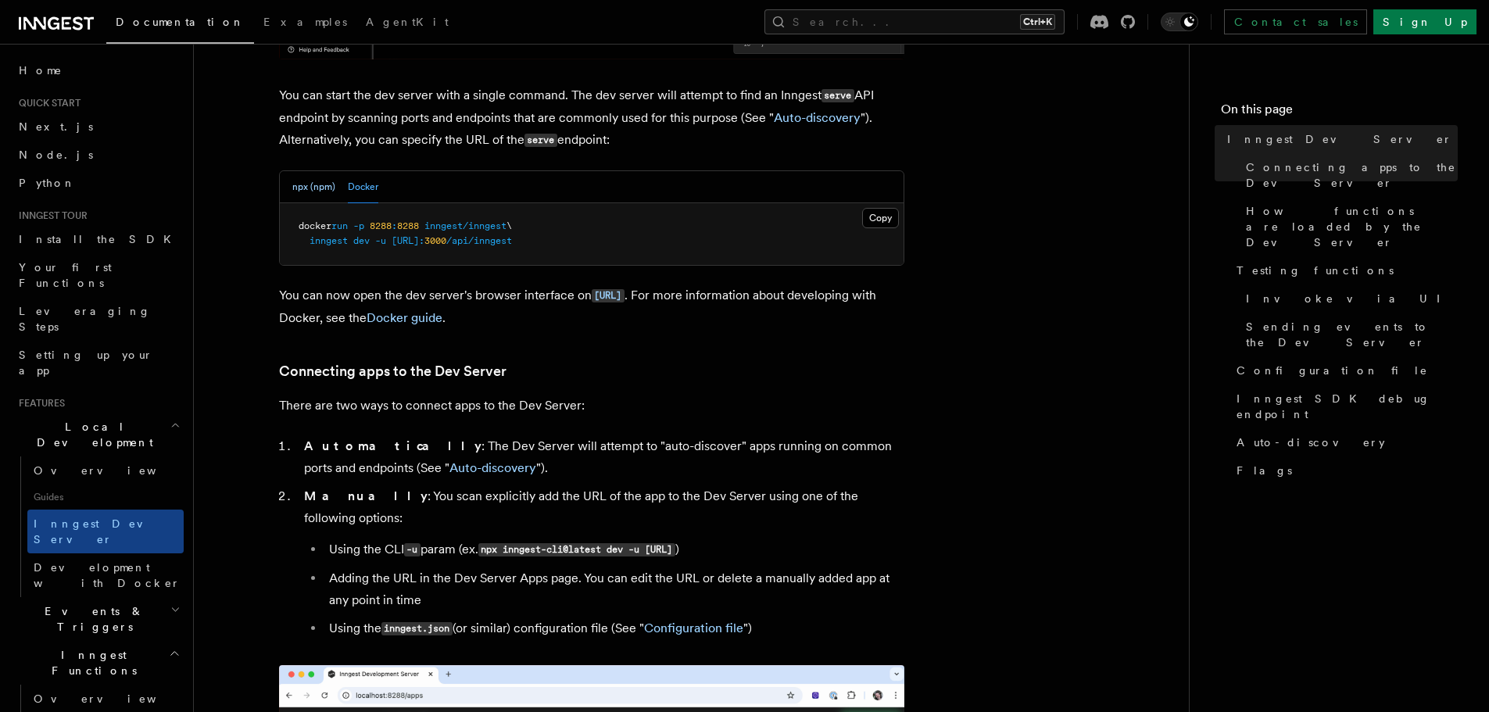
click at [318, 193] on button "npx (npm)" at bounding box center [313, 187] width 43 height 32
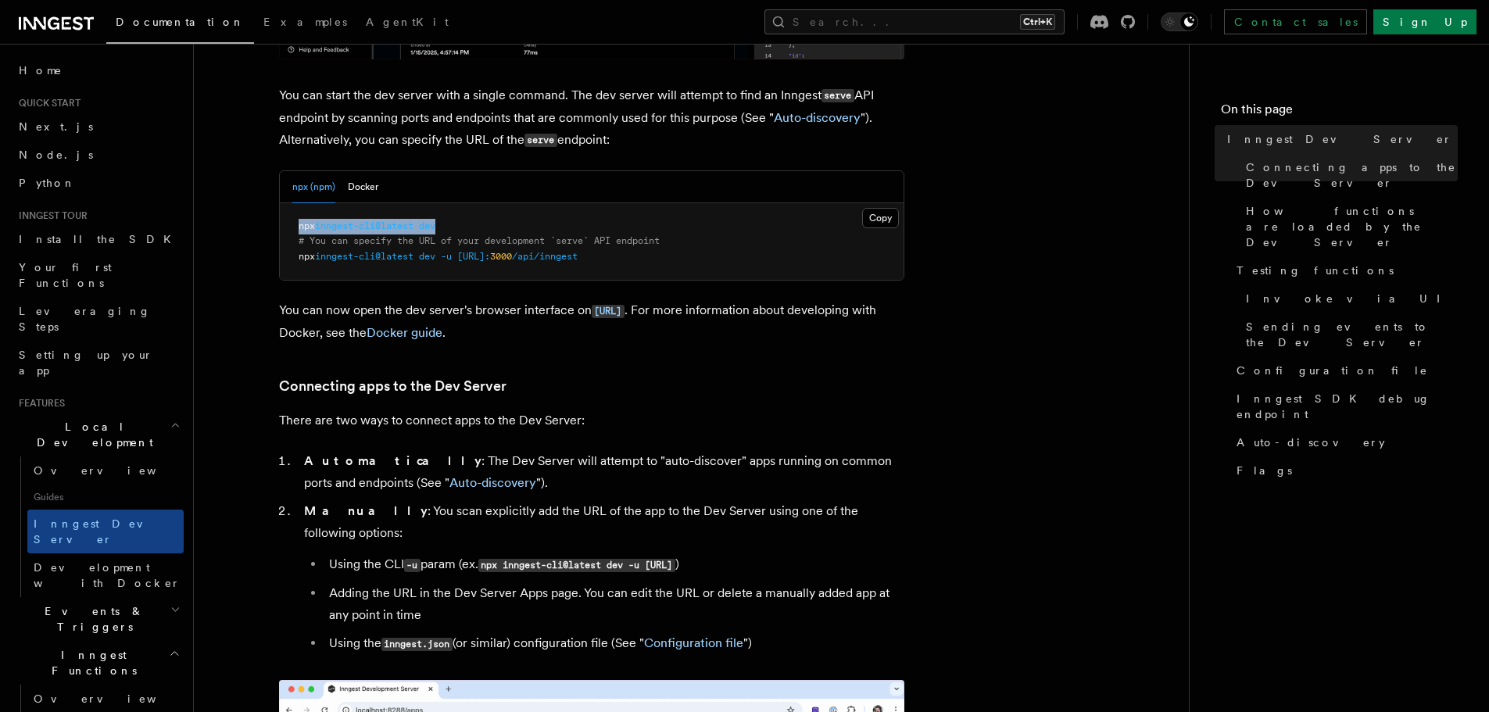
drag, startPoint x: 455, startPoint y: 224, endPoint x: 273, endPoint y: 227, distance: 182.2
copy span "npx inngest-cli@latest dev"
drag, startPoint x: 578, startPoint y: 257, endPoint x: 737, endPoint y: 258, distance: 158.7
click at [718, 258] on pre "npx inngest-cli@latest dev # You can specify the URL of your development `serve…" at bounding box center [592, 241] width 624 height 77
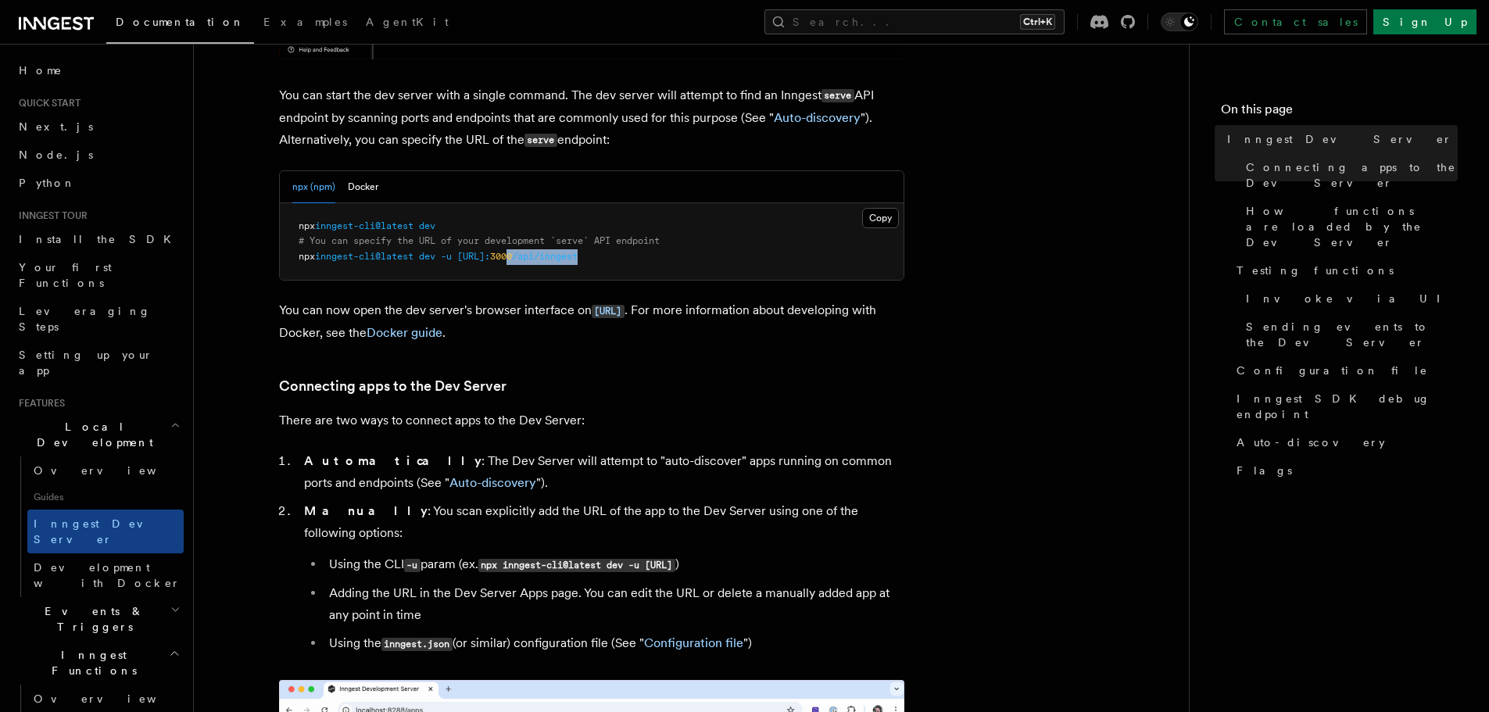
click at [737, 258] on pre "npx inngest-cli@latest dev # You can specify the URL of your development `serve…" at bounding box center [592, 241] width 624 height 77
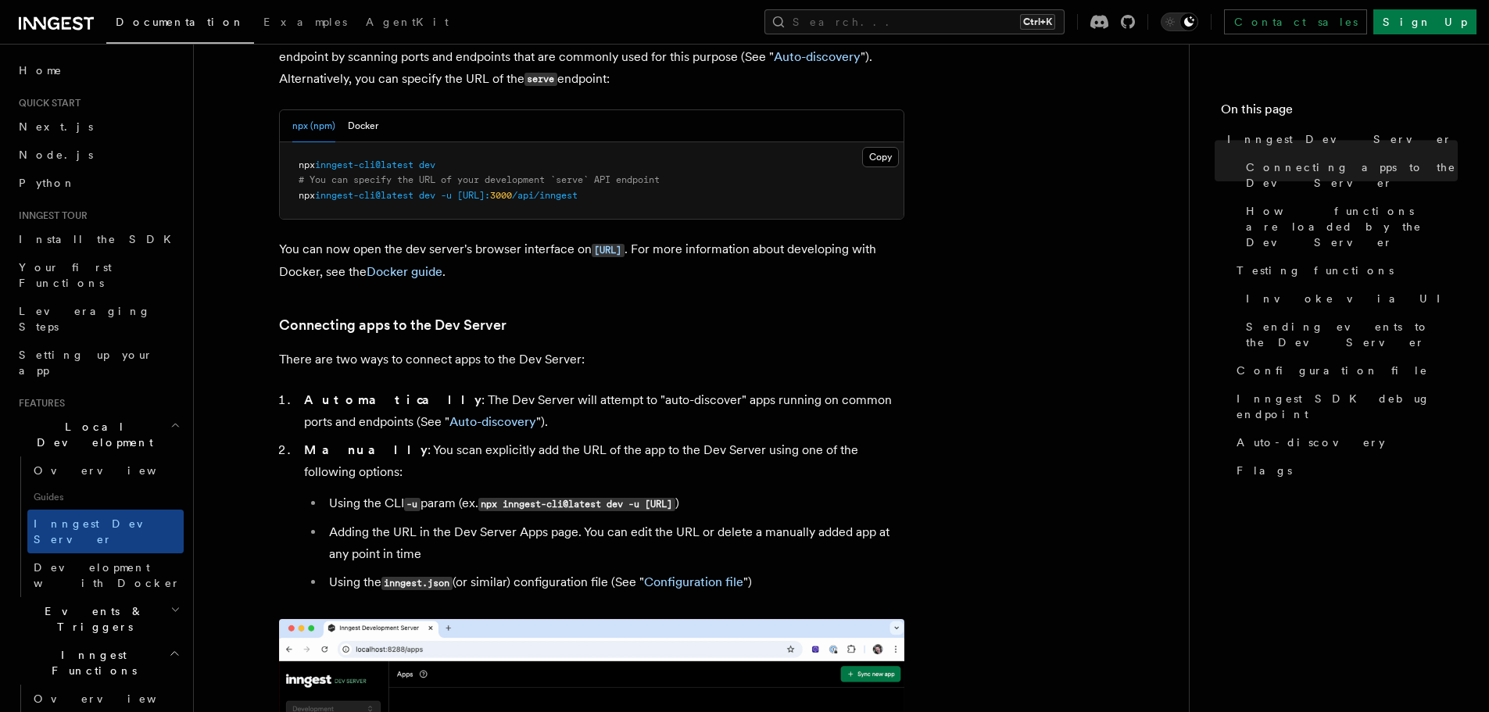
scroll to position [547, 0]
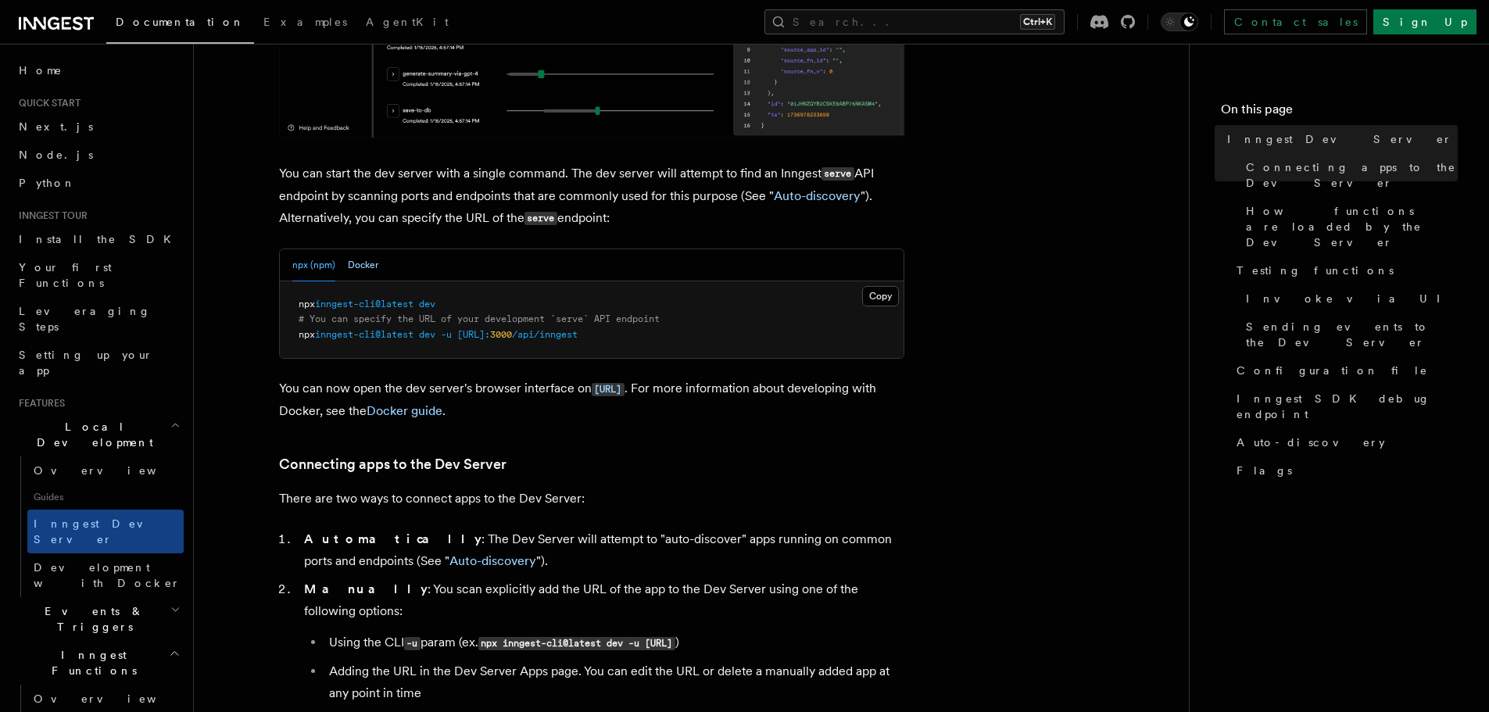
click at [348, 265] on button "Docker" at bounding box center [363, 265] width 30 height 32
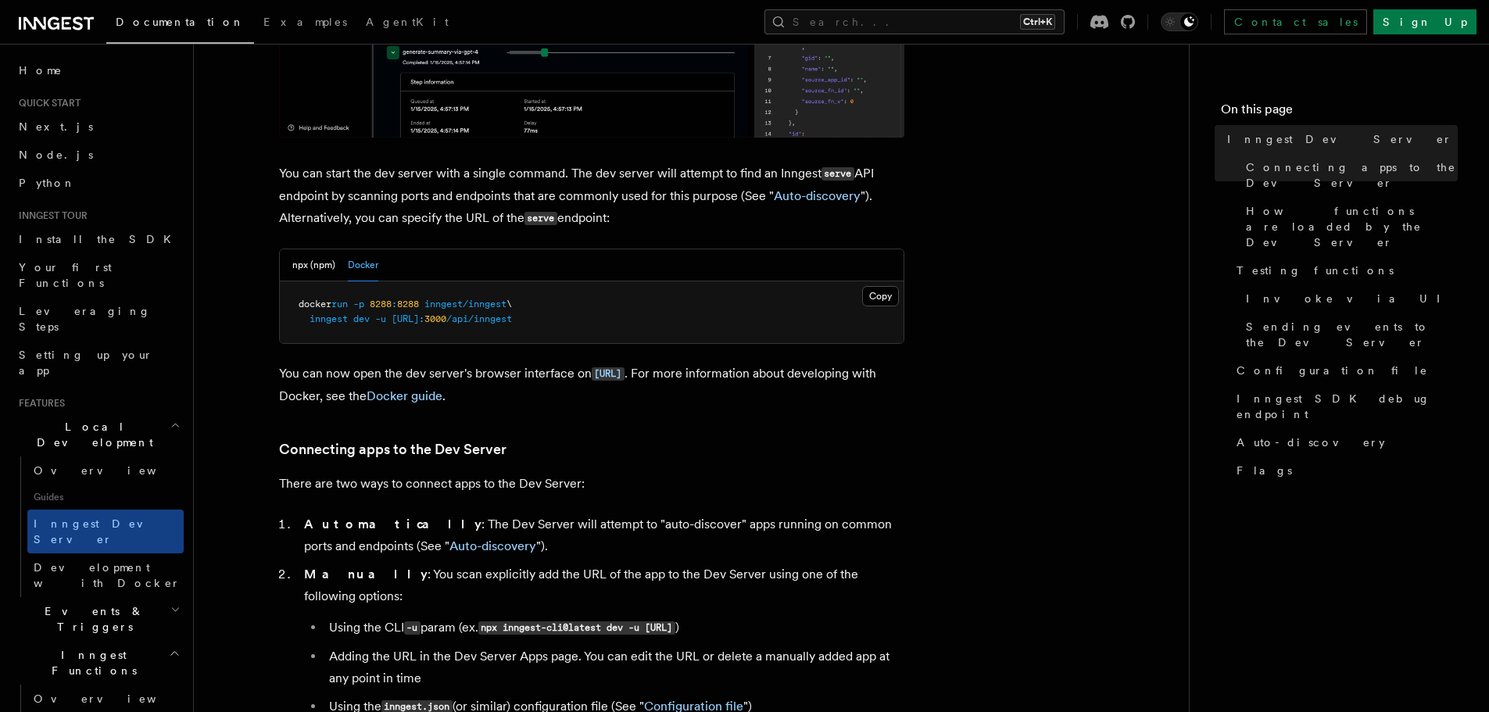
click at [374, 274] on button "Docker" at bounding box center [363, 265] width 30 height 32
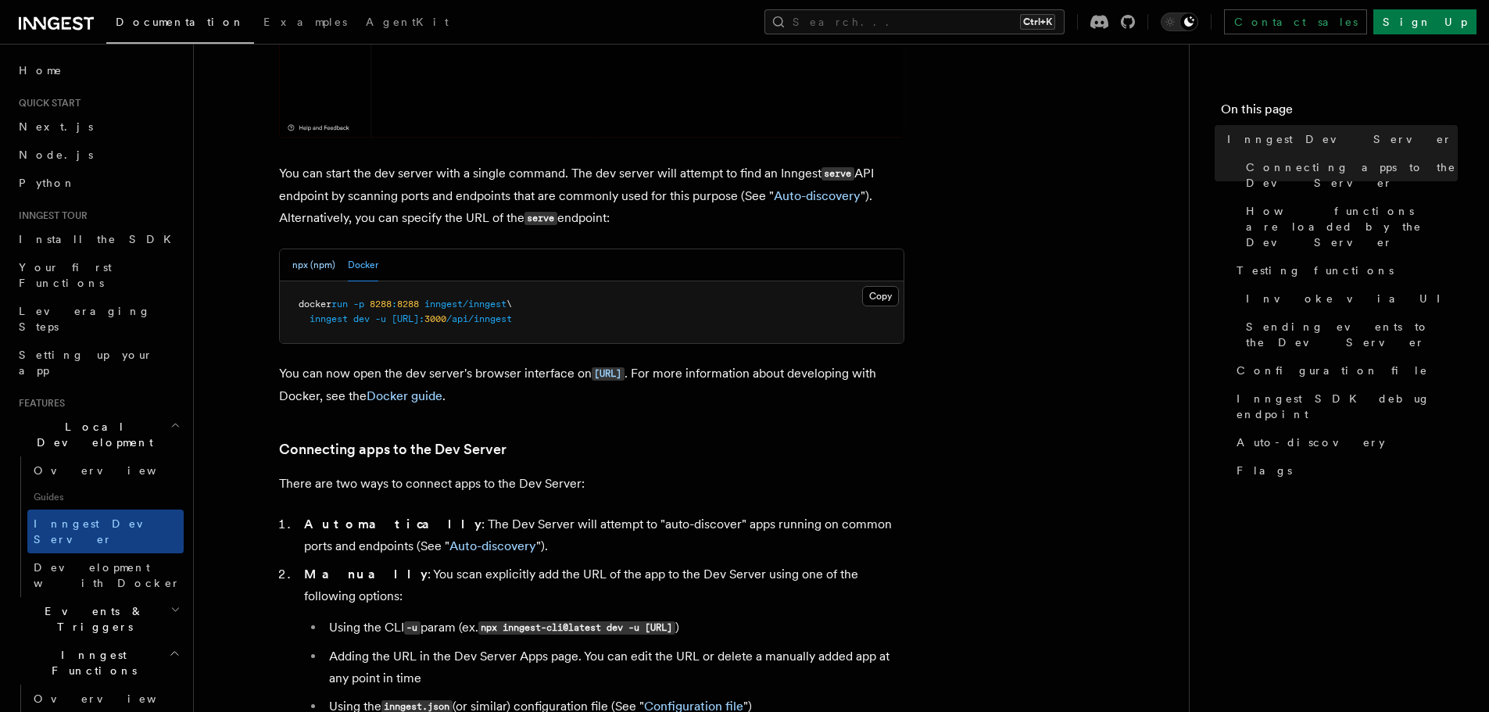
click at [306, 263] on button "npx (npm)" at bounding box center [313, 265] width 43 height 32
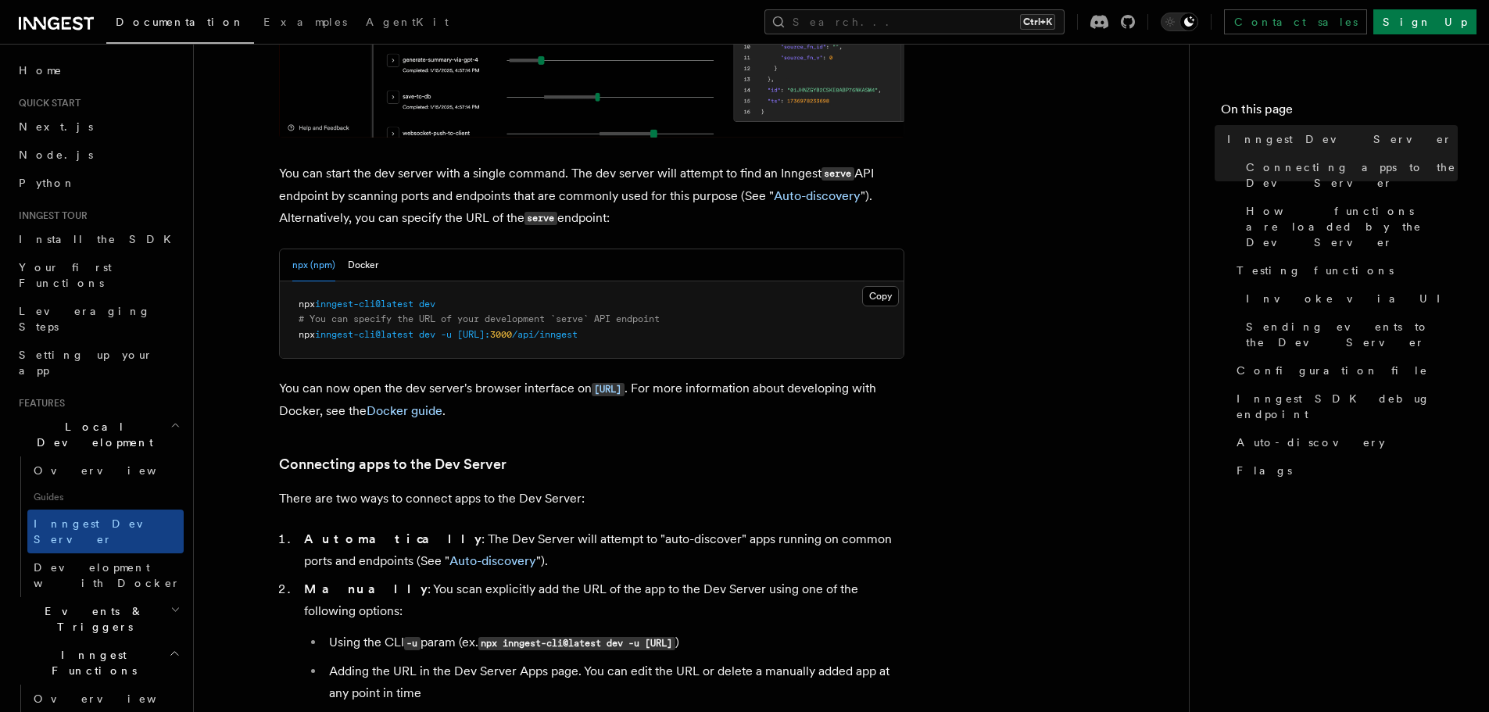
click at [343, 260] on div "npx (npm) Docker" at bounding box center [335, 265] width 86 height 32
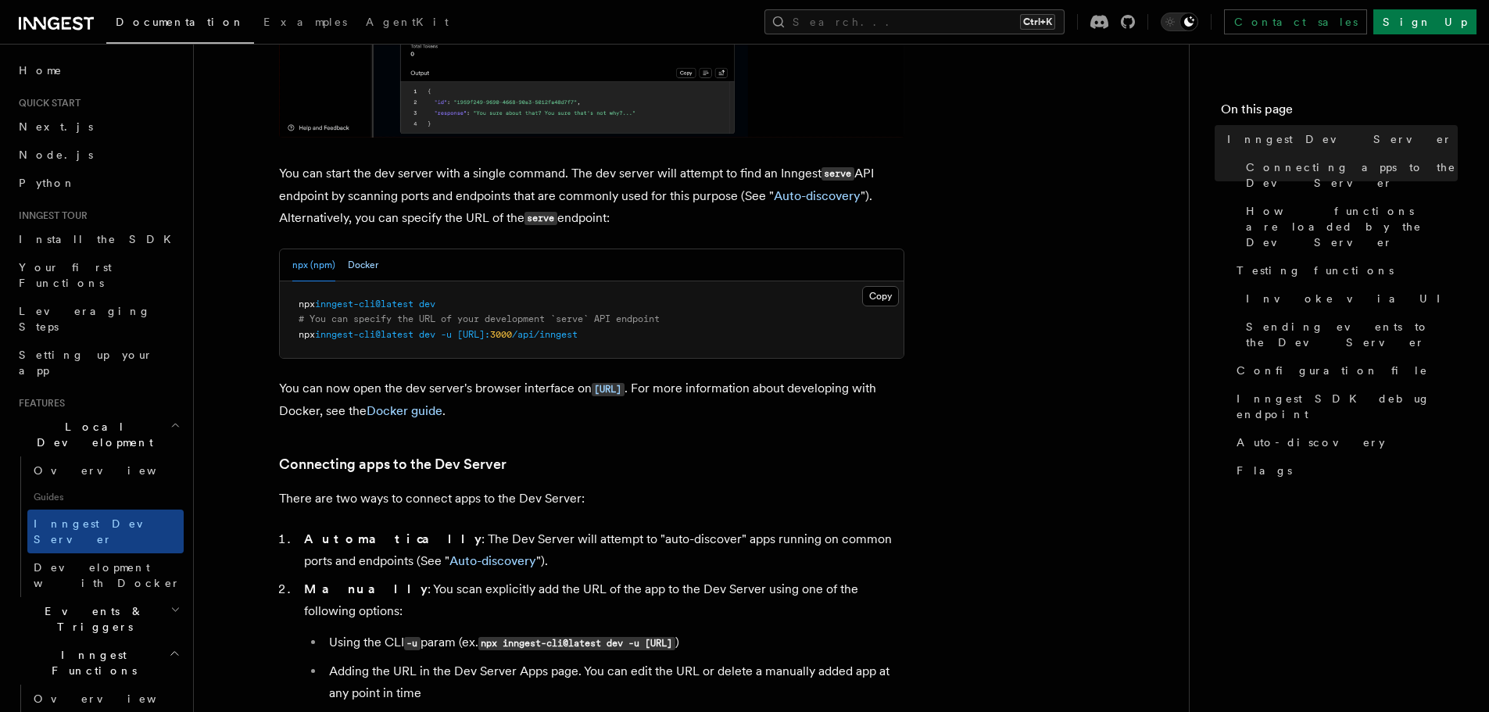
click at [357, 264] on button "Docker" at bounding box center [363, 265] width 30 height 32
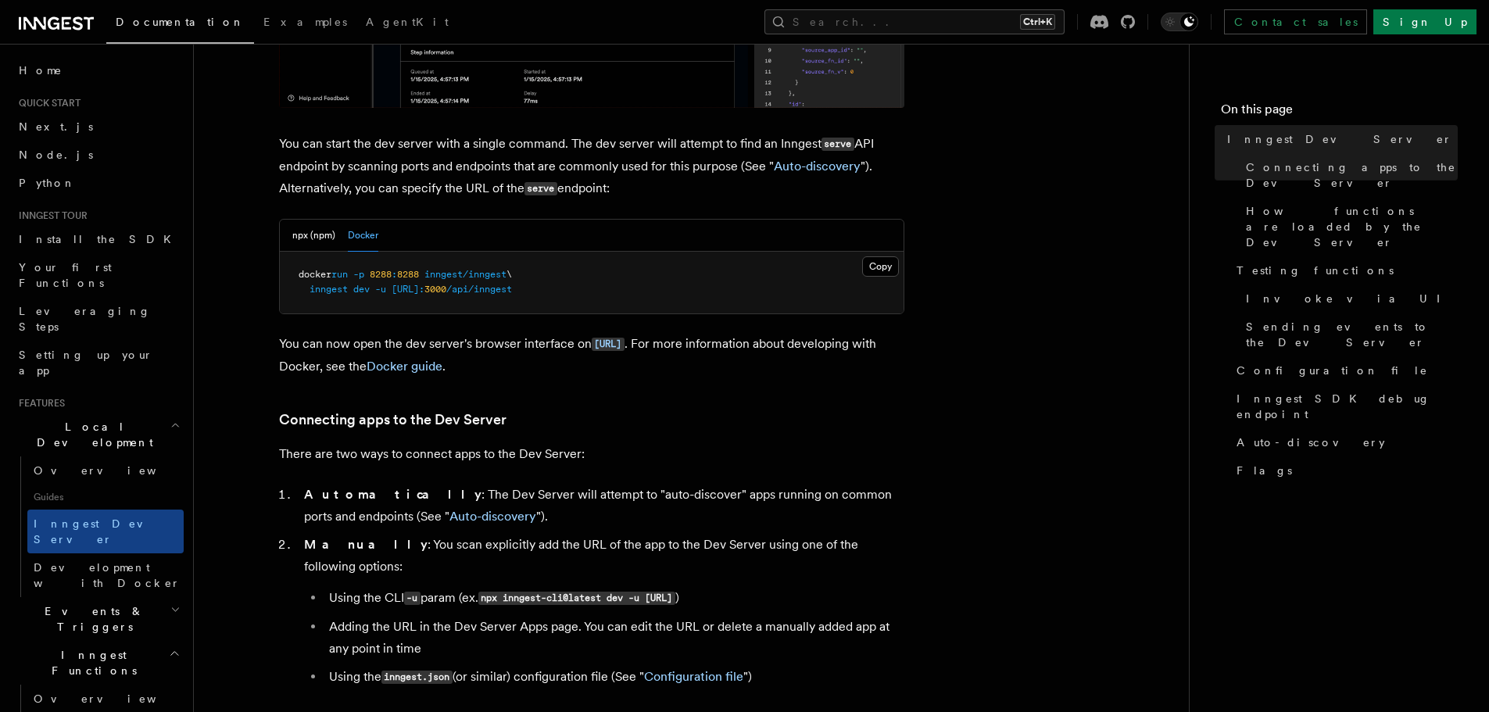
scroll to position [625, 0]
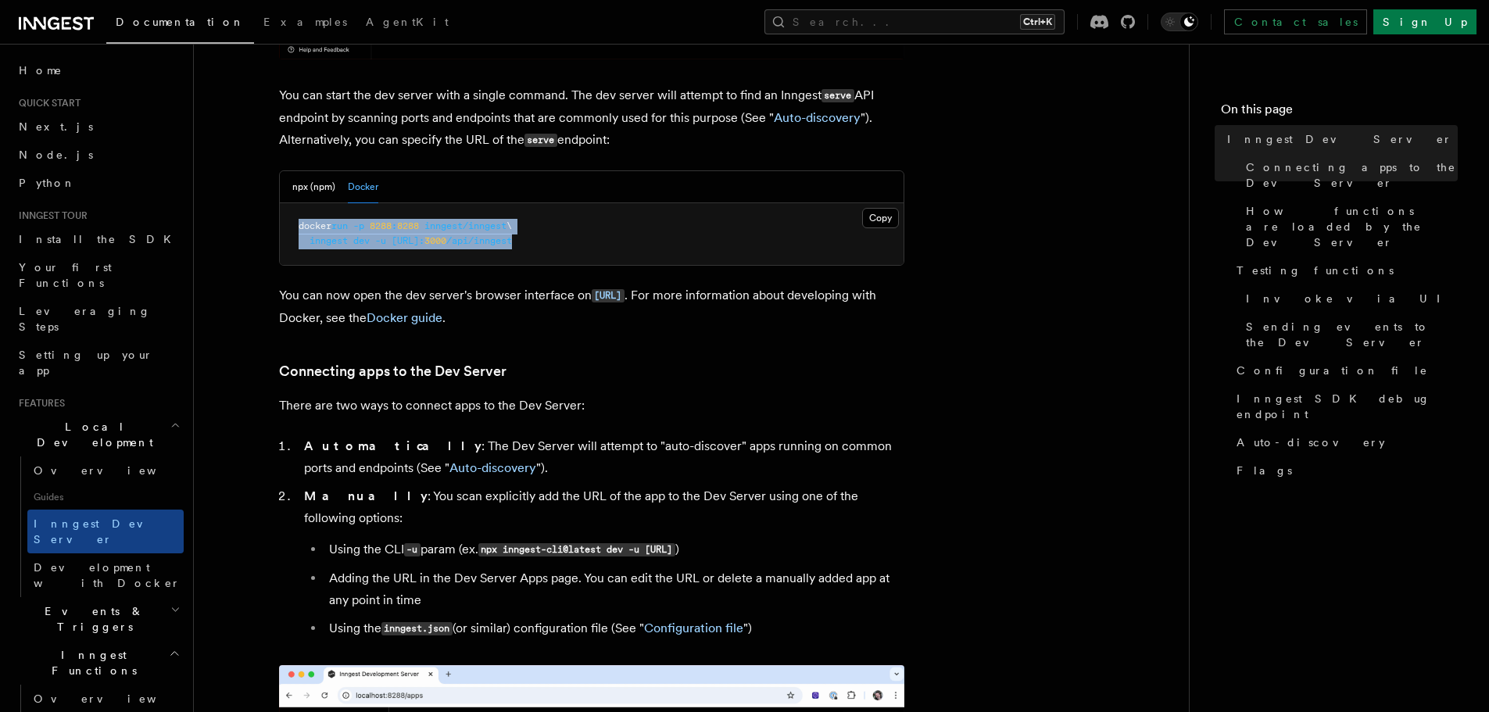
drag, startPoint x: 660, startPoint y: 241, endPoint x: 295, endPoint y: 222, distance: 365.5
click at [295, 222] on pre "docker run -p 8288 : 8288 inngest/inngest \ inngest dev -u [URL]: 3000 /api/inn…" at bounding box center [592, 234] width 624 height 62
copy code "docker run -p 8288 : 8288 inngest/inngest \ inngest dev -u [URL]: 3000 /api/inn…"
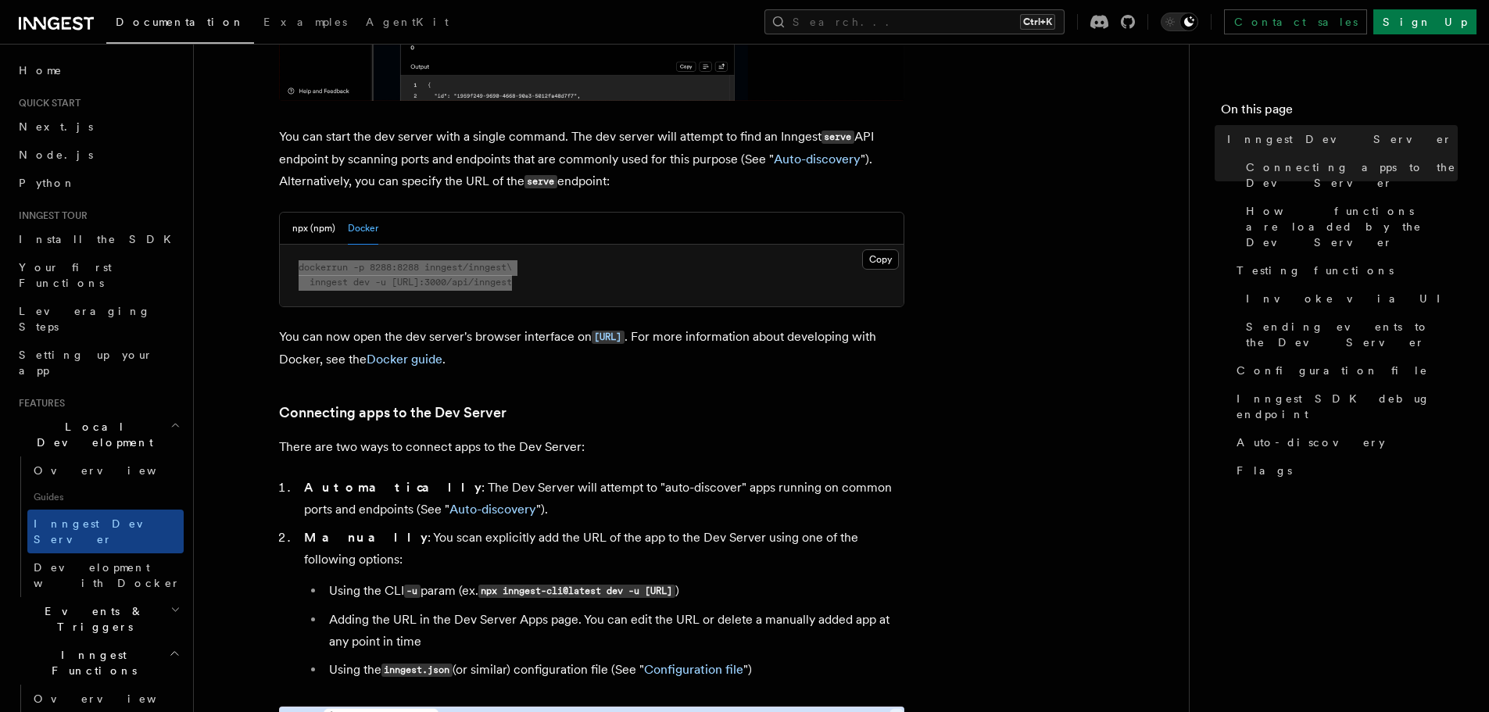
scroll to position [703, 0]
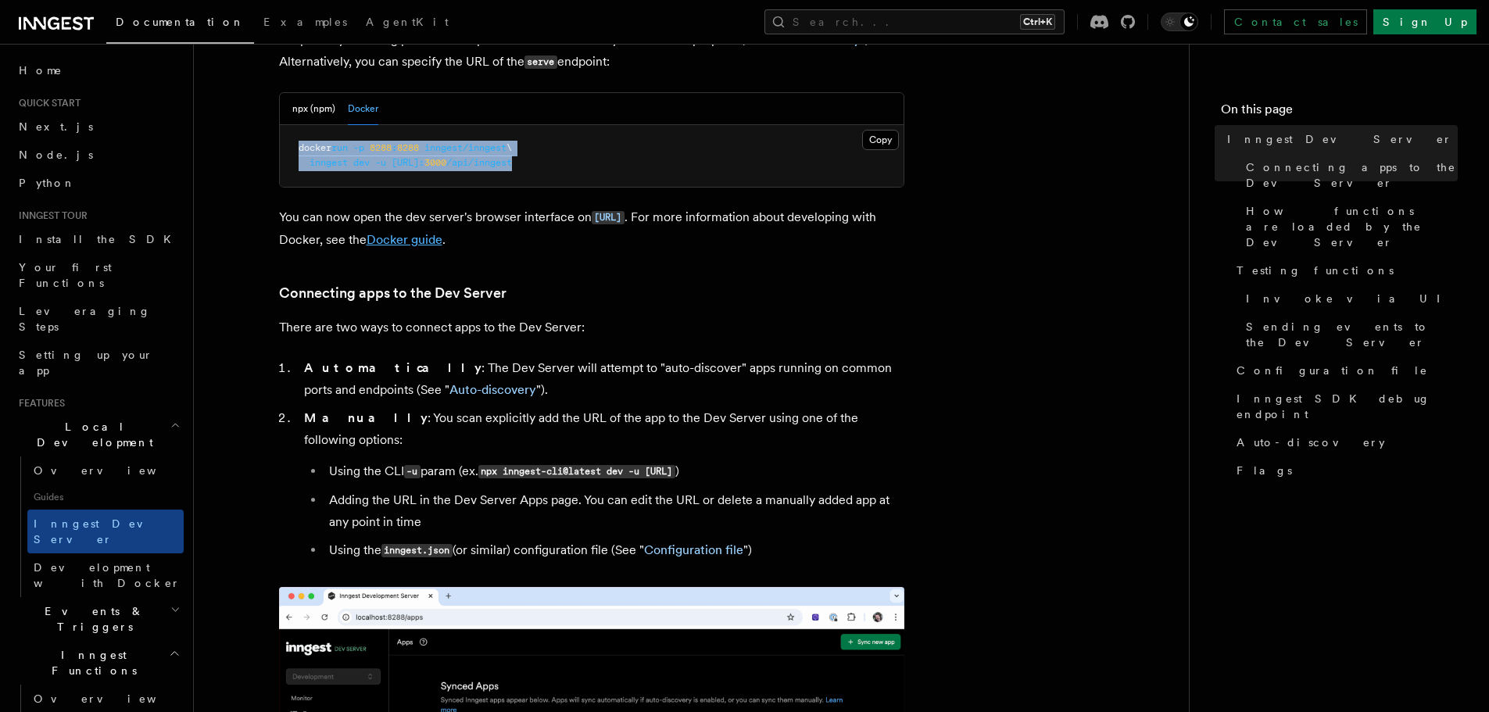
click at [442, 239] on link "Docker guide" at bounding box center [405, 239] width 76 height 15
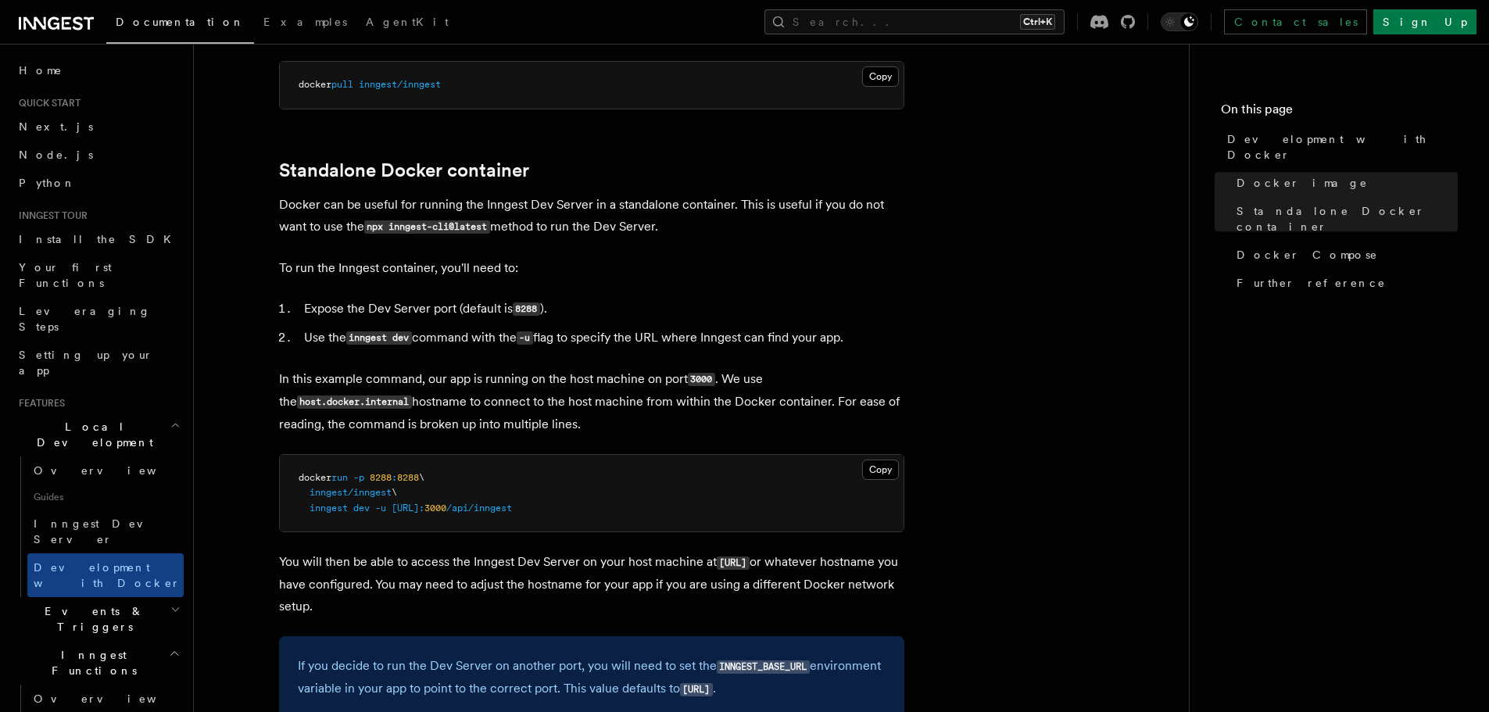
scroll to position [313, 0]
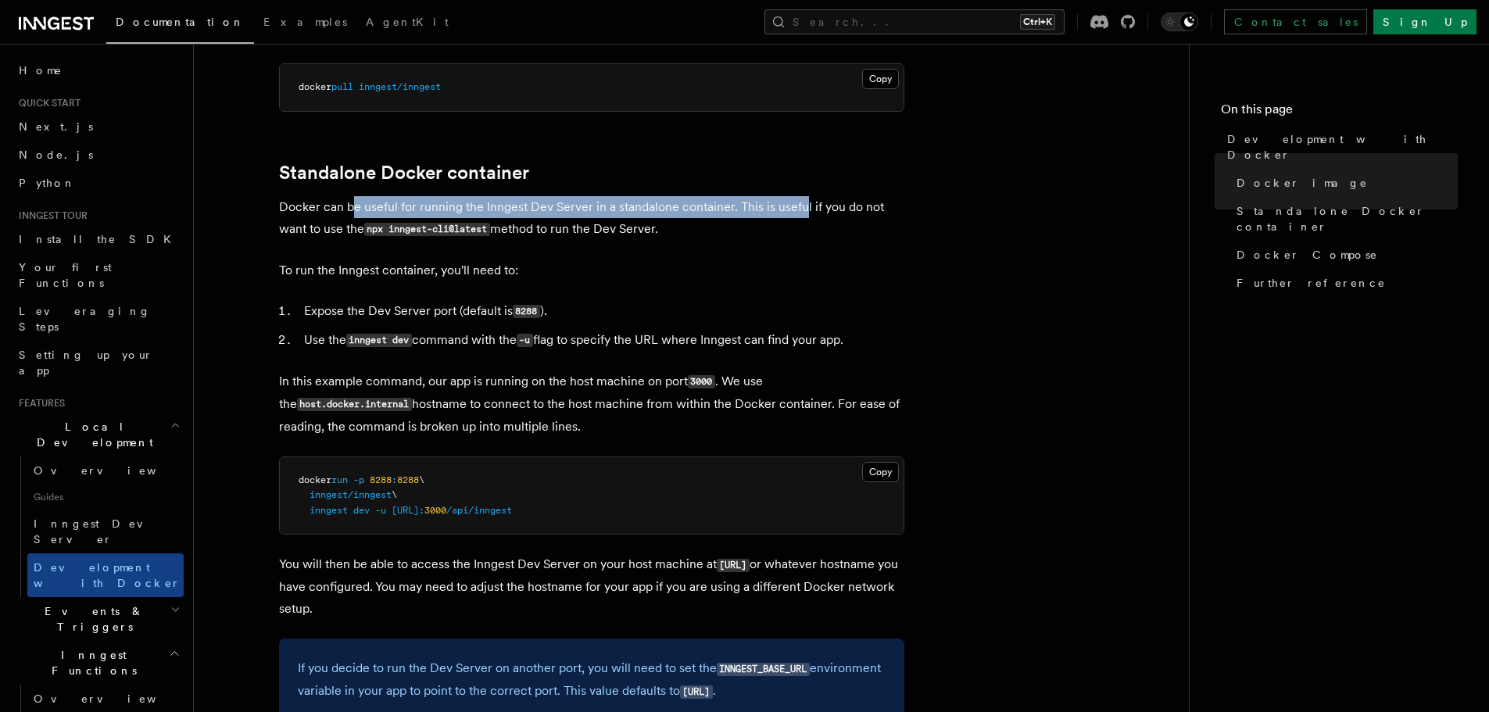
drag, startPoint x: 462, startPoint y: 201, endPoint x: 813, endPoint y: 211, distance: 351.1
click at [813, 211] on p "Docker can be useful for running the Inngest Dev Server in a standalone contain…" at bounding box center [591, 218] width 625 height 45
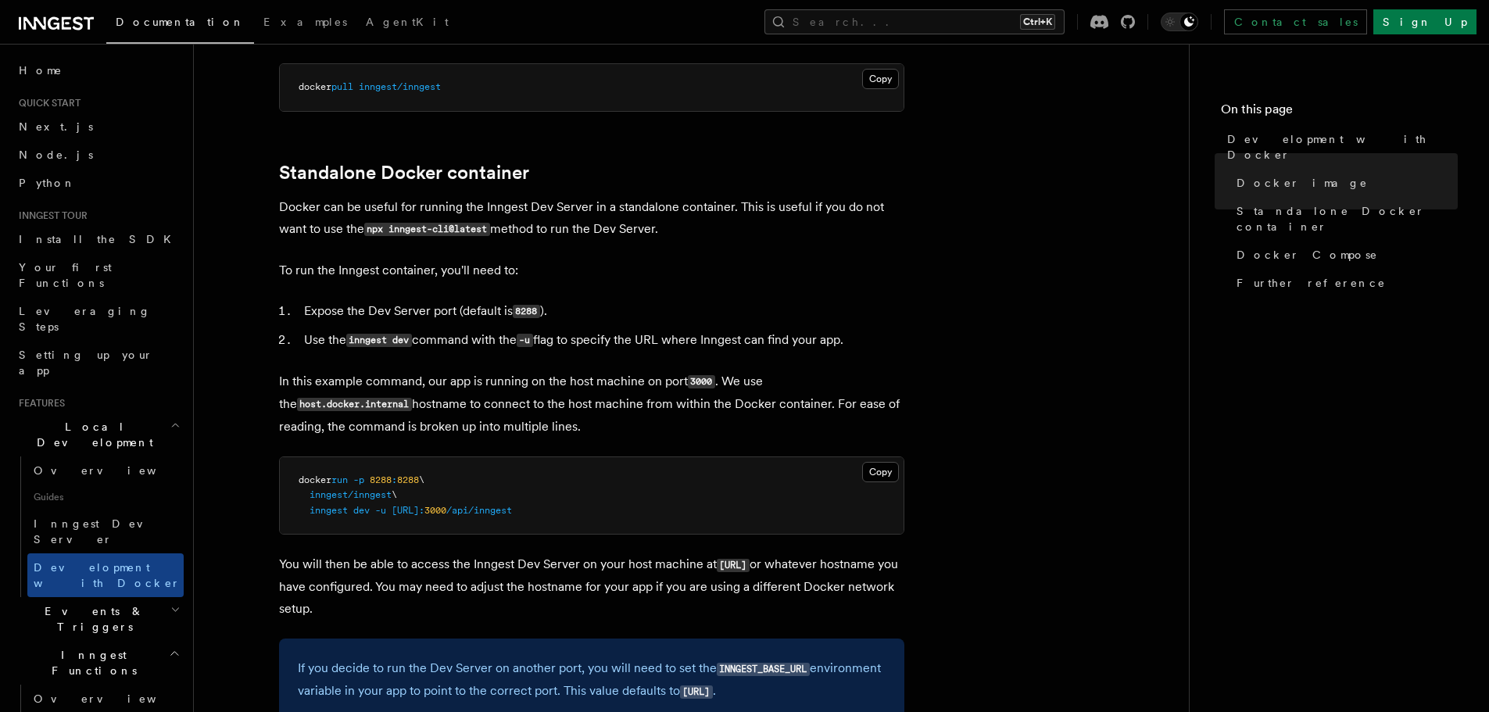
click at [822, 211] on p "Docker can be useful for running the Inngest Dev Server in a standalone contain…" at bounding box center [591, 218] width 625 height 45
drag, startPoint x: 603, startPoint y: 213, endPoint x: 771, endPoint y: 210, distance: 168.9
click at [771, 210] on p "Docker can be useful for running the Inngest Dev Server in a standalone contain…" at bounding box center [591, 218] width 625 height 45
click at [812, 210] on p "Docker can be useful for running the Inngest Dev Server in a standalone contain…" at bounding box center [591, 218] width 625 height 45
drag, startPoint x: 305, startPoint y: 229, endPoint x: 653, endPoint y: 231, distance: 347.8
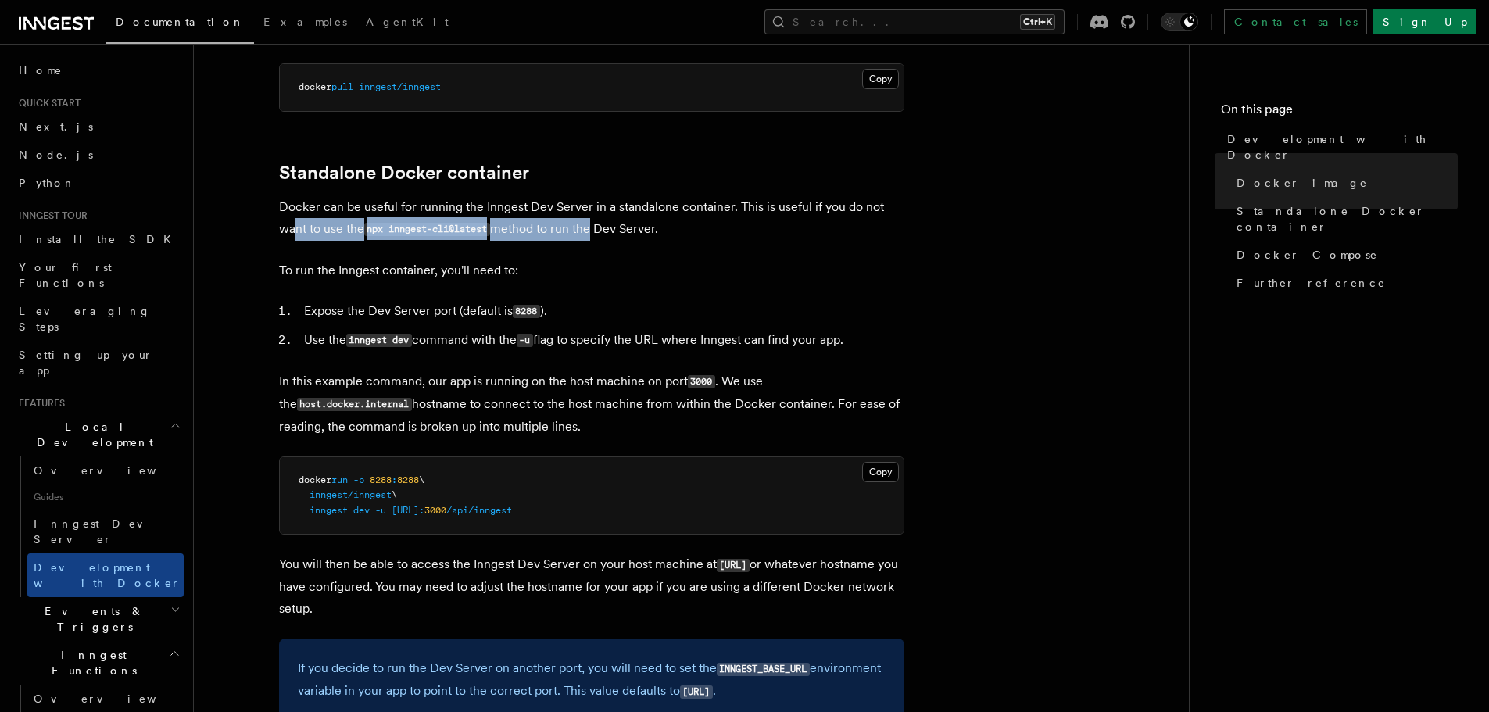
click at [653, 231] on p "Docker can be useful for running the Inngest Dev Server in a standalone contain…" at bounding box center [591, 218] width 625 height 45
click at [656, 230] on p "Docker can be useful for running the Inngest Dev Server in a standalone contain…" at bounding box center [591, 218] width 625 height 45
drag, startPoint x: 520, startPoint y: 230, endPoint x: 735, endPoint y: 229, distance: 215.0
click at [709, 229] on p "Docker can be useful for running the Inngest Dev Server in a standalone contain…" at bounding box center [591, 218] width 625 height 45
click at [746, 229] on p "Docker can be useful for running the Inngest Dev Server in a standalone contain…" at bounding box center [591, 218] width 625 height 45
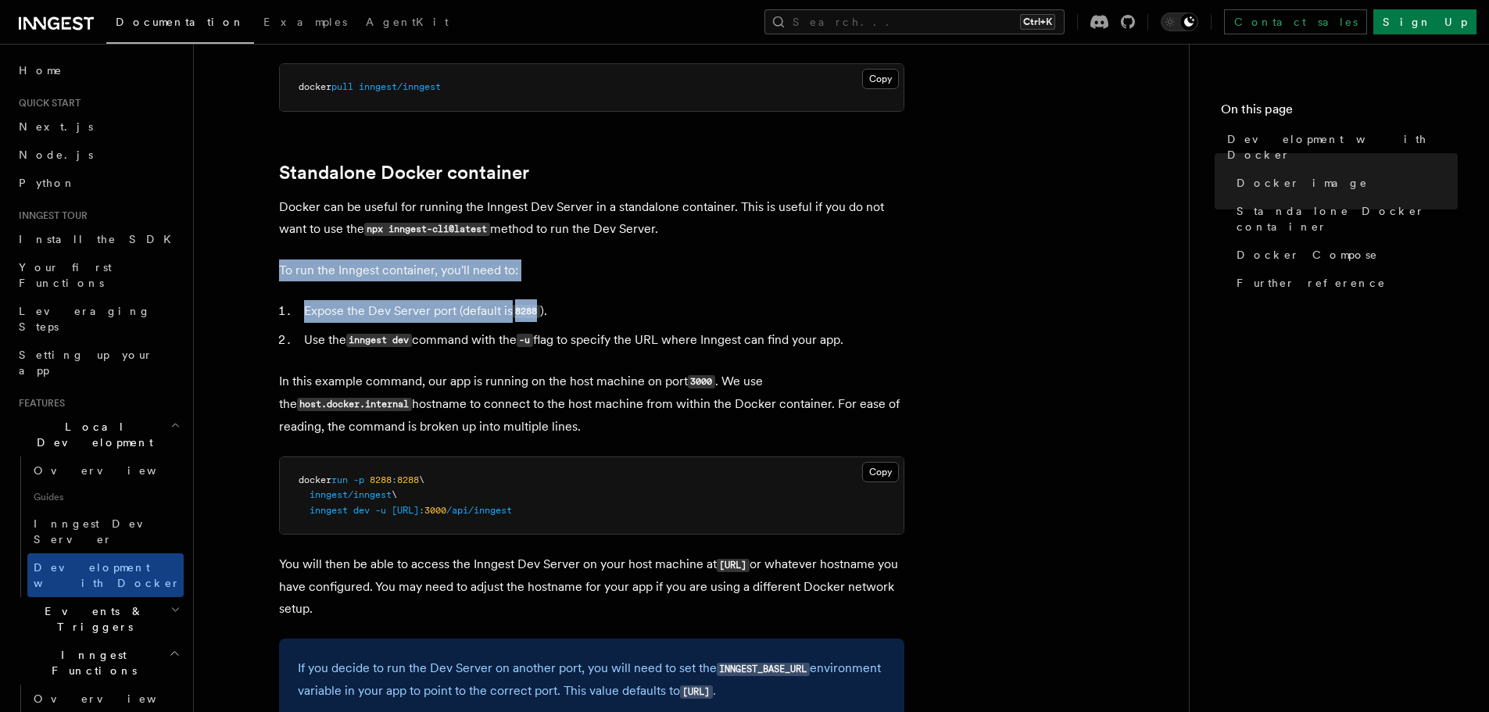
drag, startPoint x: 249, startPoint y: 256, endPoint x: 595, endPoint y: 276, distance: 346.8
click at [610, 274] on p "To run the Inngest container, you'll need to:" at bounding box center [591, 271] width 625 height 22
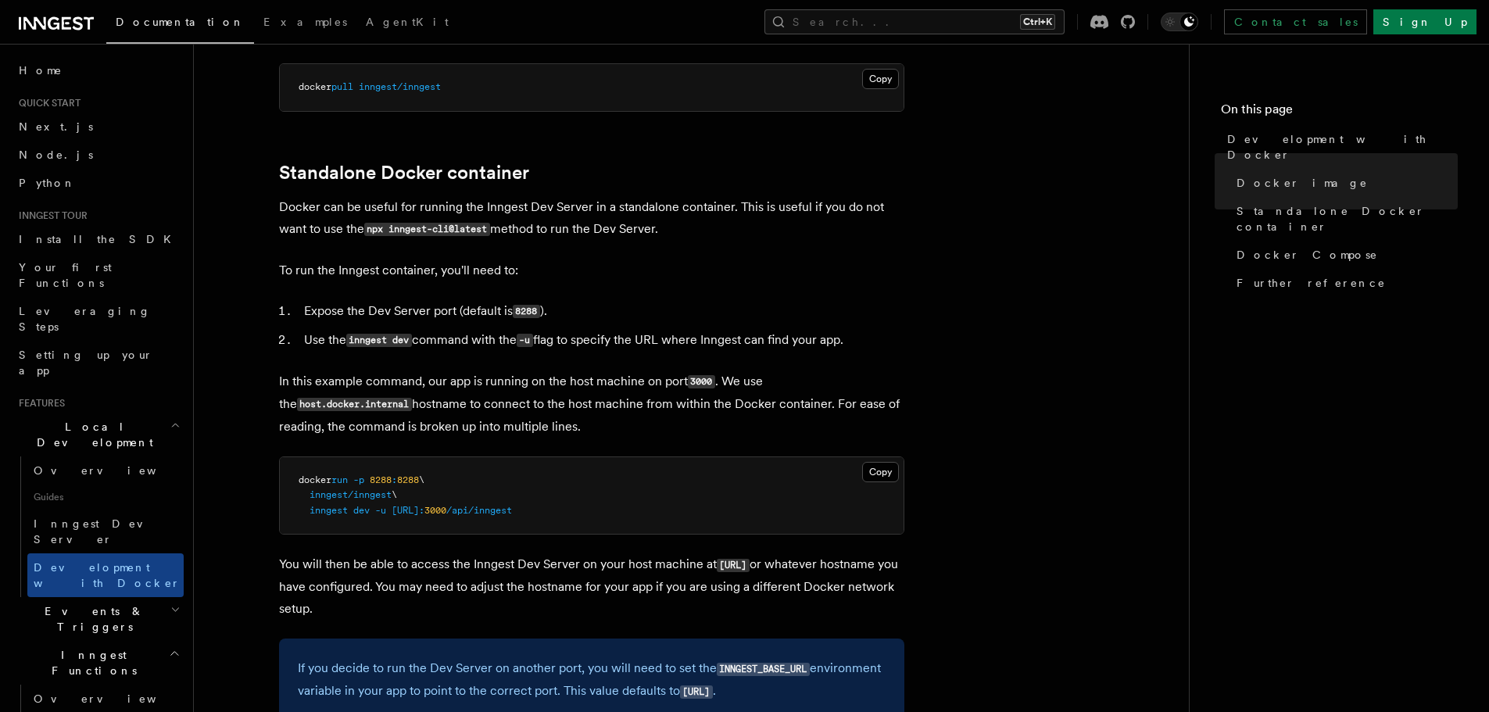
drag, startPoint x: 665, startPoint y: 334, endPoint x: 885, endPoint y: 334, distance: 219.6
click at [869, 334] on li "Use the inngest dev command with the -u flag to specify the URL where Inngest c…" at bounding box center [601, 340] width 605 height 23
click at [885, 334] on li "Use the inngest dev command with the -u flag to specify the URL where Inngest c…" at bounding box center [601, 340] width 605 height 23
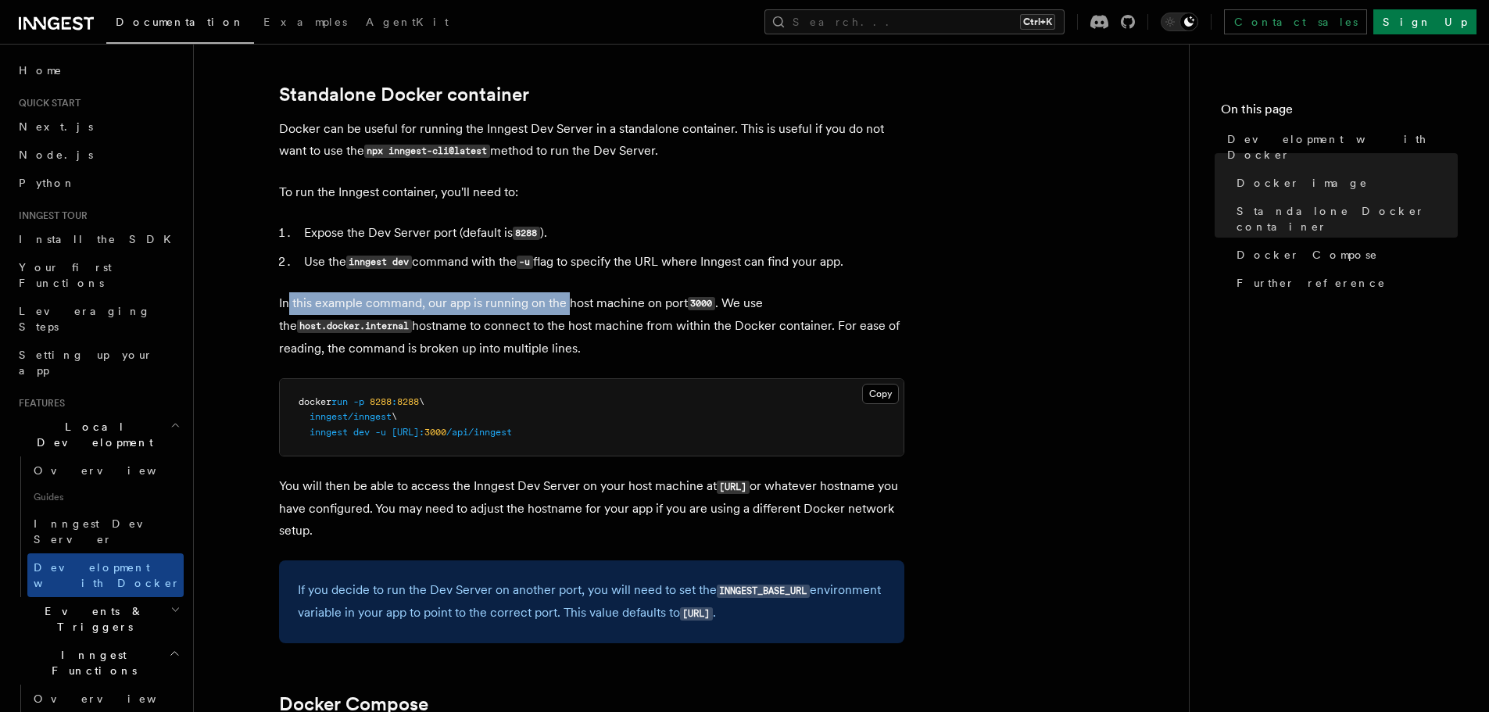
drag, startPoint x: 289, startPoint y: 290, endPoint x: 623, endPoint y: 295, distance: 333.8
click at [623, 295] on p "In this example command, our app is running on the host machine on port 3000 . …" at bounding box center [591, 325] width 625 height 67
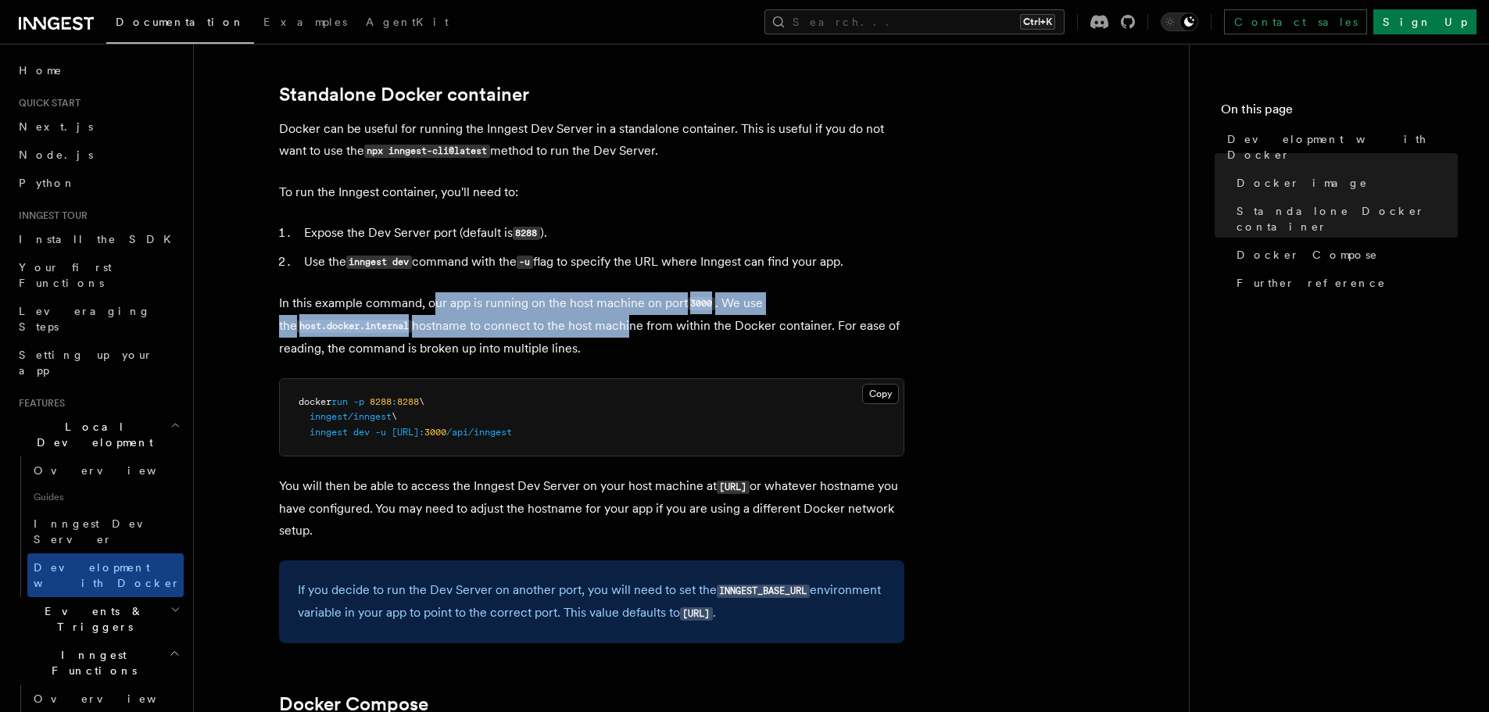
drag, startPoint x: 581, startPoint y: 324, endPoint x: 650, endPoint y: 325, distance: 69.6
click at [638, 325] on p "In this example command, our app is running on the host machine on port 3000 . …" at bounding box center [591, 325] width 625 height 67
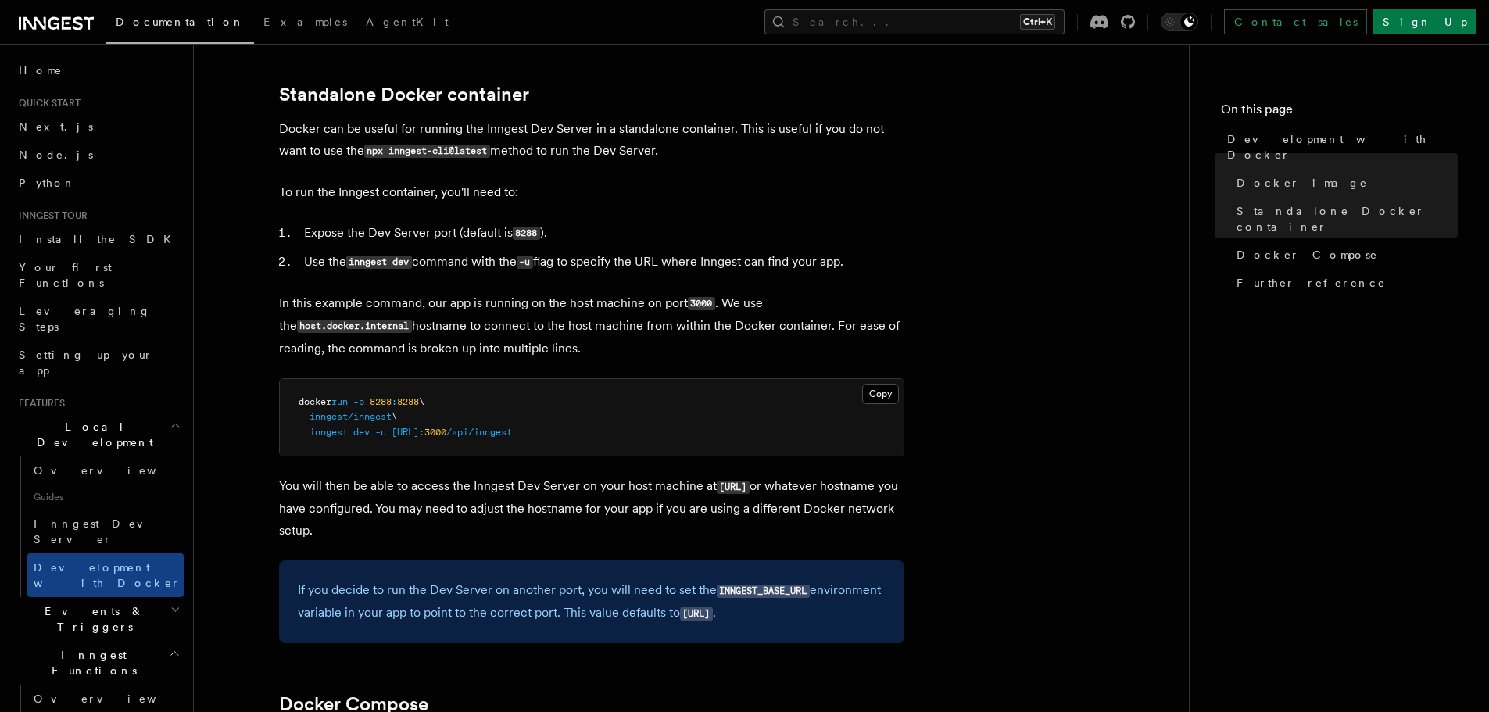
click at [650, 325] on p "In this example command, our app is running on the host machine on port 3000 . …" at bounding box center [591, 325] width 625 height 67
click at [710, 292] on p "In this example command, our app is running on the host machine on port 3000 . …" at bounding box center [591, 325] width 625 height 67
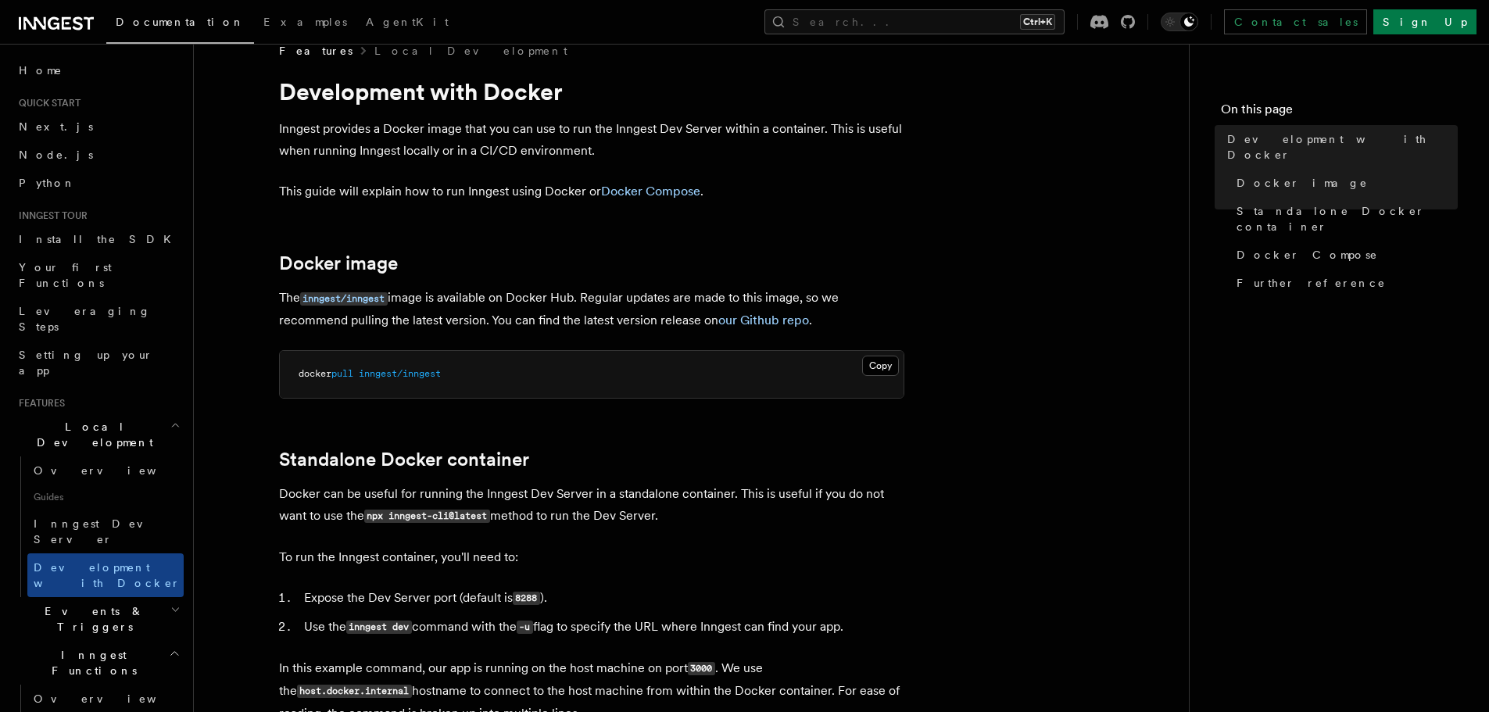
scroll to position [0, 0]
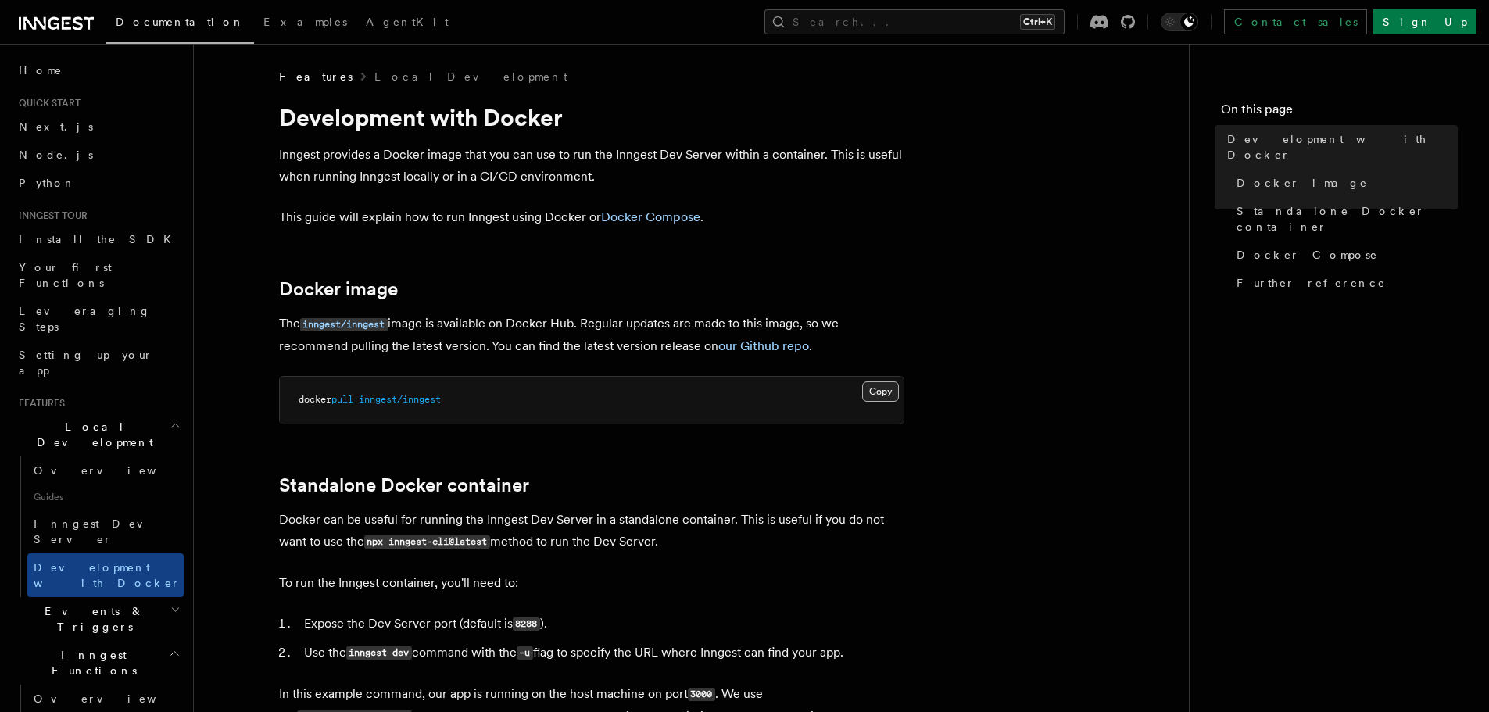
click at [883, 396] on button "Copy Copied" at bounding box center [880, 391] width 37 height 20
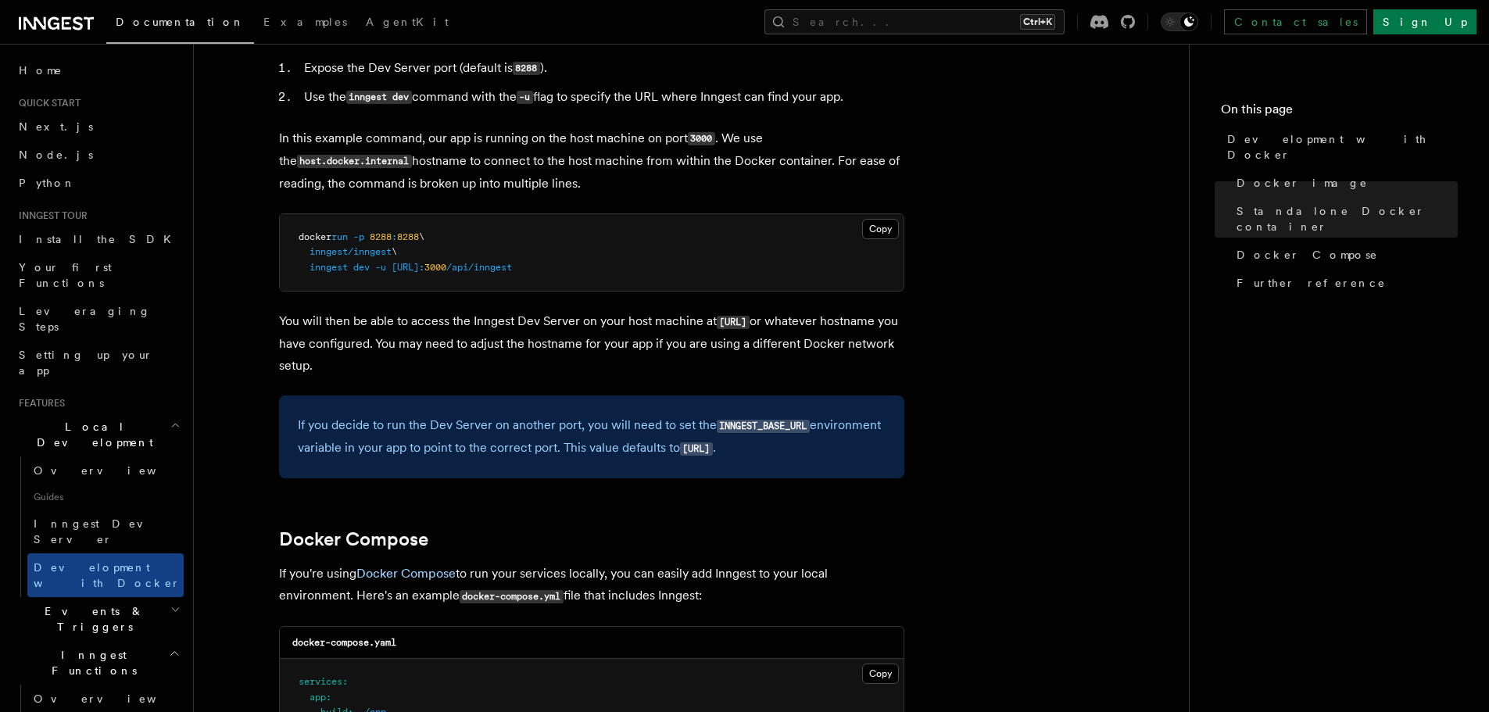
scroll to position [625, 0]
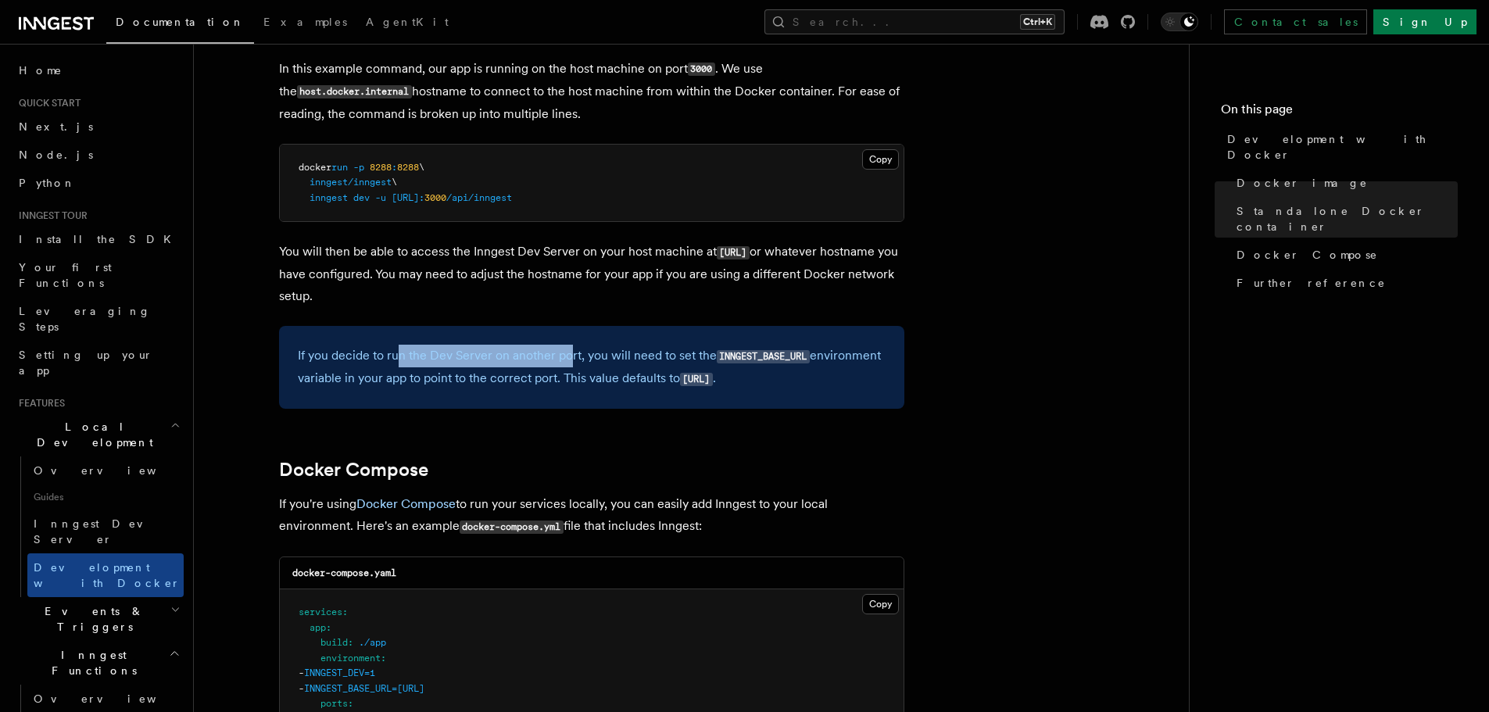
click at [584, 361] on p "If you decide to run the Dev Server on another port, you will need to set the I…" at bounding box center [592, 367] width 588 height 45
click at [590, 361] on p "If you decide to run the Dev Server on another port, you will need to set the I…" at bounding box center [592, 367] width 588 height 45
drag, startPoint x: 565, startPoint y: 364, endPoint x: 598, endPoint y: 361, distance: 33.0
click at [594, 362] on p "If you decide to run the Dev Server on another port, you will need to set the I…" at bounding box center [592, 367] width 588 height 45
click at [598, 361] on p "If you decide to run the Dev Server on another port, you will need to set the I…" at bounding box center [592, 367] width 588 height 45
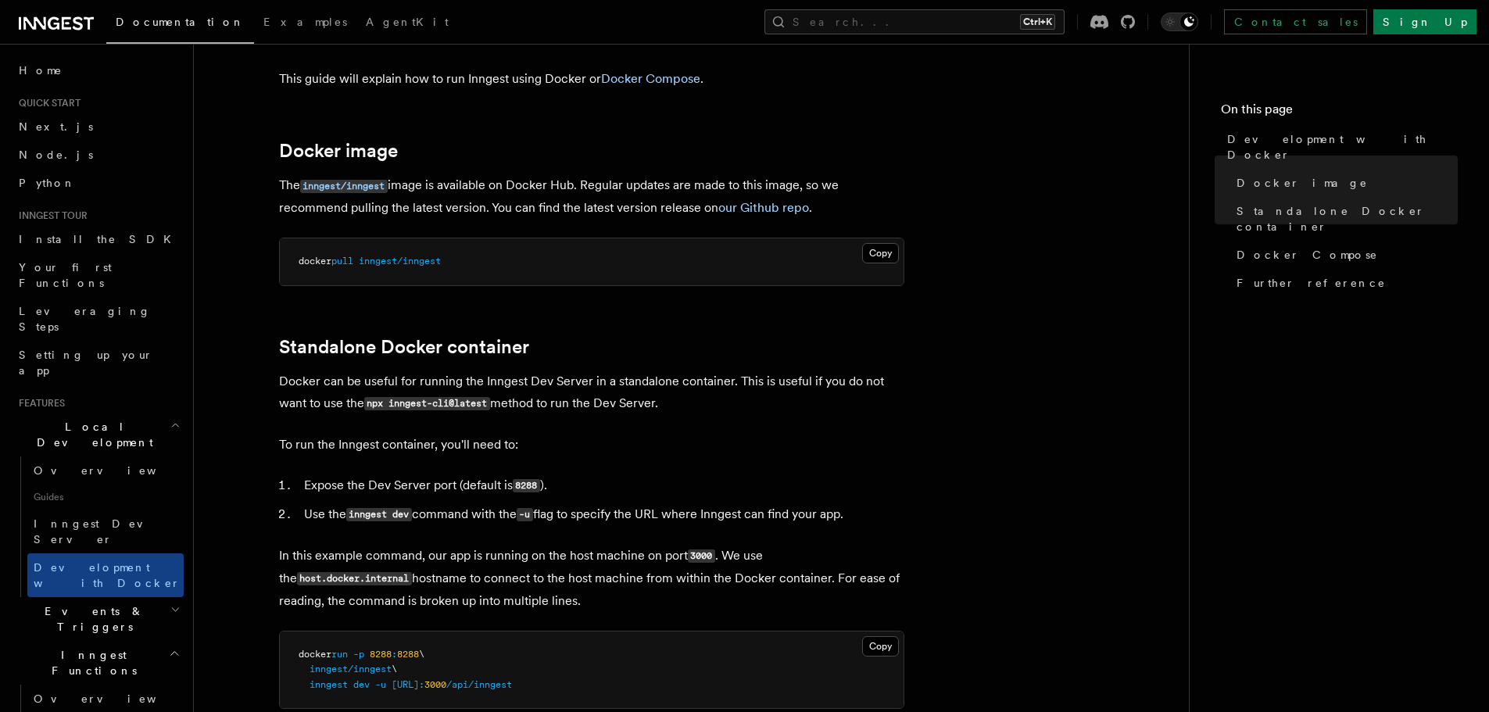
scroll to position [0, 0]
